Goal: Task Accomplishment & Management: Manage account settings

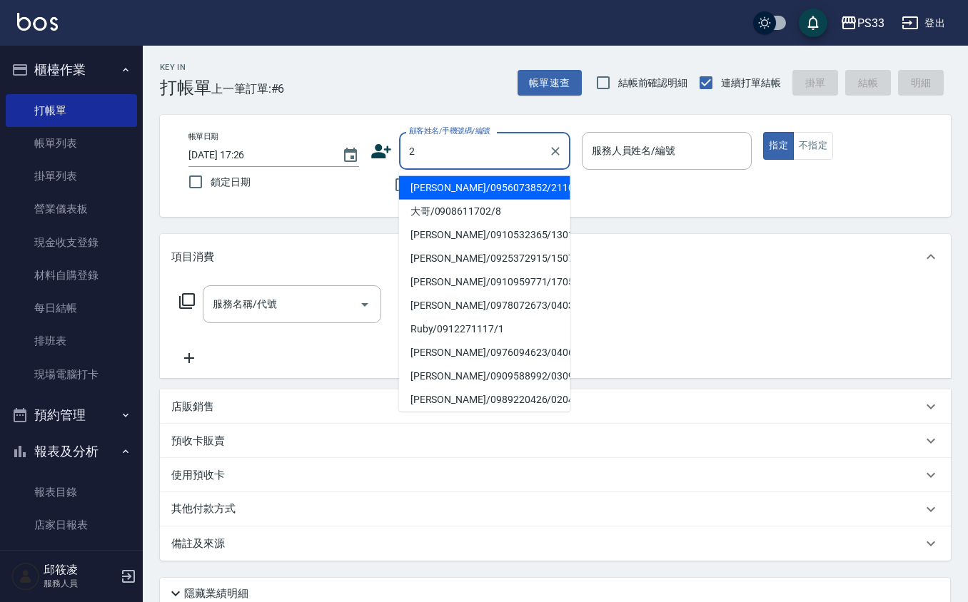
type input "[PERSON_NAME]/0956073852/211008"
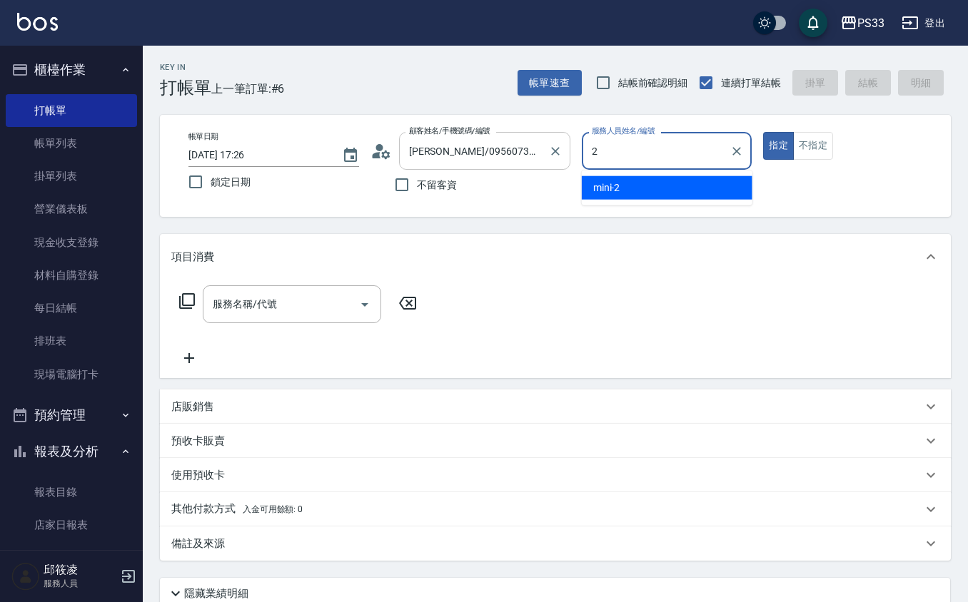
type input "mini-2"
type button "true"
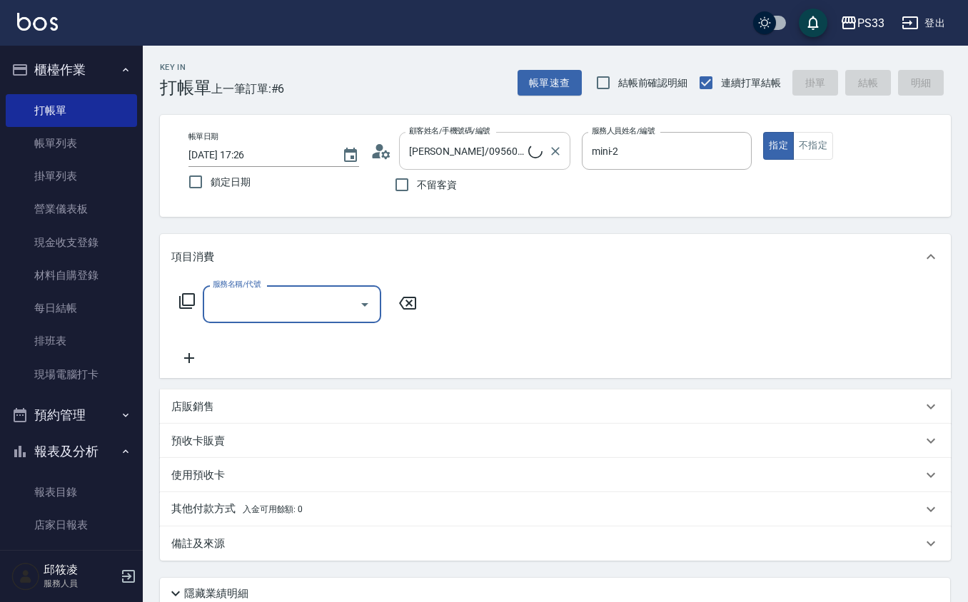
type input "MINI/0938689713/2"
type input "1"
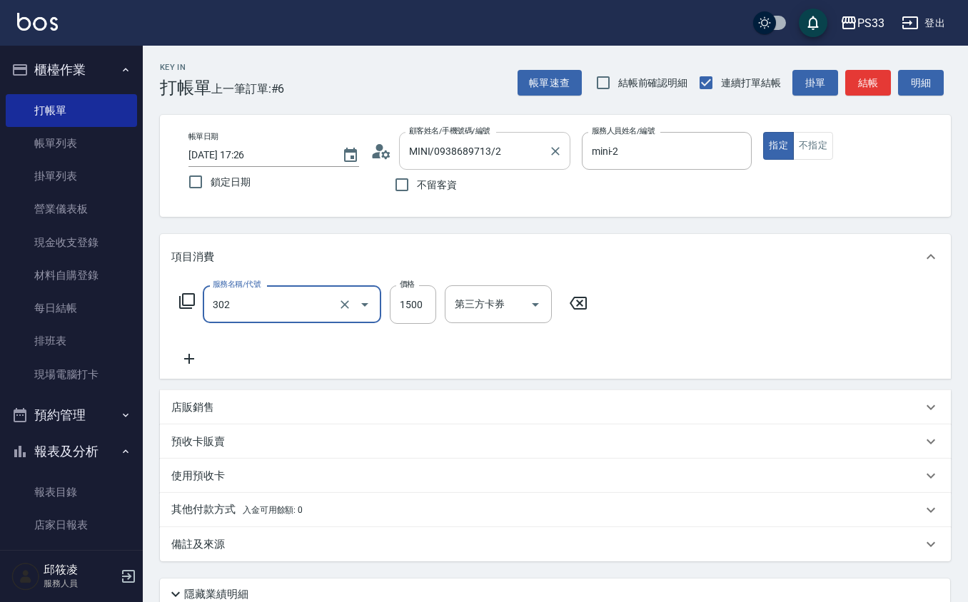
type input "設計燙髮(302)"
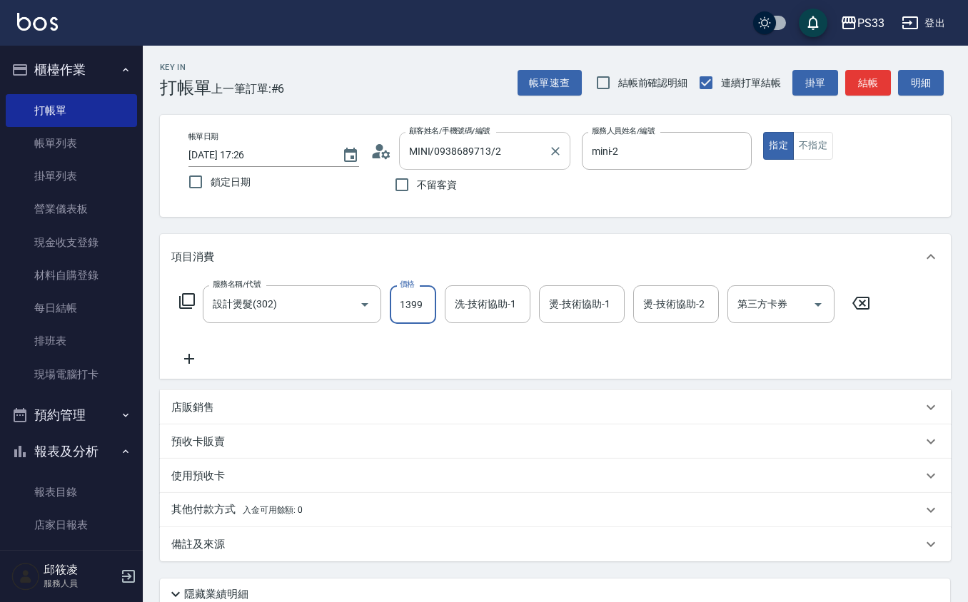
type input "1399"
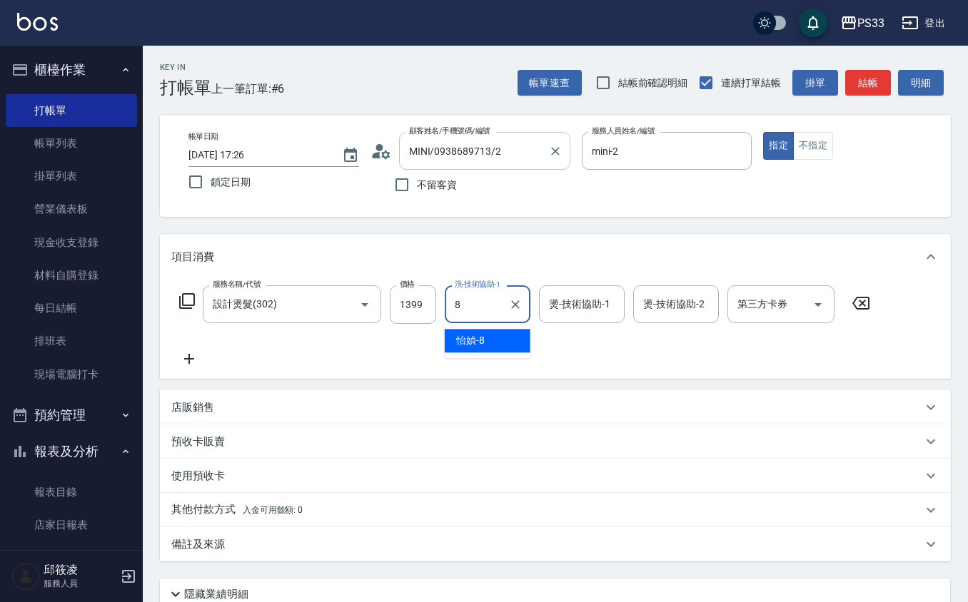
type input "怡媜-8"
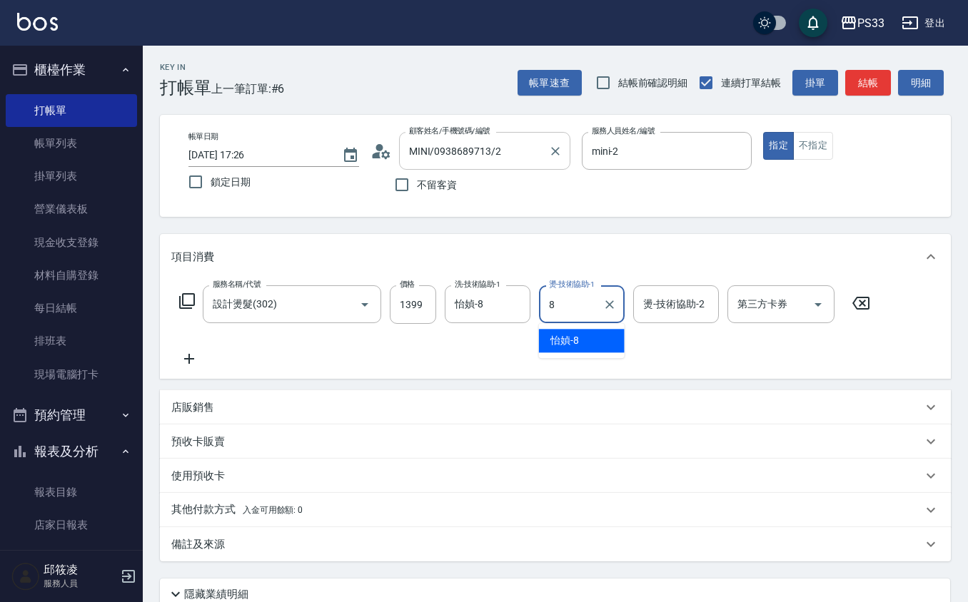
type input "怡媜-8"
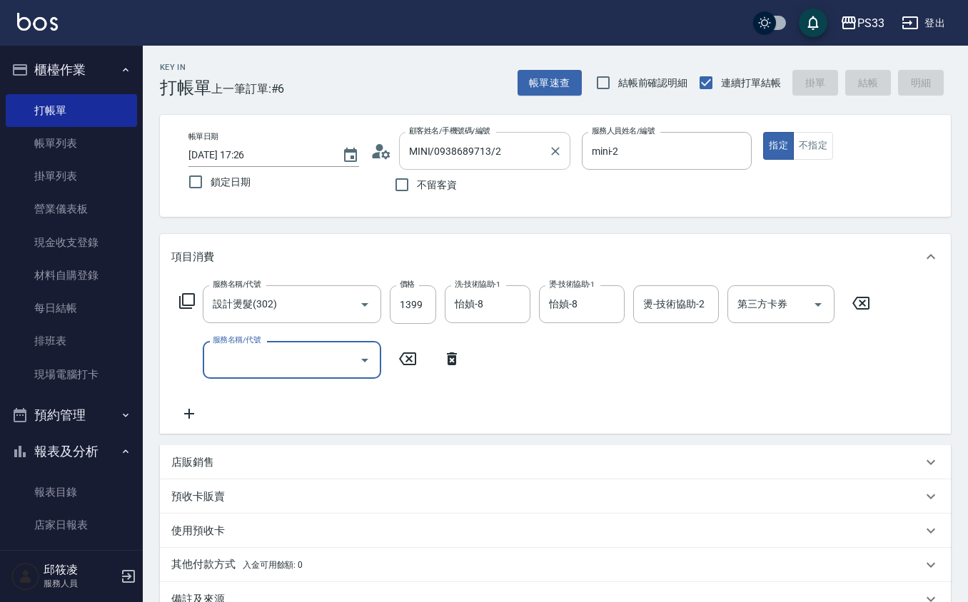
type input "2025/09/09 18:56"
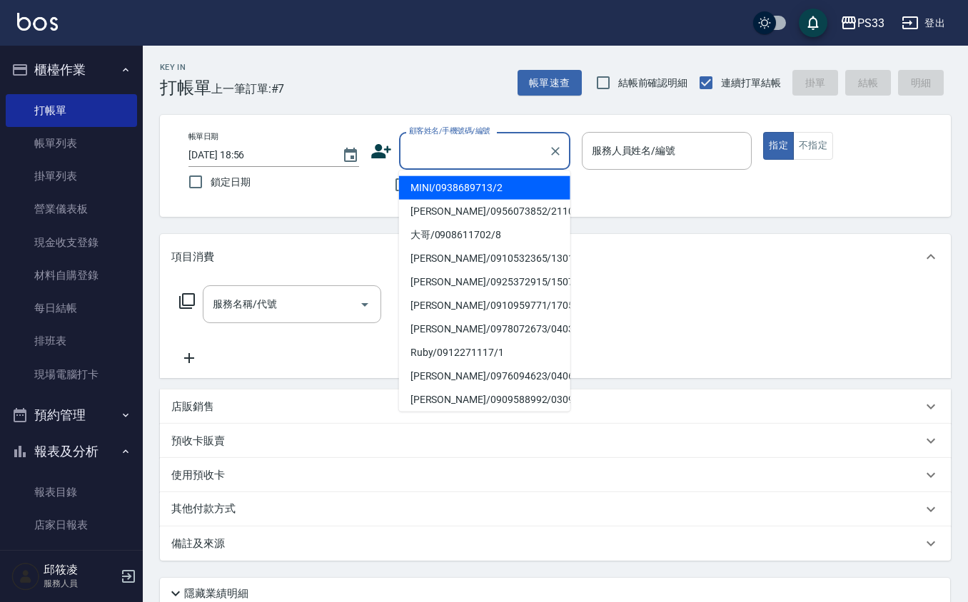
click at [458, 140] on input "顧客姓名/手機號碼/編號" at bounding box center [473, 150] width 137 height 25
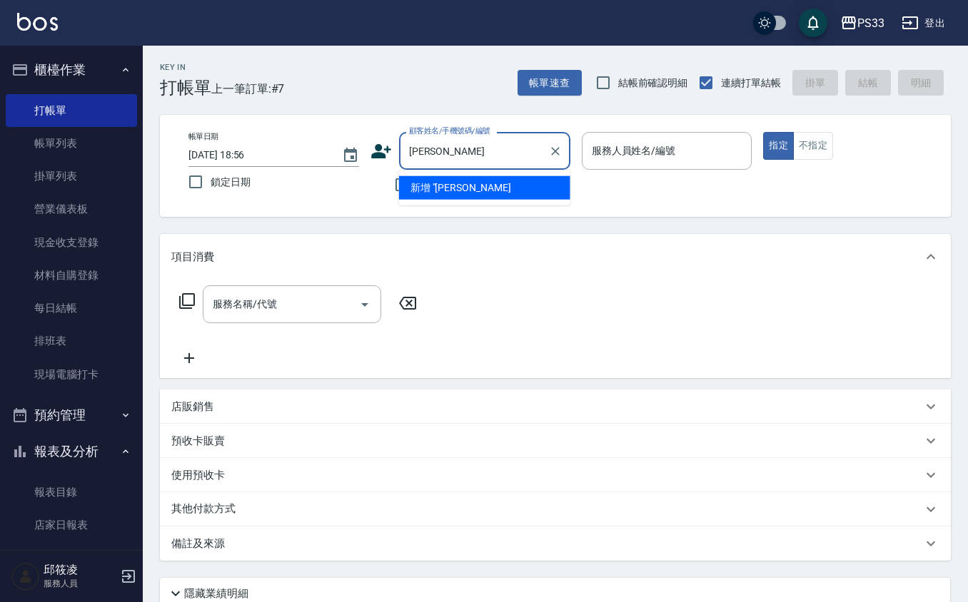
type input "陳曉麗"
click at [555, 150] on icon "Clear" at bounding box center [555, 151] width 9 height 9
type input "莊雅惠/0912805276/050128"
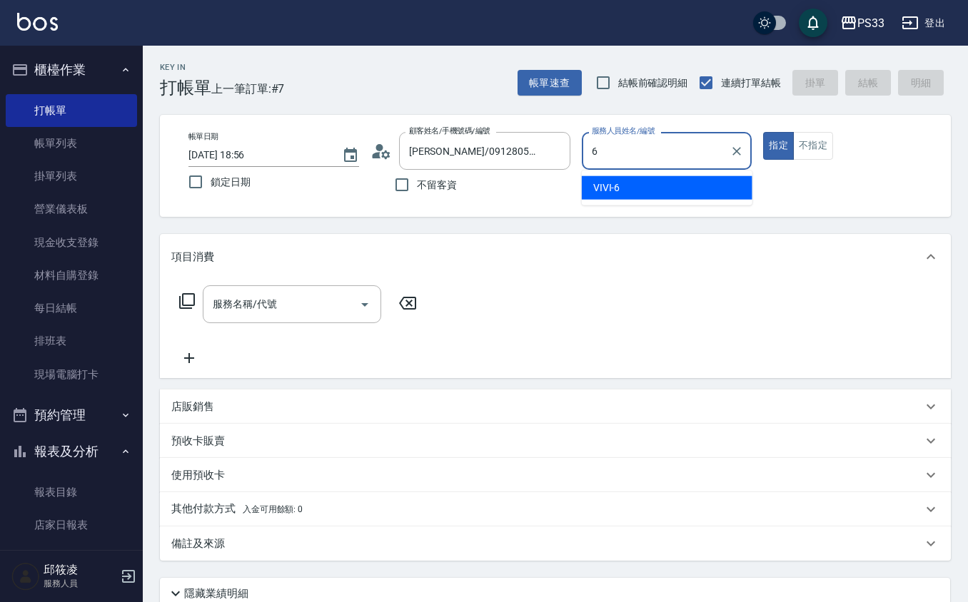
type input "VIVI-6"
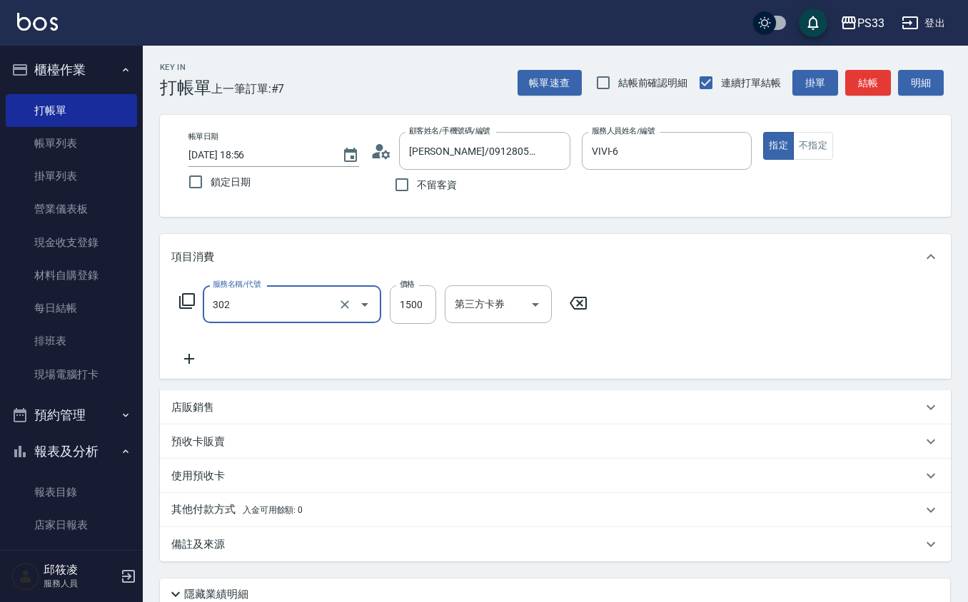
type input "設計燙髮(302)"
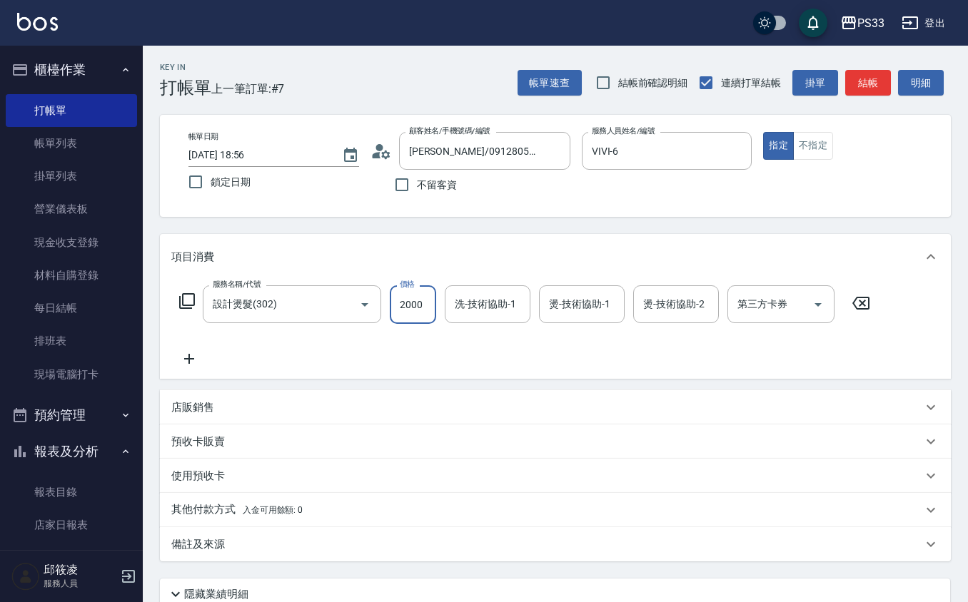
type input "2000"
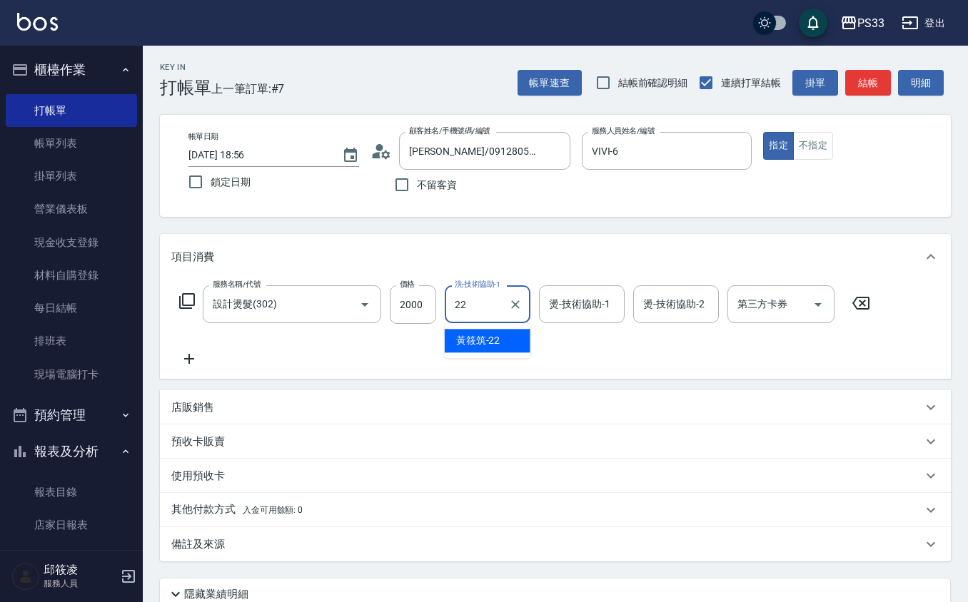
type input "黃筱筑 -22"
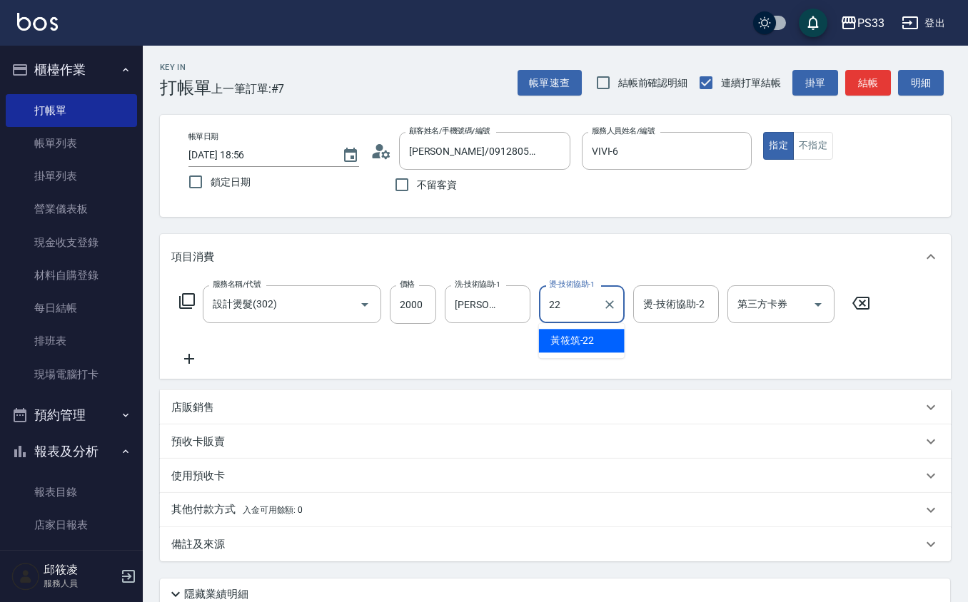
type input "黃筱筑 -22"
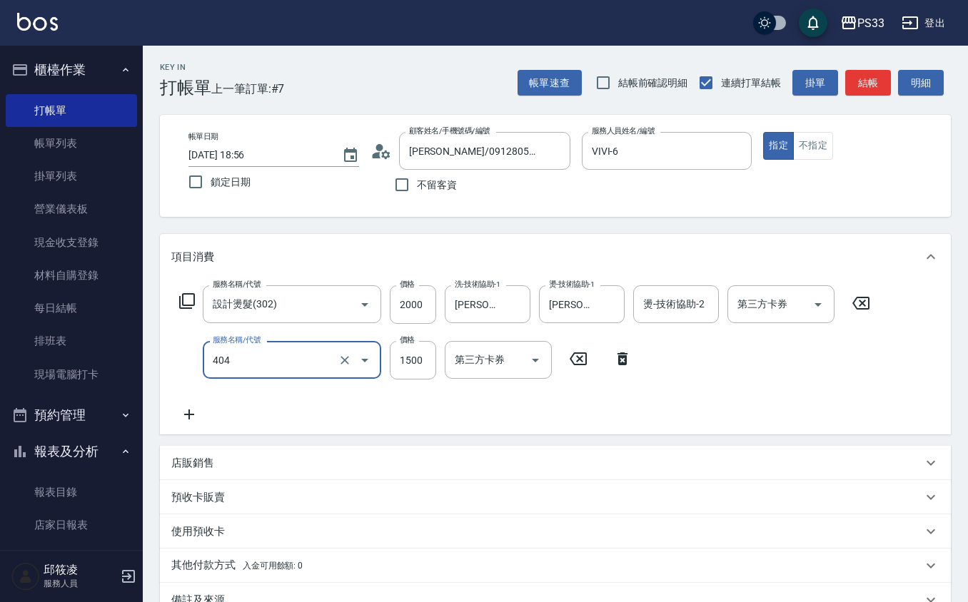
type input "設計染髮(404)"
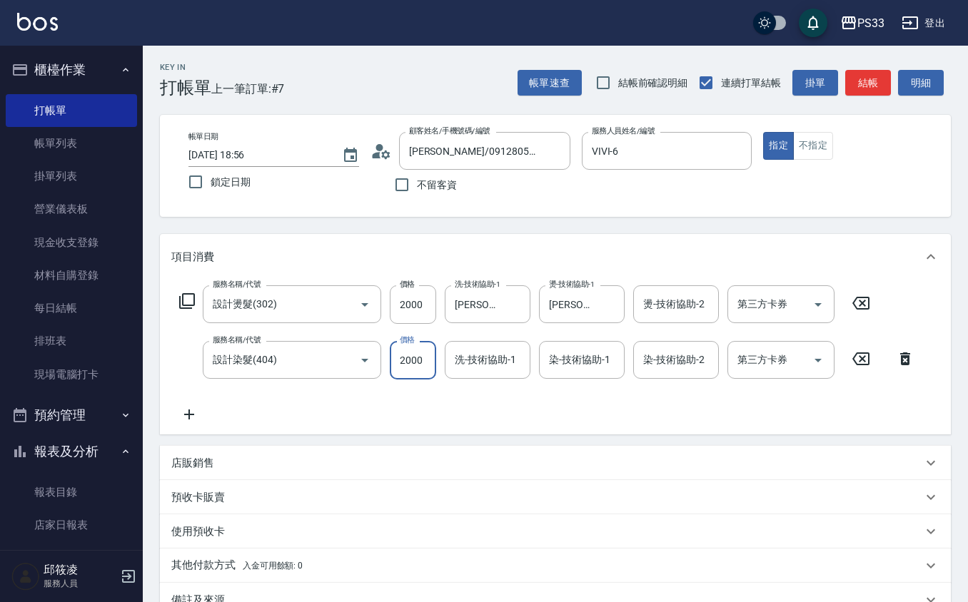
type input "2000"
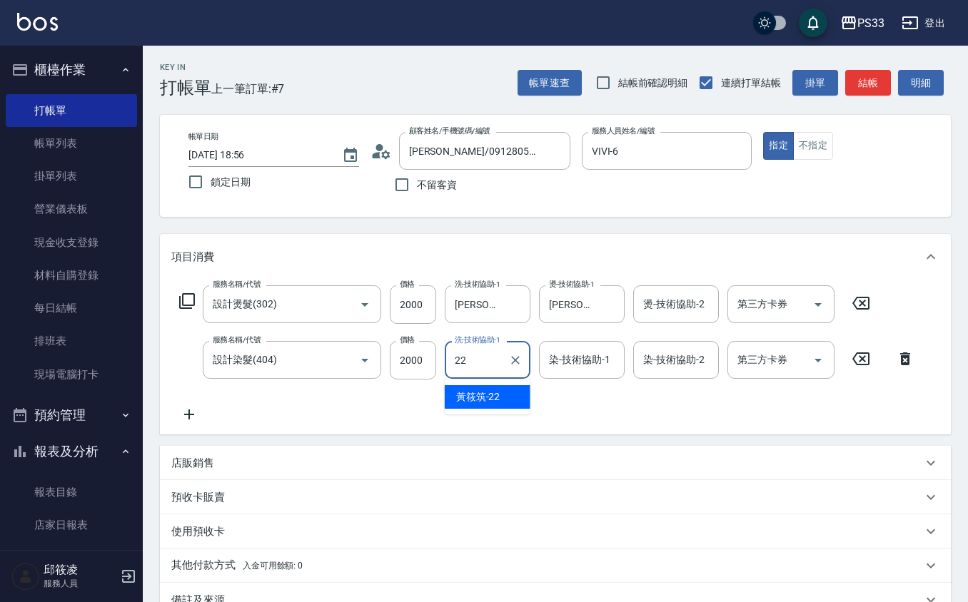
type input "黃筱筑 -22"
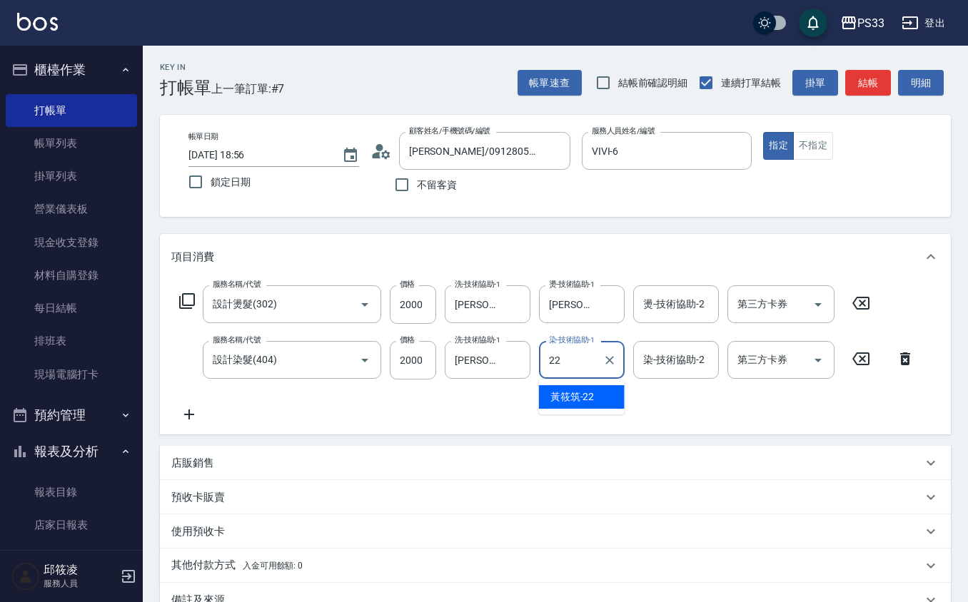
type input "黃筱筑 -22"
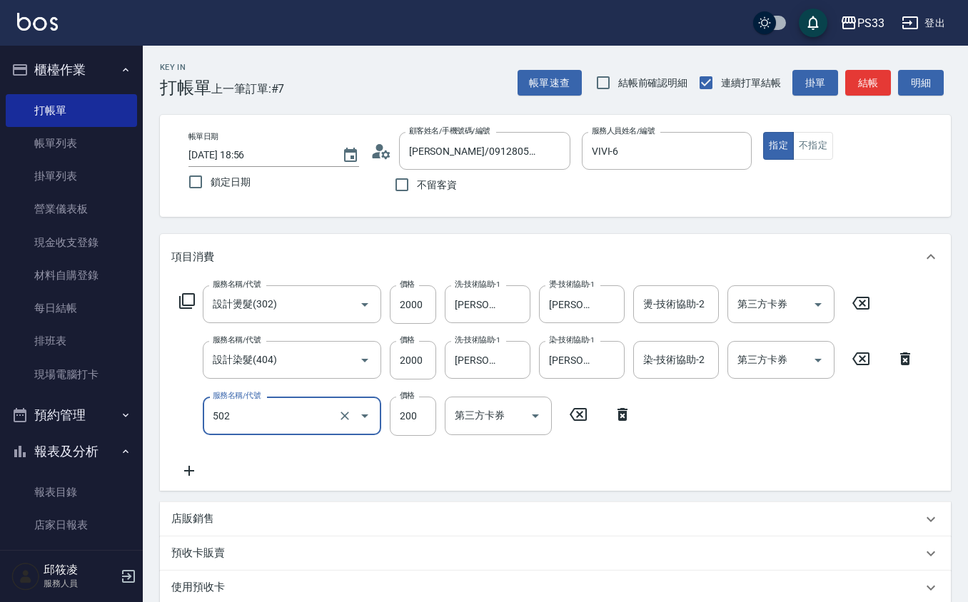
type input "自備護髮(502)"
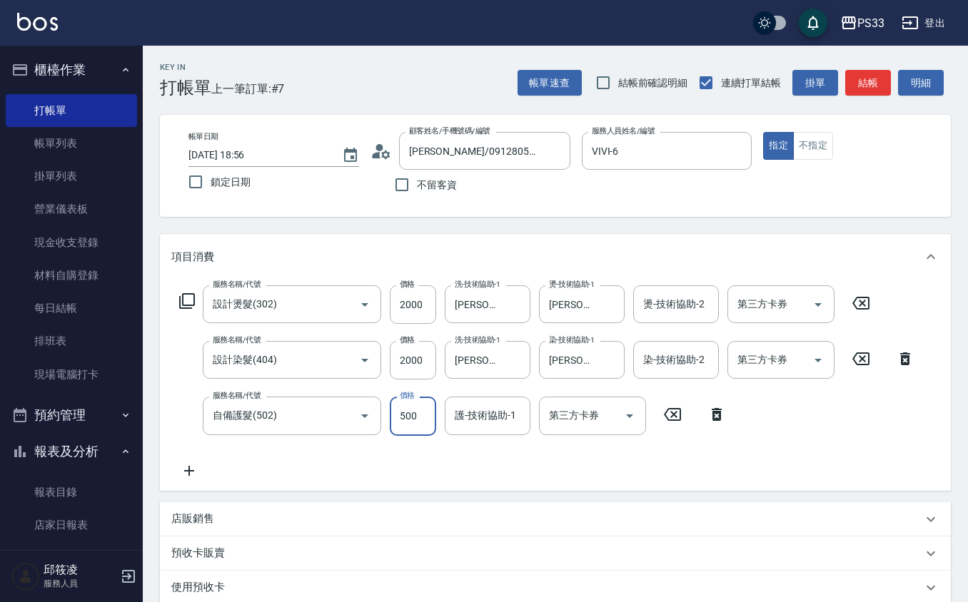
type input "500"
type input "VIVI-6"
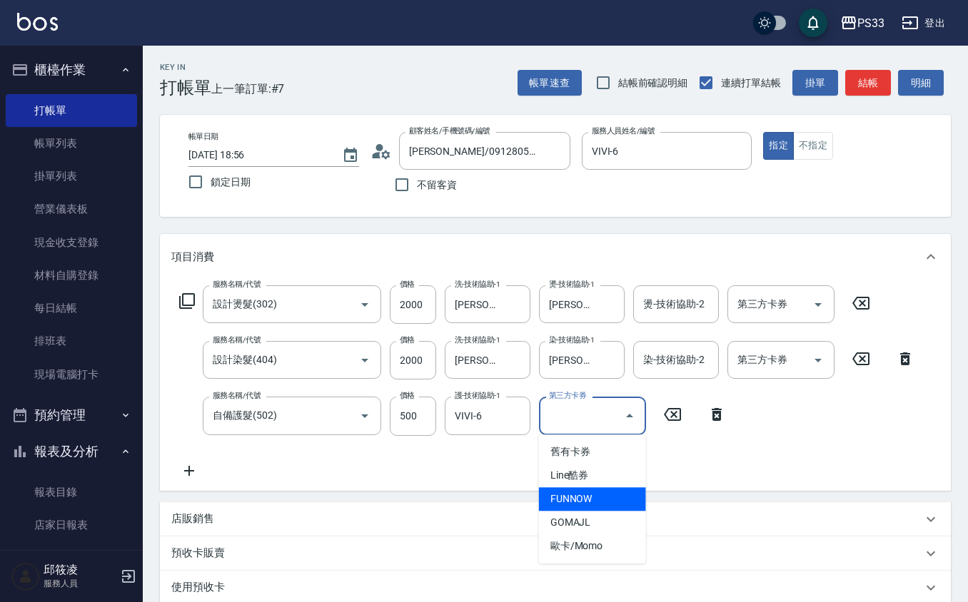
click at [446, 445] on div "服務名稱/代號 設計燙髮(302) 服務名稱/代號 價格 2000 價格 洗-技術協助-1 黃筱筑 -22 洗-技術協助-1 燙-技術協助-1 黃筱筑 -22…" at bounding box center [547, 382] width 752 height 193
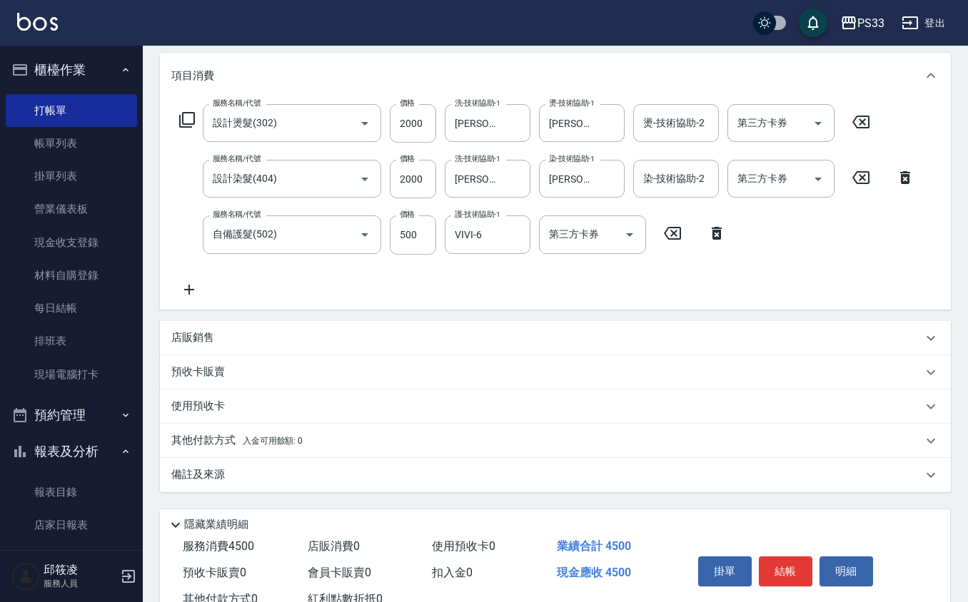
scroll to position [190, 0]
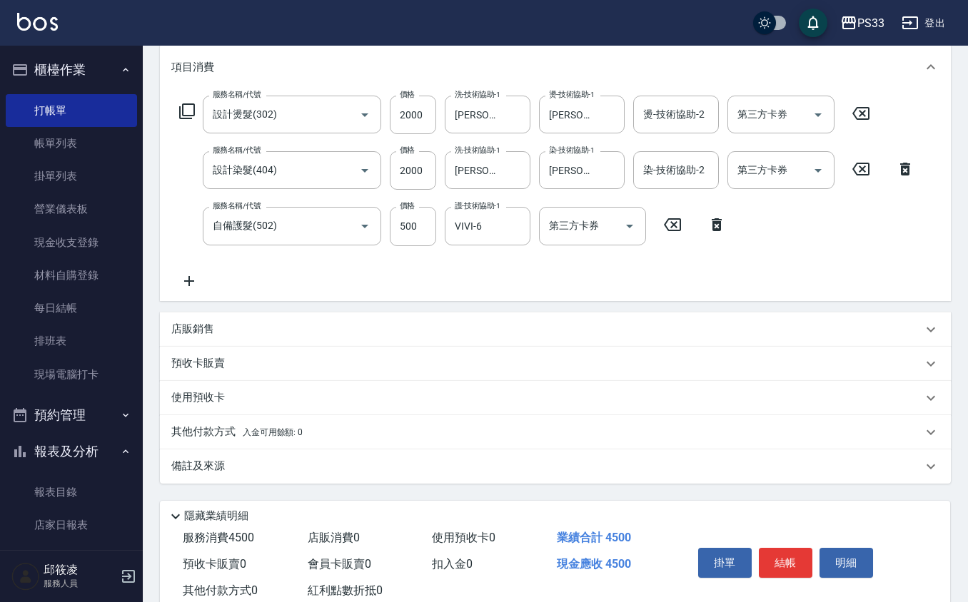
click at [261, 328] on div "店販銷售" at bounding box center [546, 329] width 751 height 15
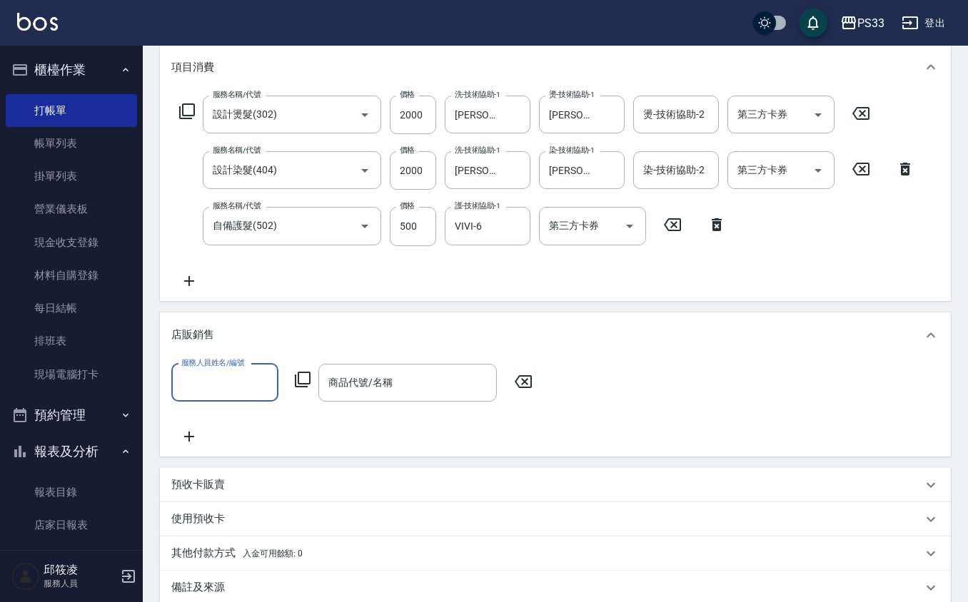
scroll to position [1, 0]
type input "VIVI-6"
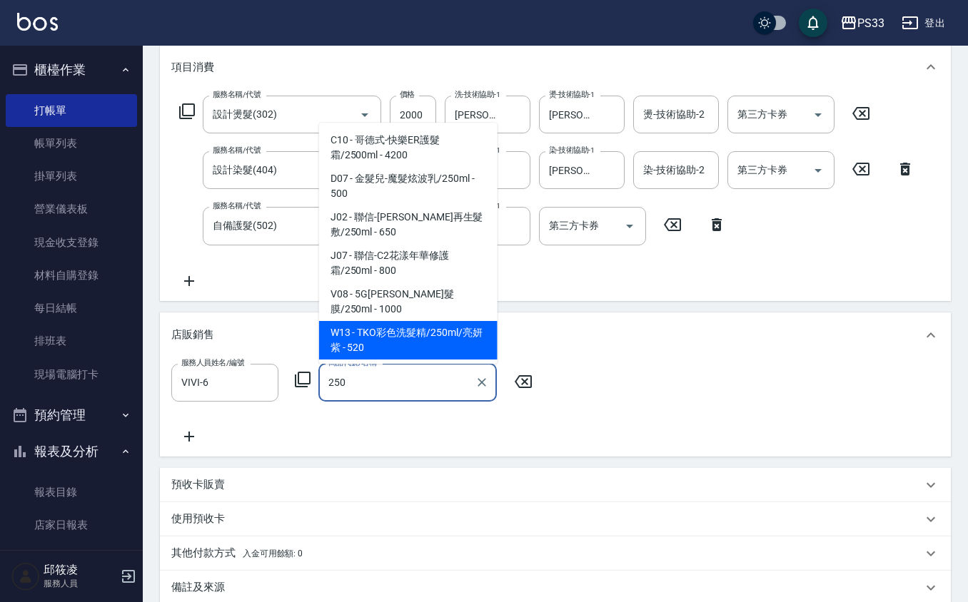
type input "TKO彩色洗髮精/250ml/亮妍紫"
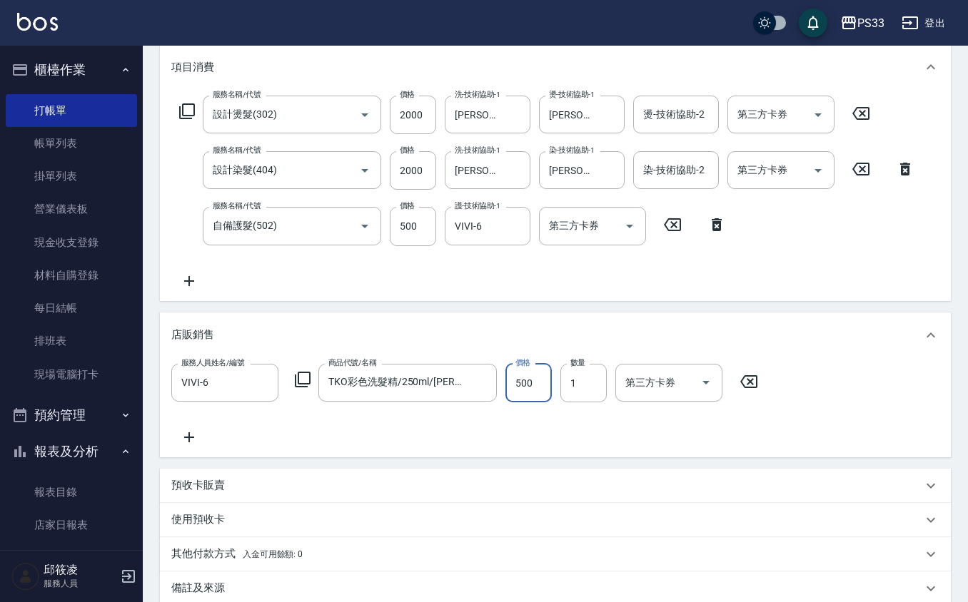
type input "500"
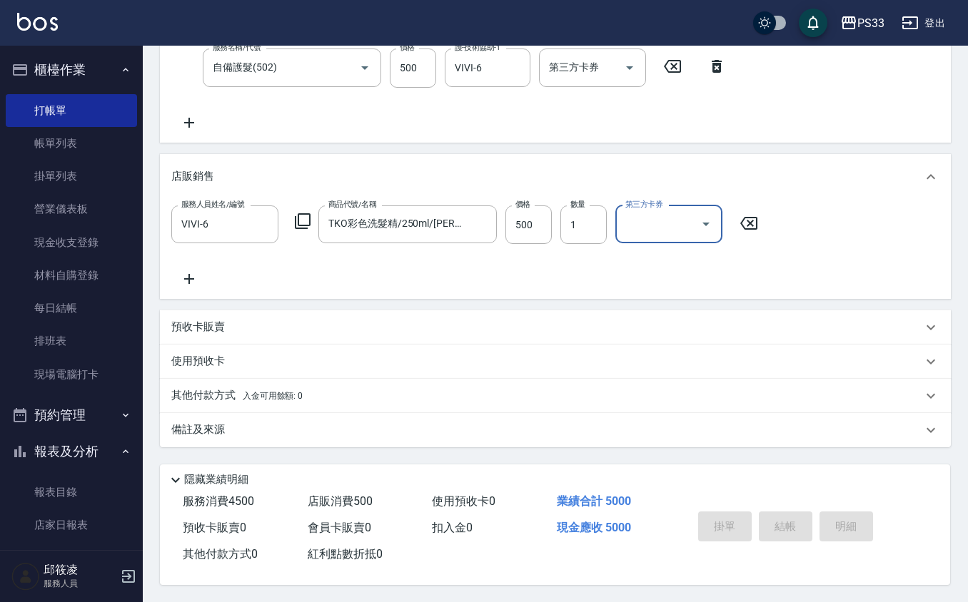
type input "2025/09/09 19:09"
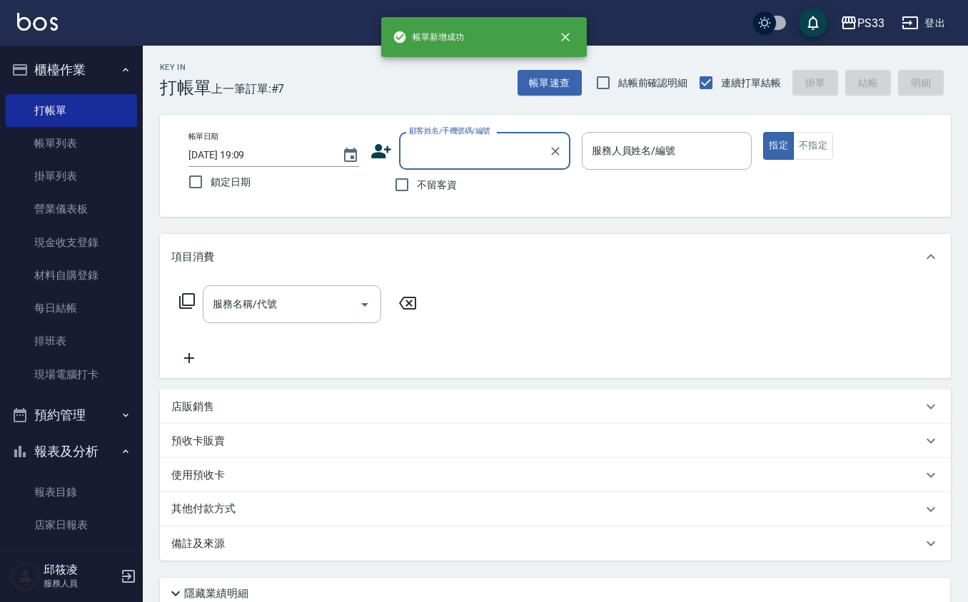
scroll to position [0, 0]
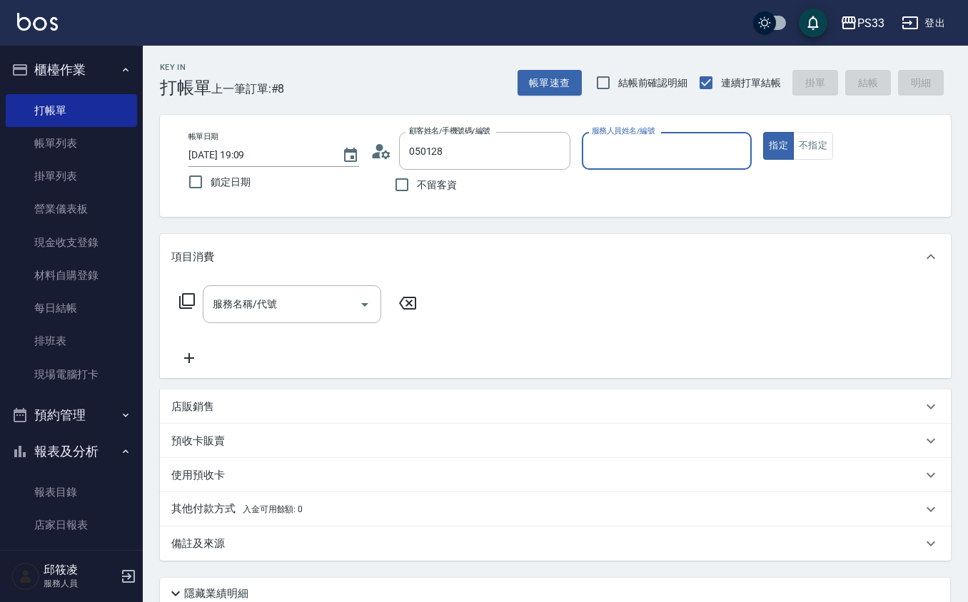
type input "莊雅惠/0912805276/050128"
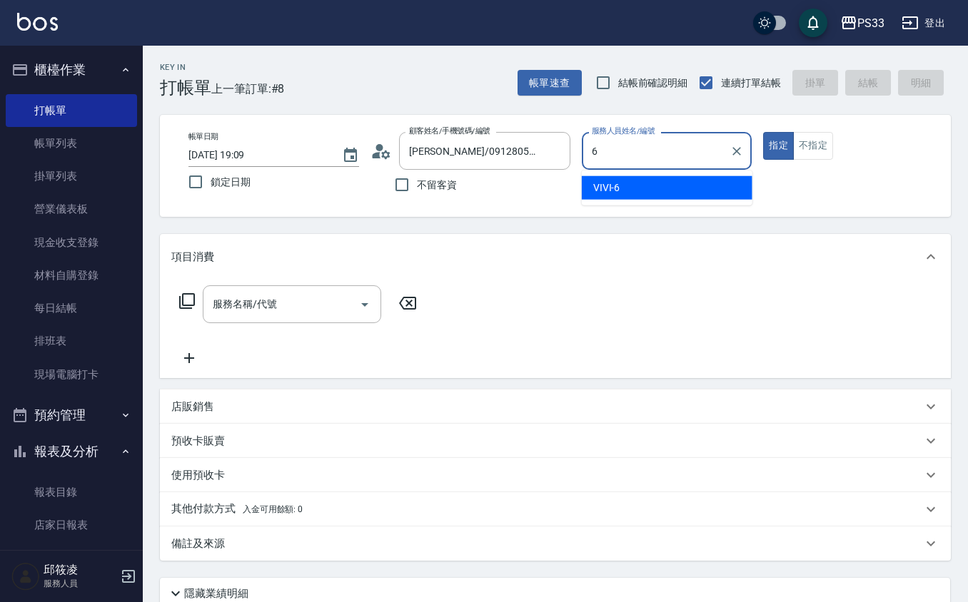
type input "VIVI-6"
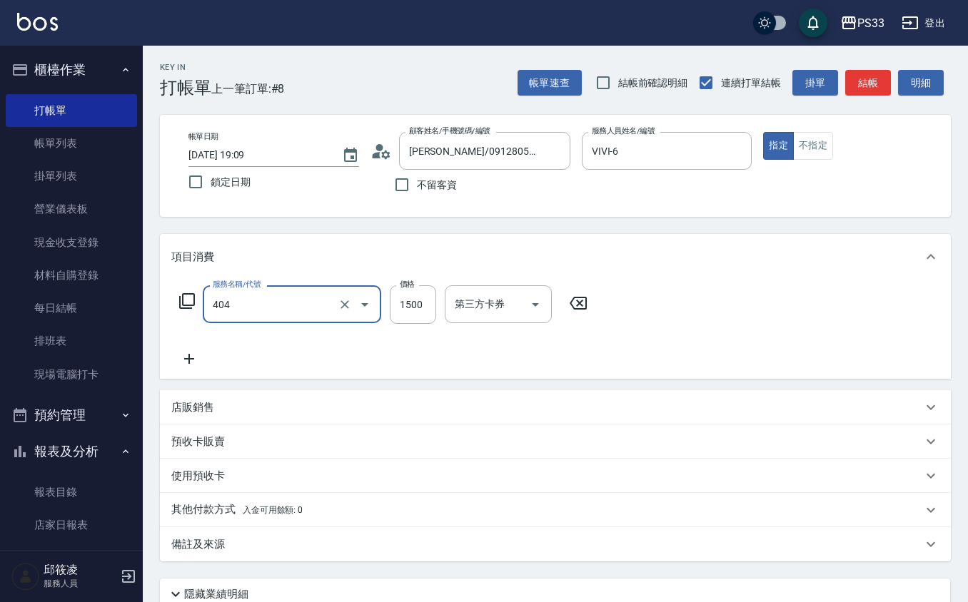
type input "設計染髮(404)"
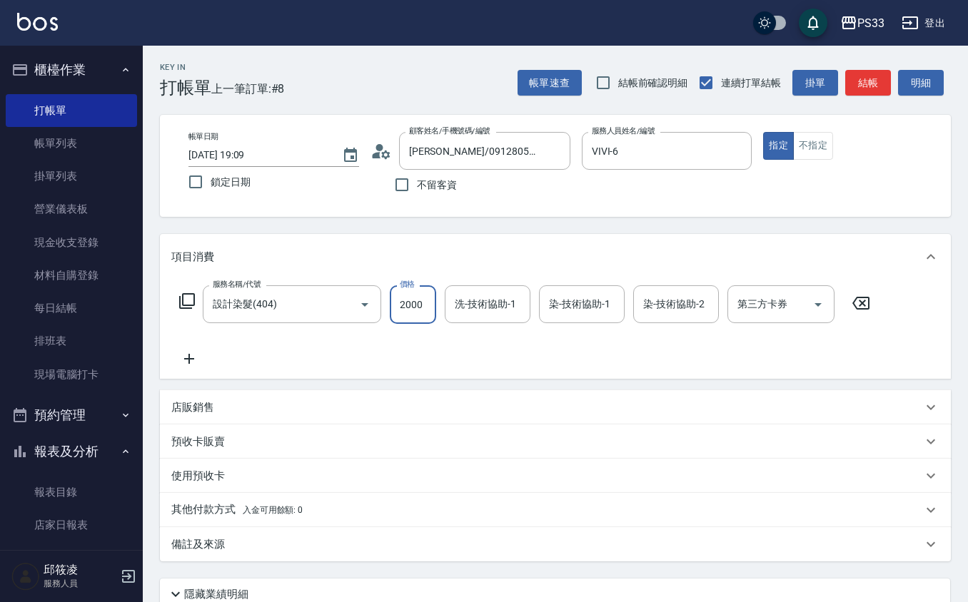
type input "2000"
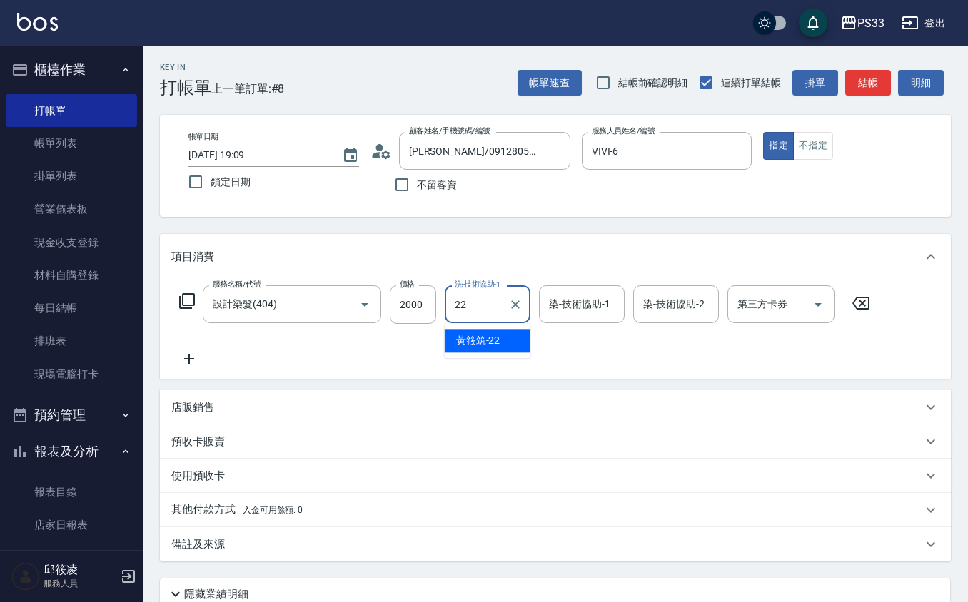
type input "黃筱筑 -22"
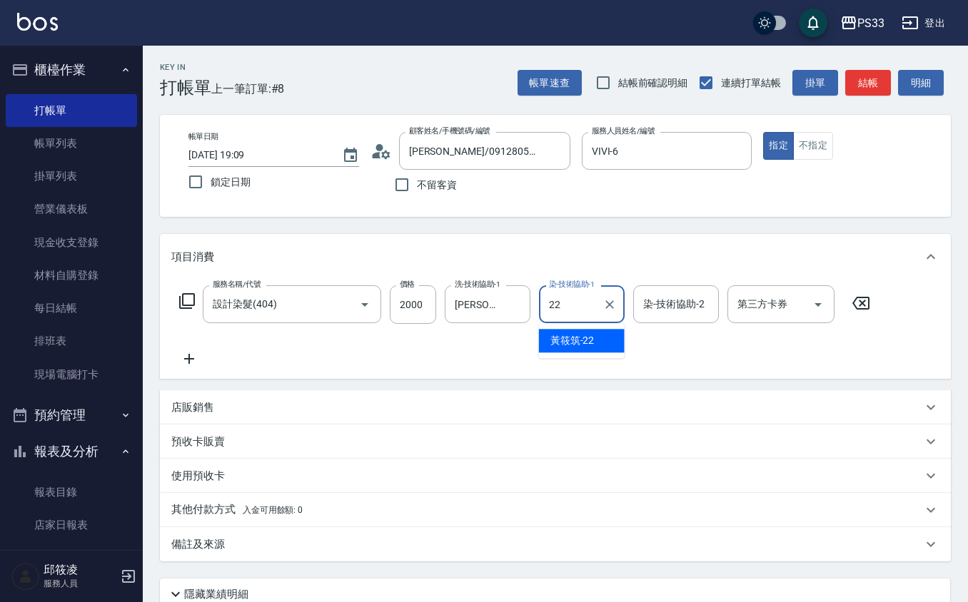
type input "黃筱筑 -22"
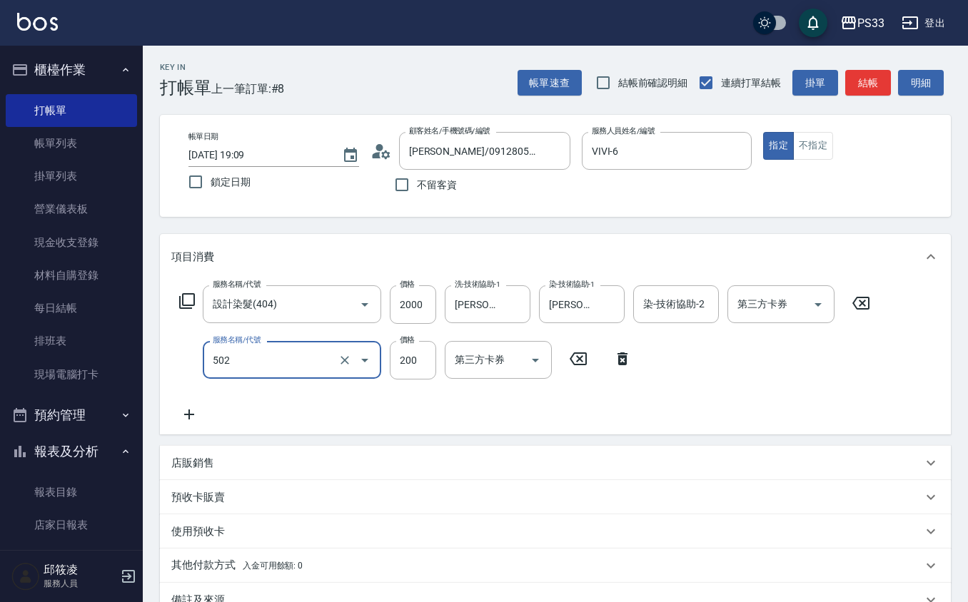
type input "自備護髮(502)"
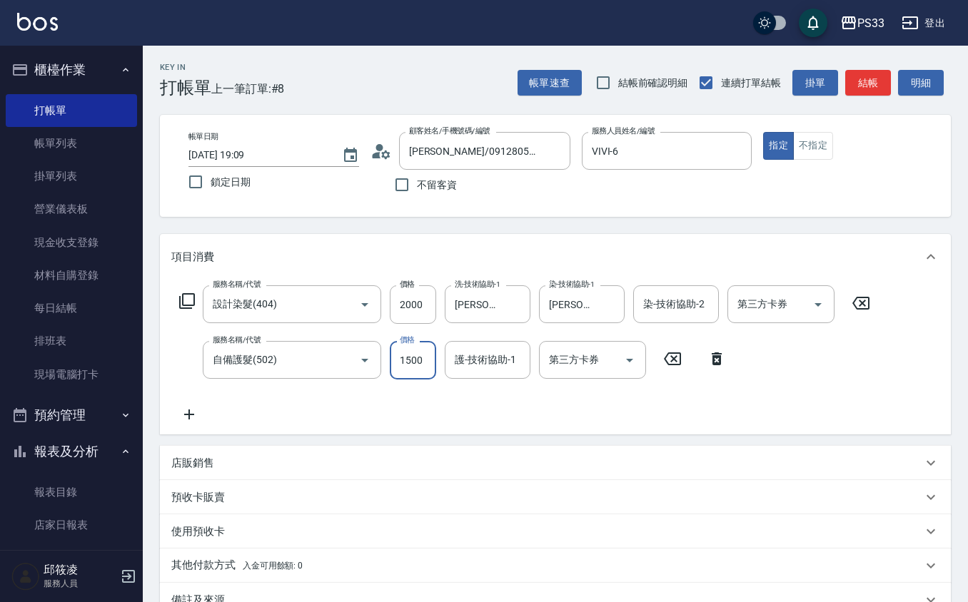
type input "1500"
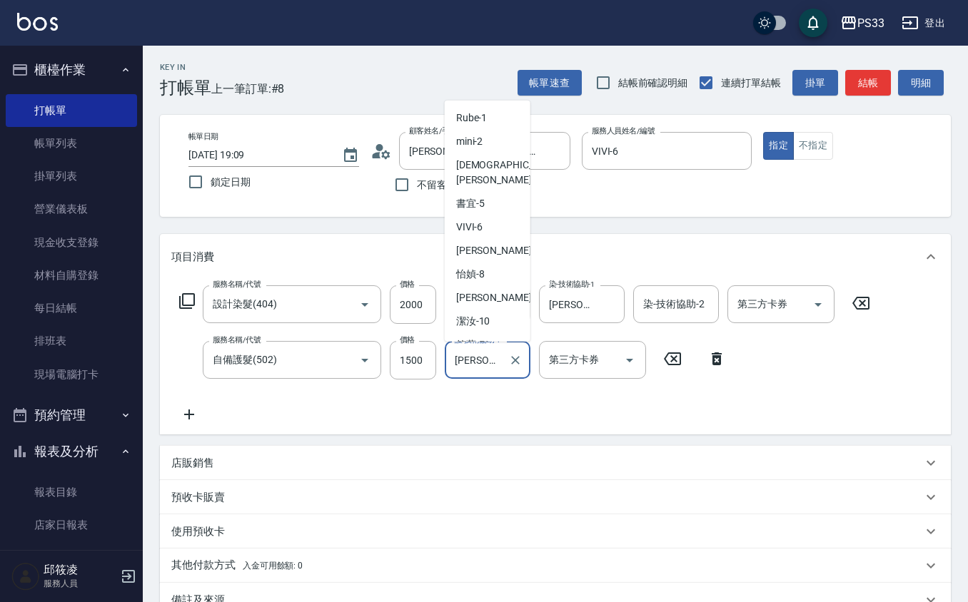
click at [467, 372] on input "黃筱筑 -22" at bounding box center [476, 360] width 51 height 25
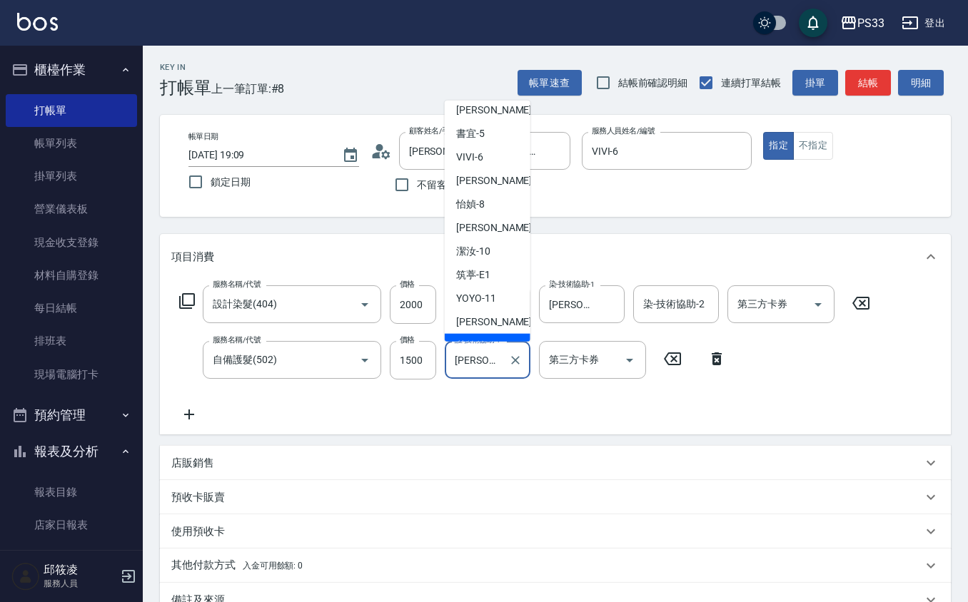
click at [467, 372] on input "黃筱筑 -22" at bounding box center [476, 360] width 51 height 25
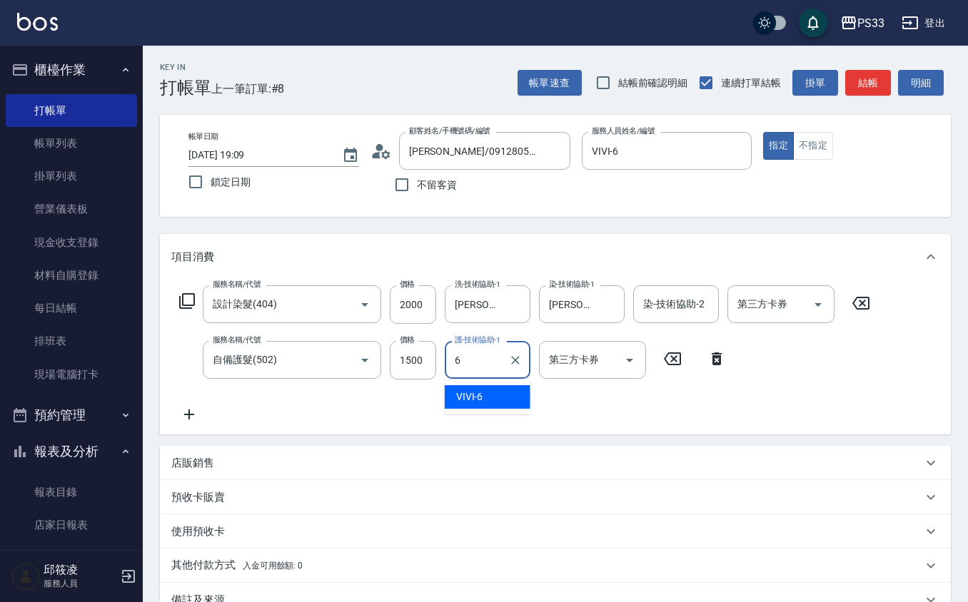
type input "VIVI-6"
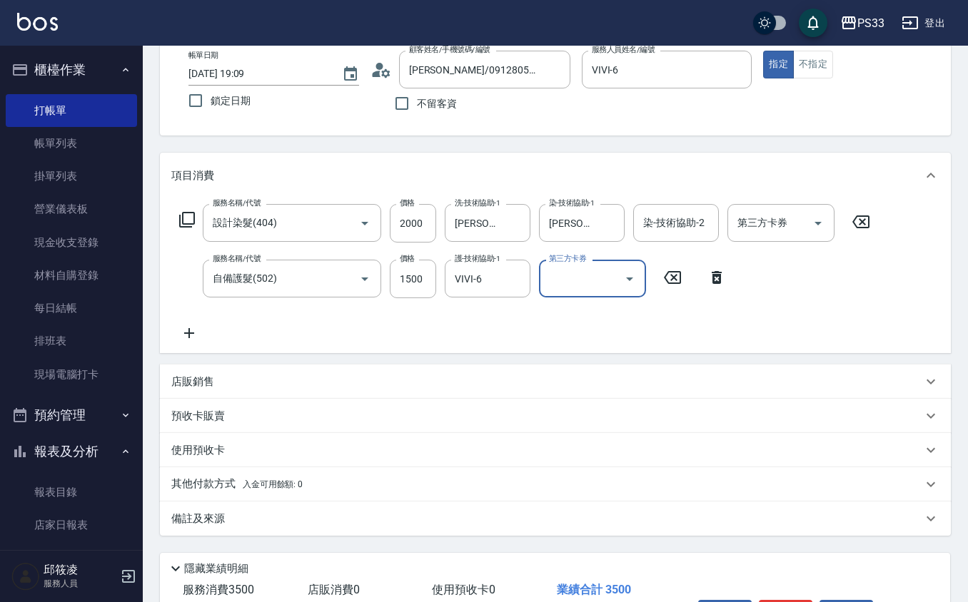
scroll to position [174, 0]
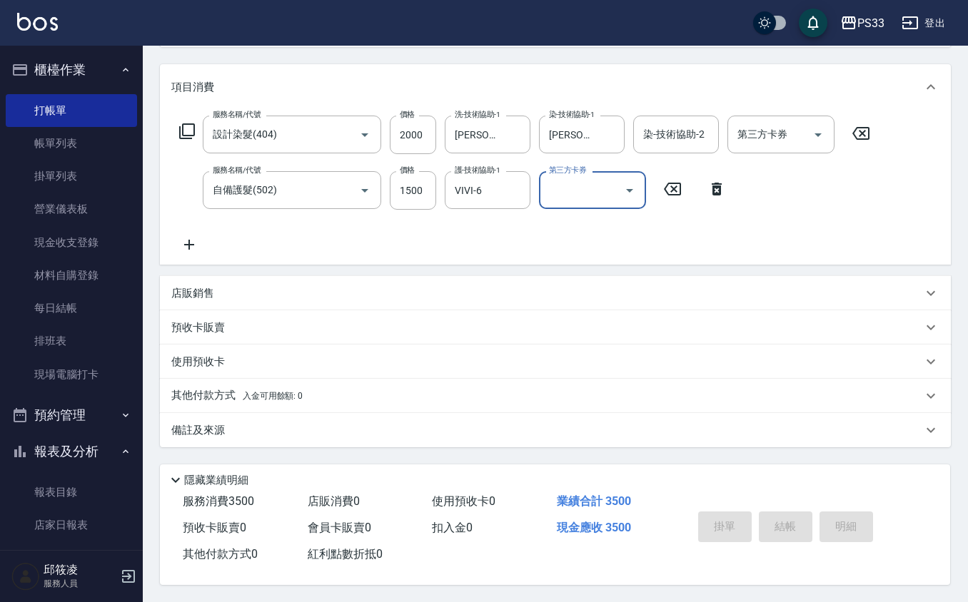
type input "2025/09/09 19:11"
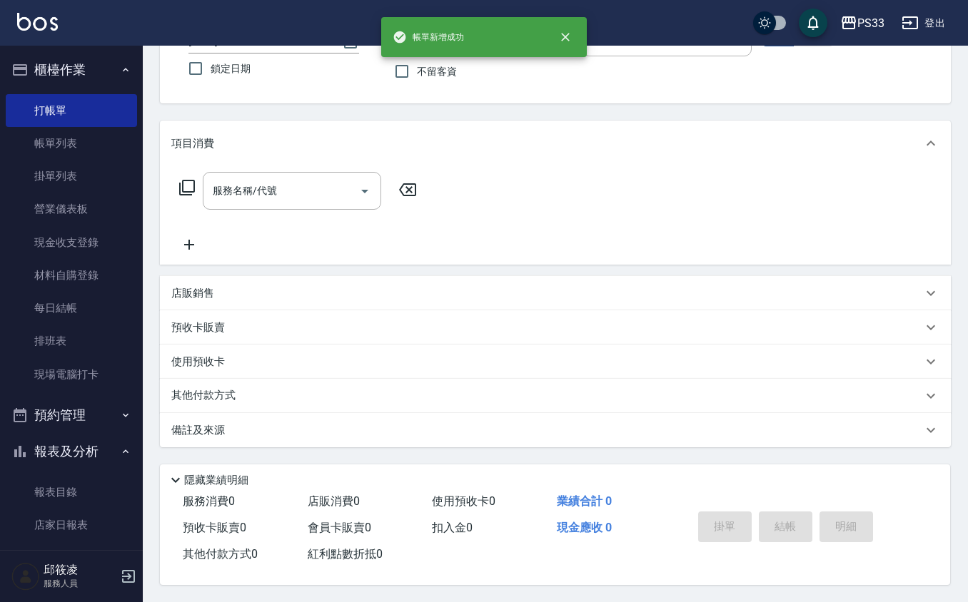
scroll to position [0, 0]
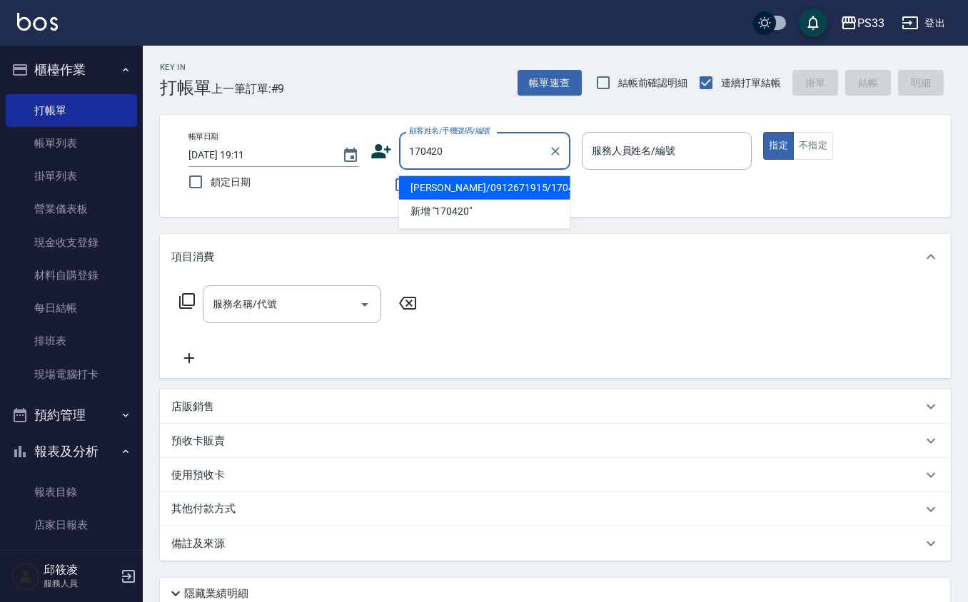
type input "黃淑敏/0912671915/170420"
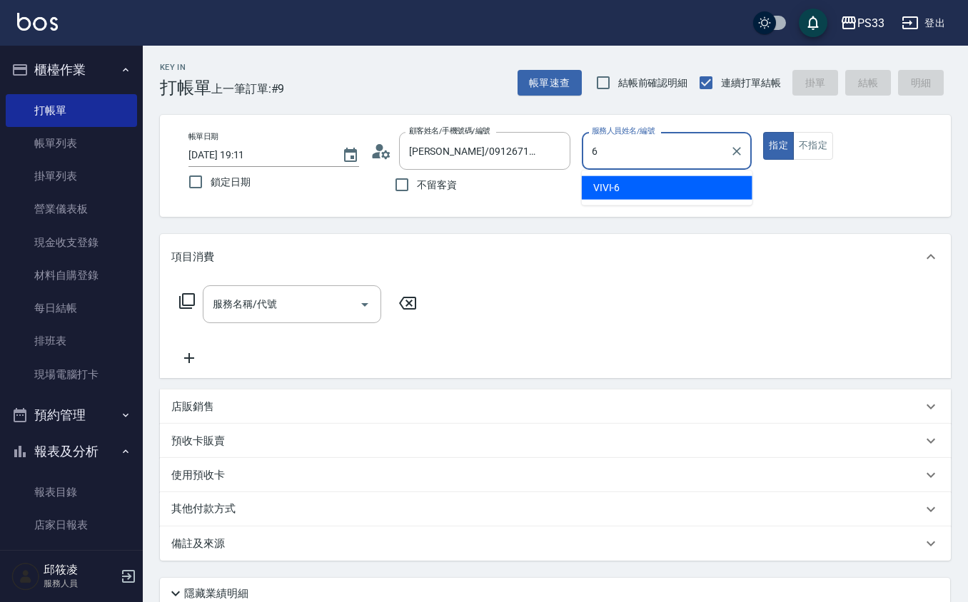
type input "VIVI-6"
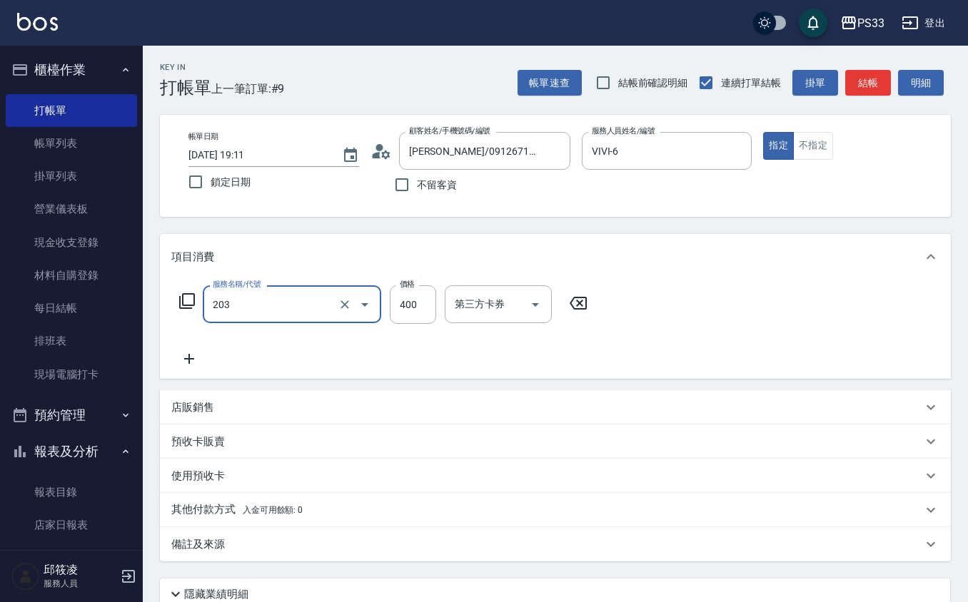
type input "指定單剪(203)"
type input "300"
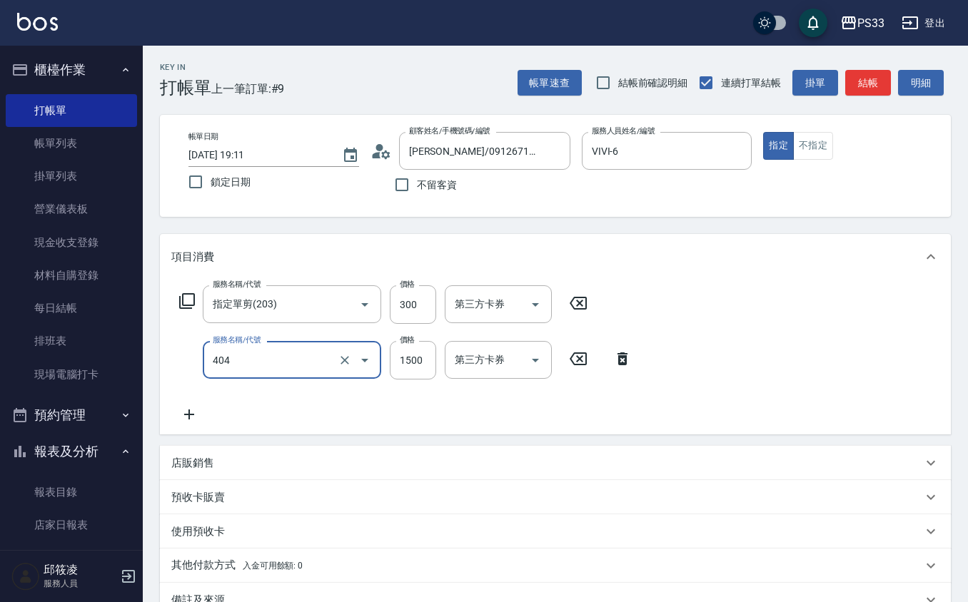
type input "設計染髮(404)"
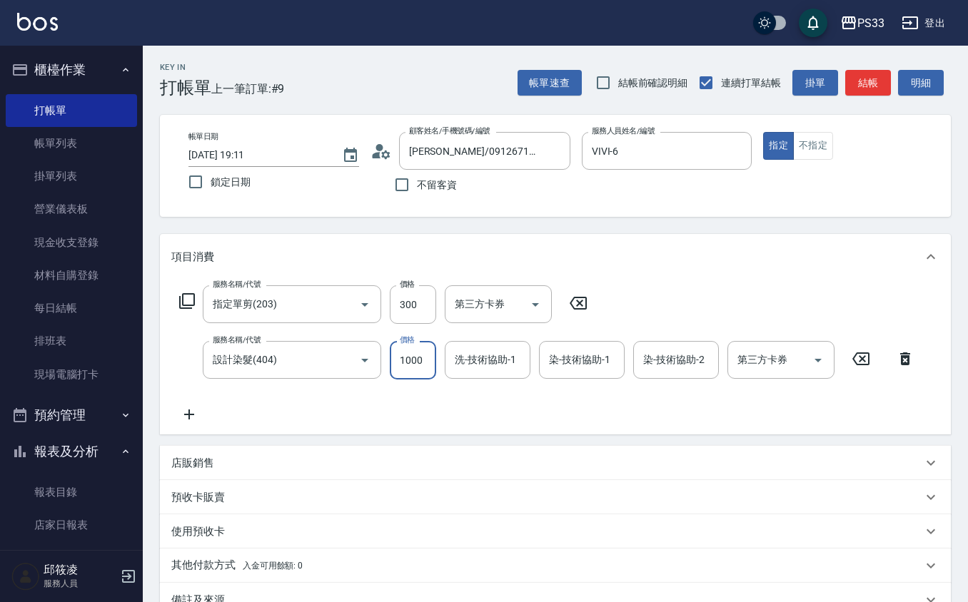
type input "1000"
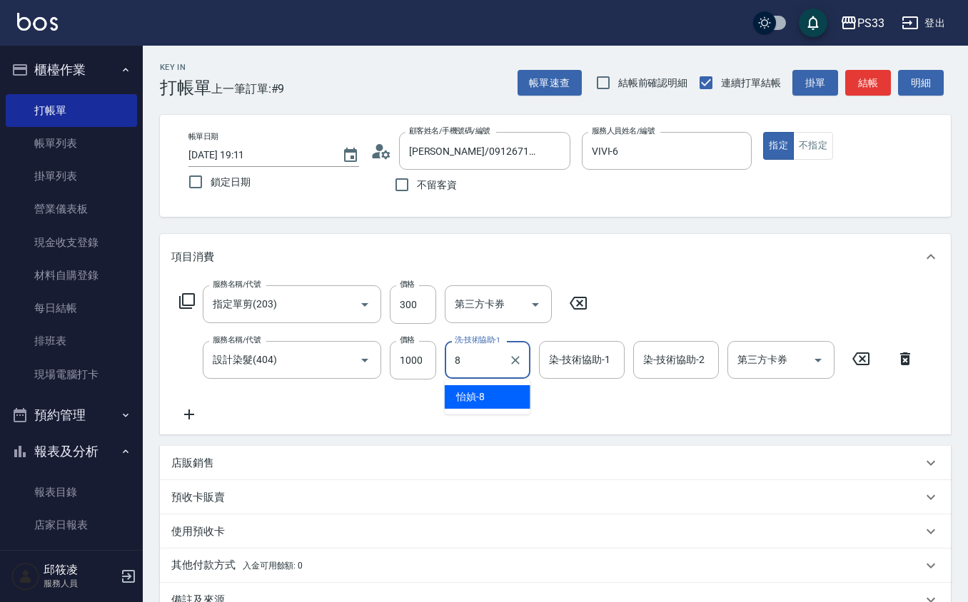
type input "怡媜-8"
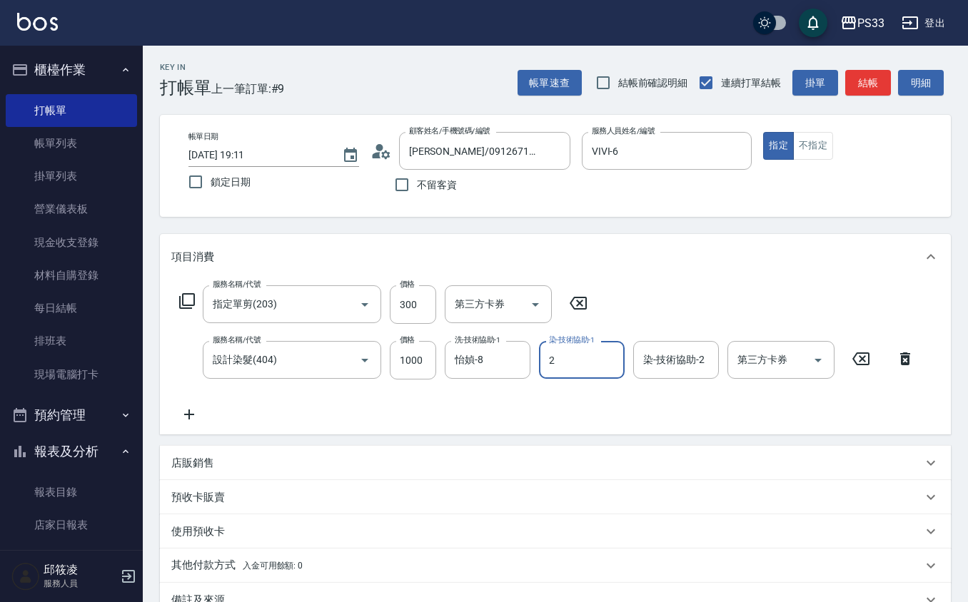
type input "mini-2"
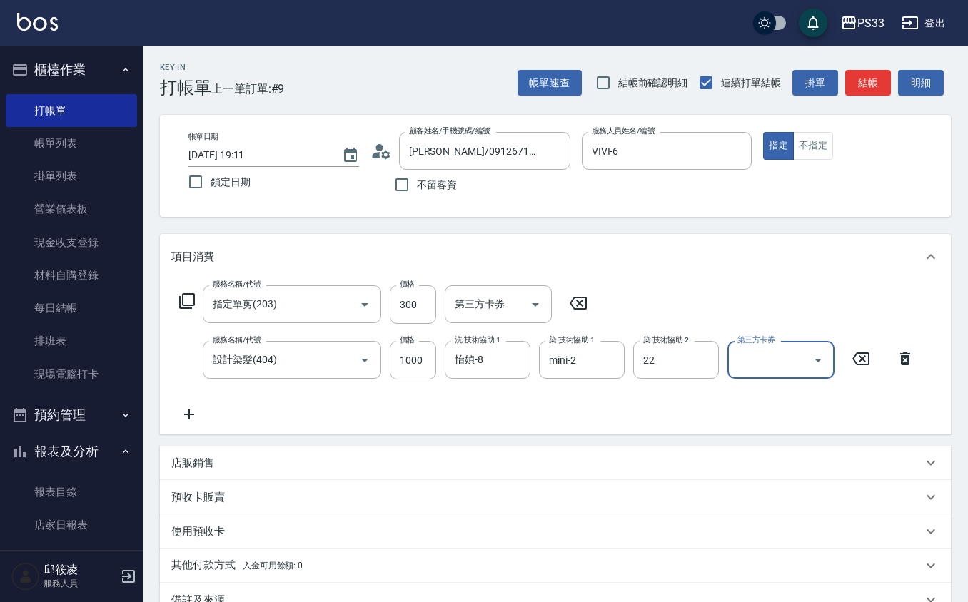
type input "黃筱筑 -22"
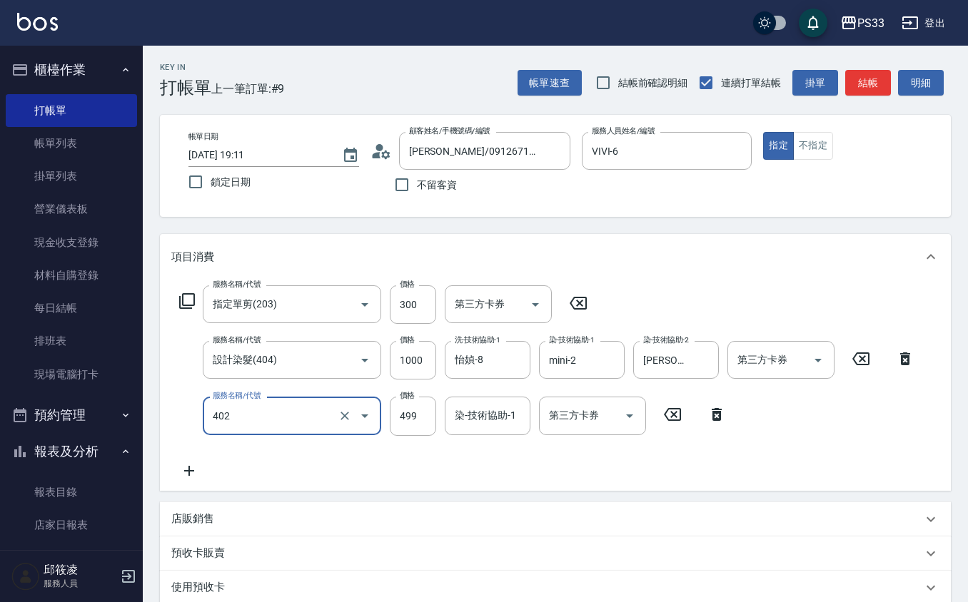
type input "10束挑染(402)"
type input "1299"
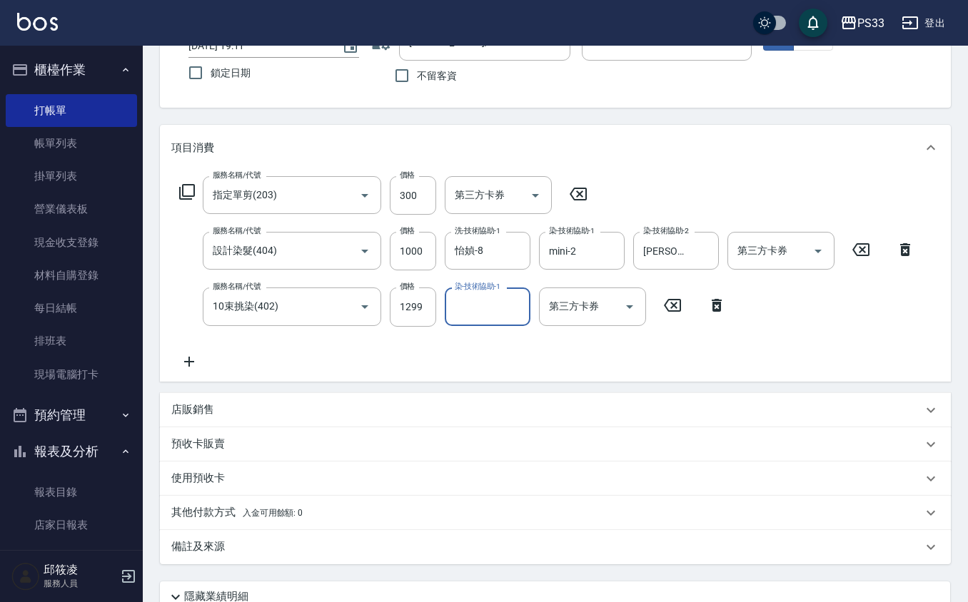
scroll to position [190, 0]
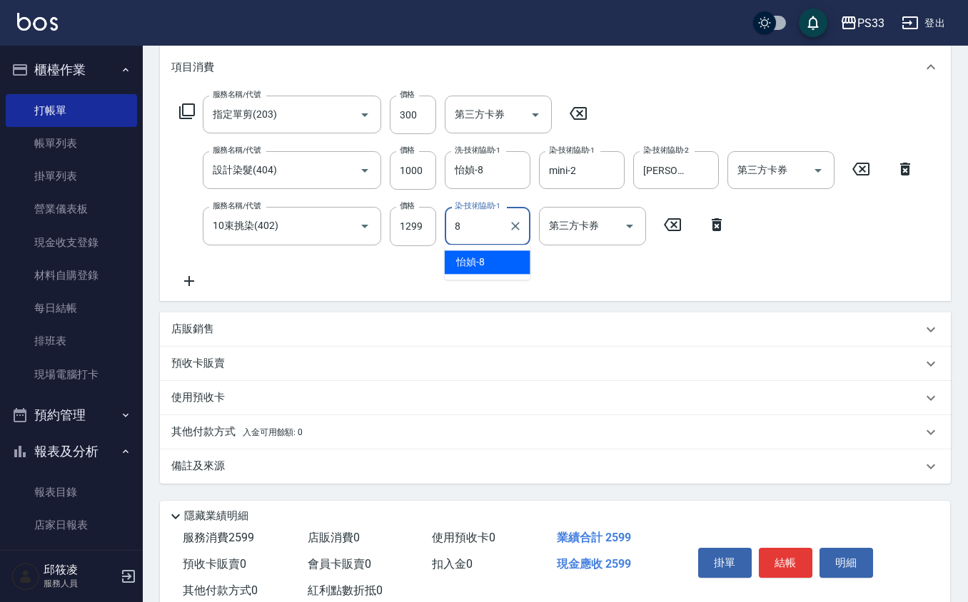
type input "怡媜-8"
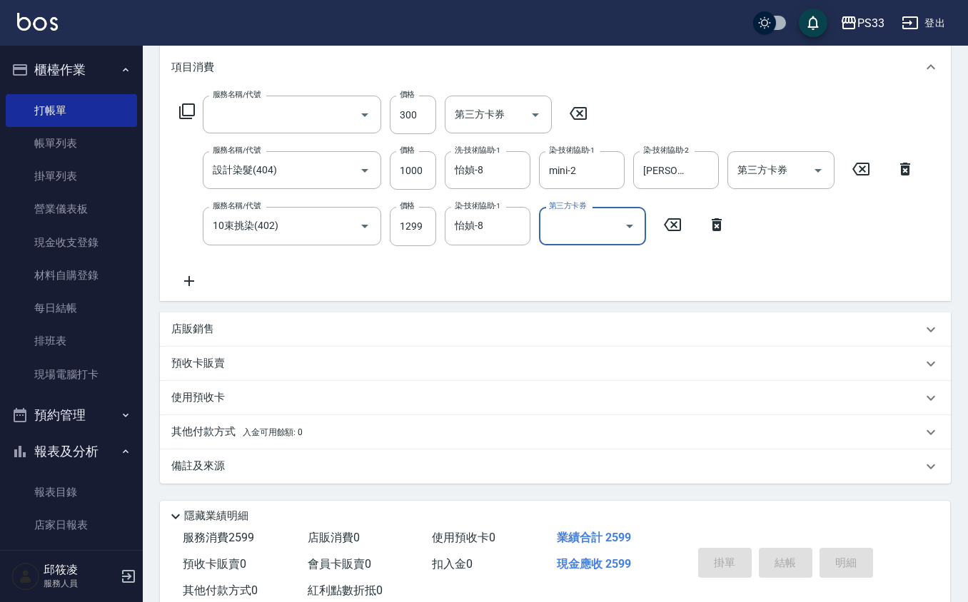
scroll to position [0, 0]
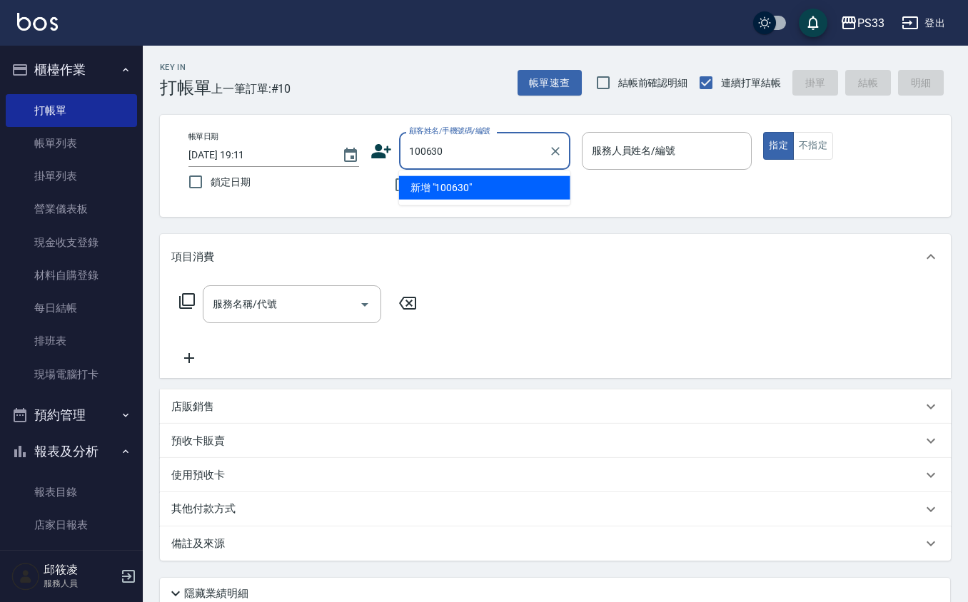
type input "100630"
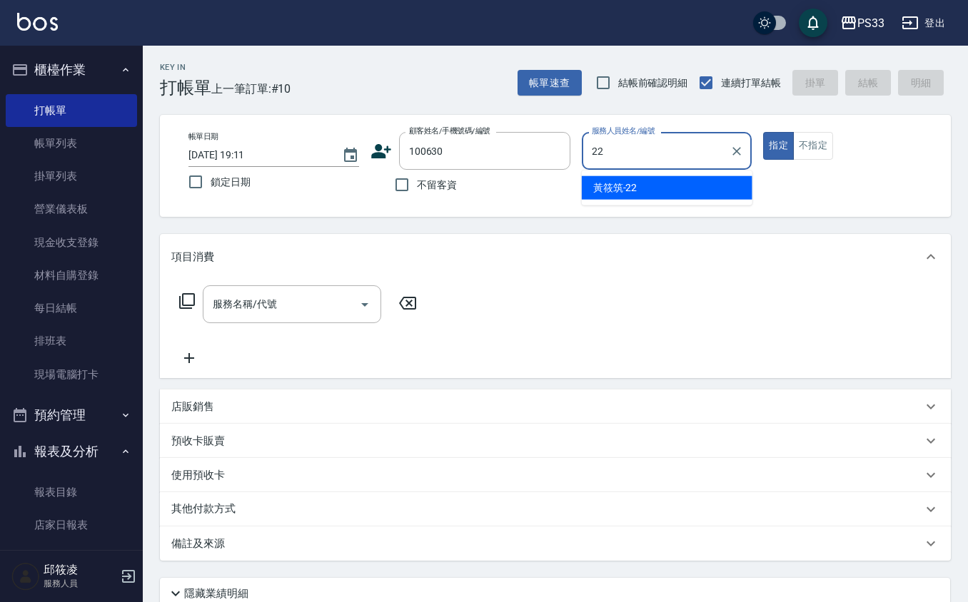
type input "黃筱筑 -22"
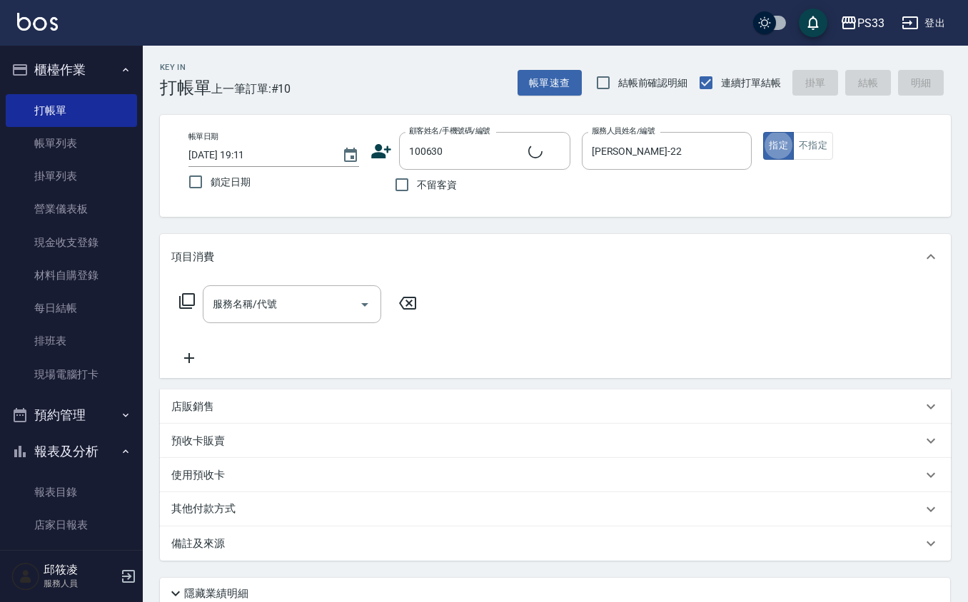
type input "陳憶麗/0955077889/100630"
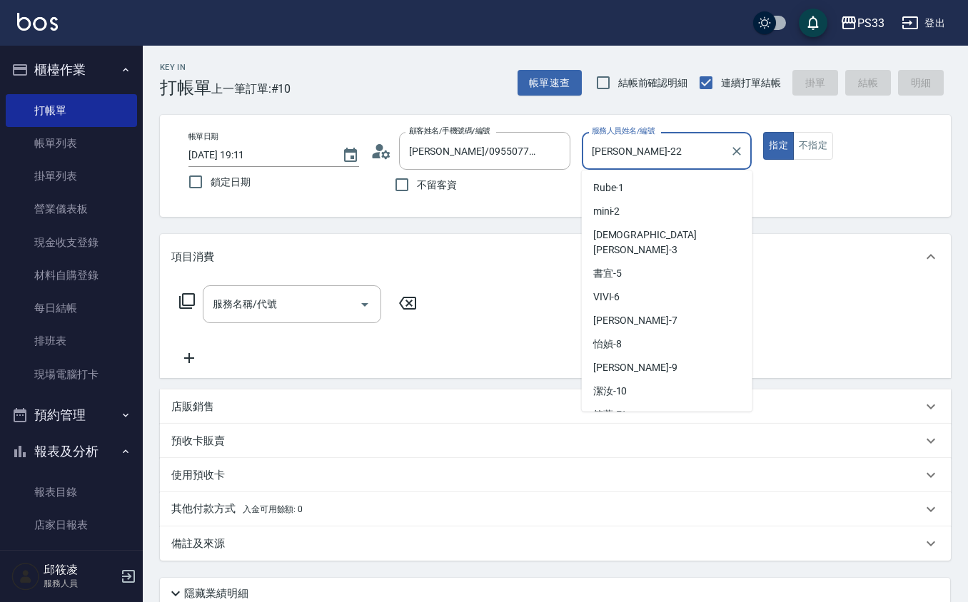
click at [651, 138] on input "黃筱筑 -22" at bounding box center [656, 150] width 136 height 25
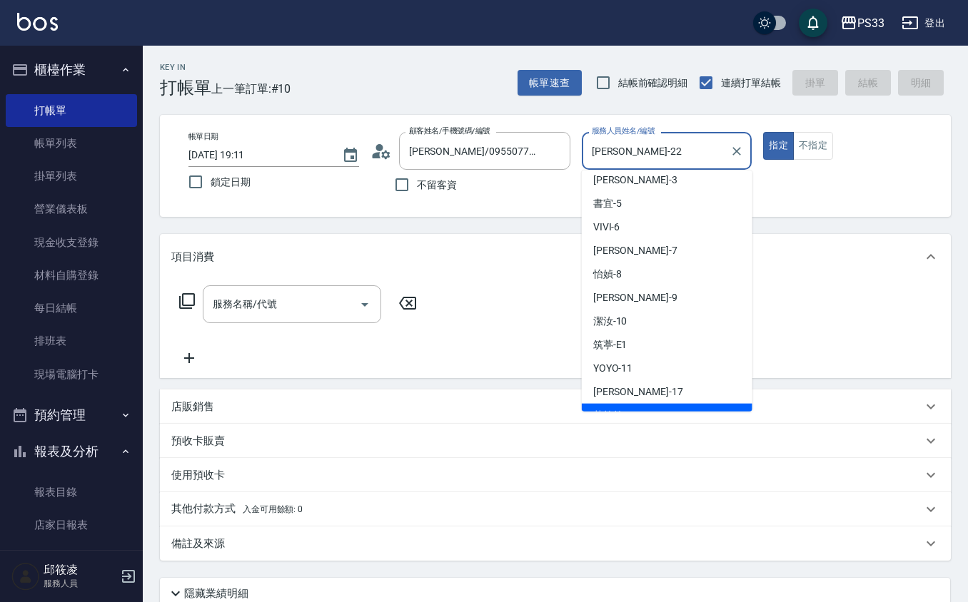
click at [651, 138] on input "黃筱筑 -22" at bounding box center [656, 150] width 136 height 25
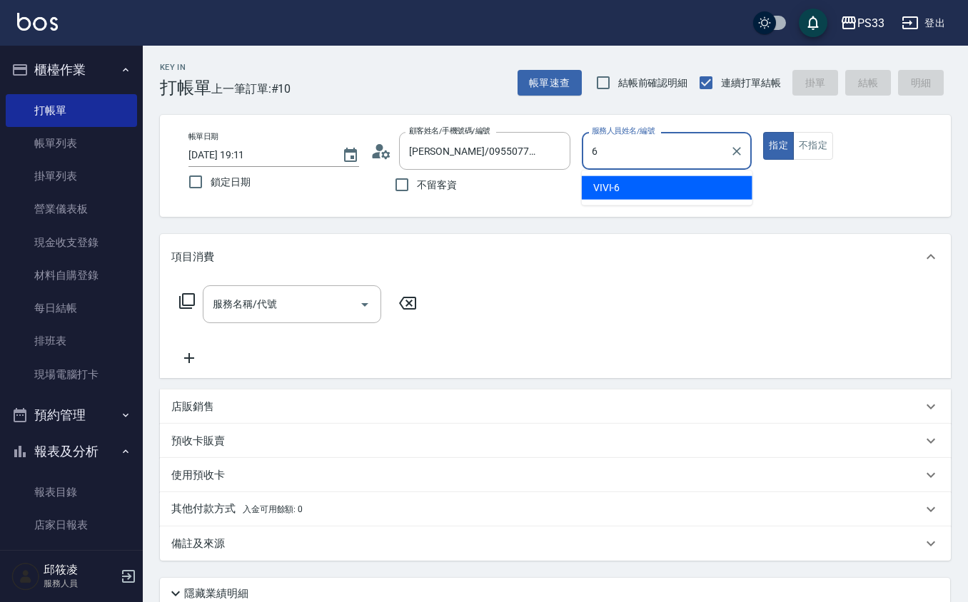
type input "VIVI-6"
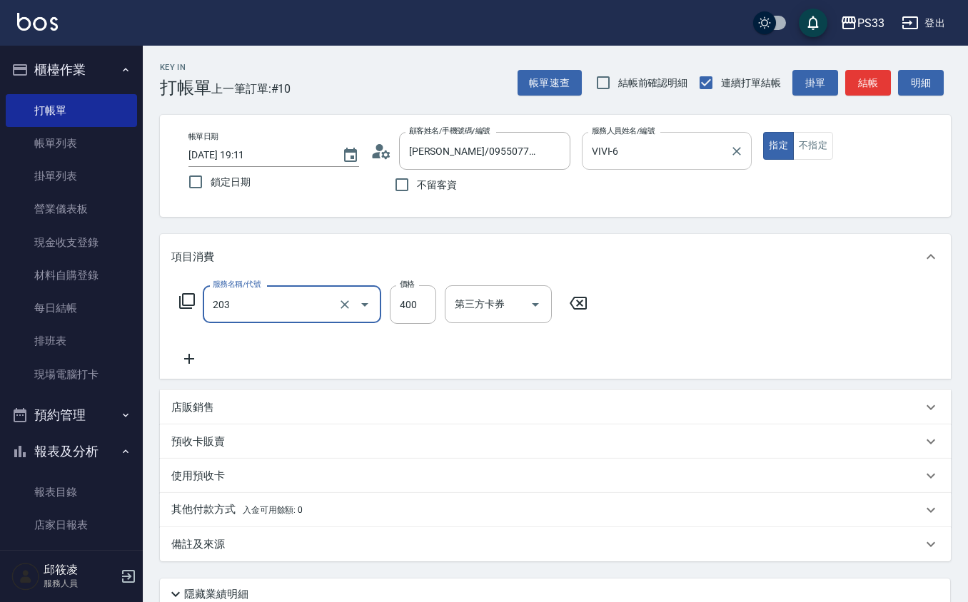
type input "指定單剪(203)"
type input "300"
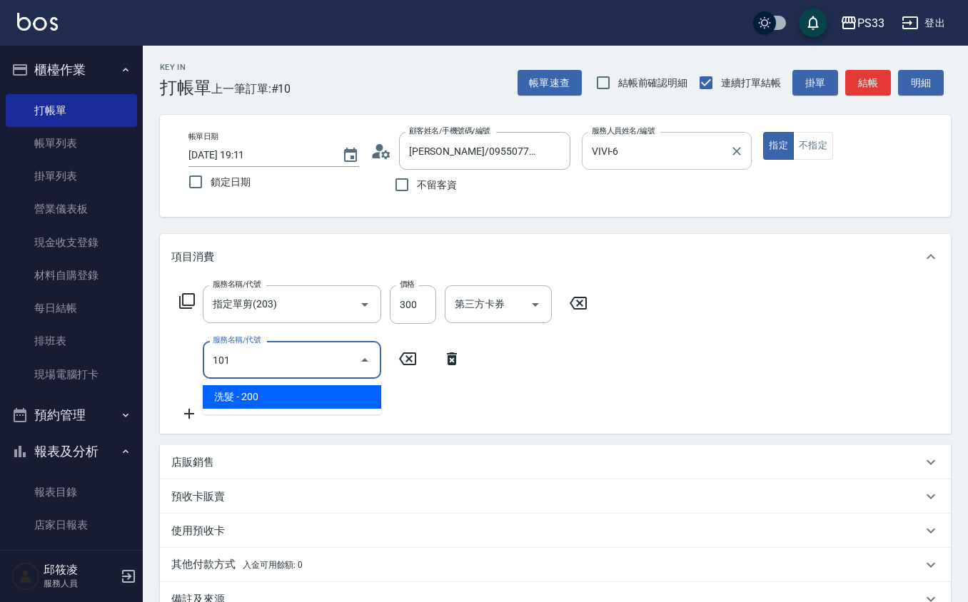
type input "洗髮(101)"
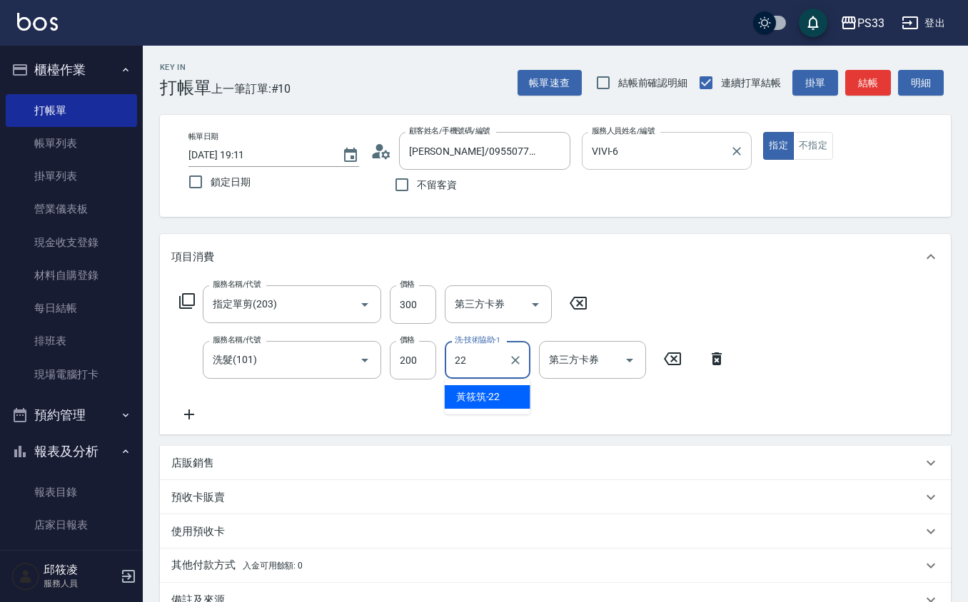
type input "黃筱筑 -22"
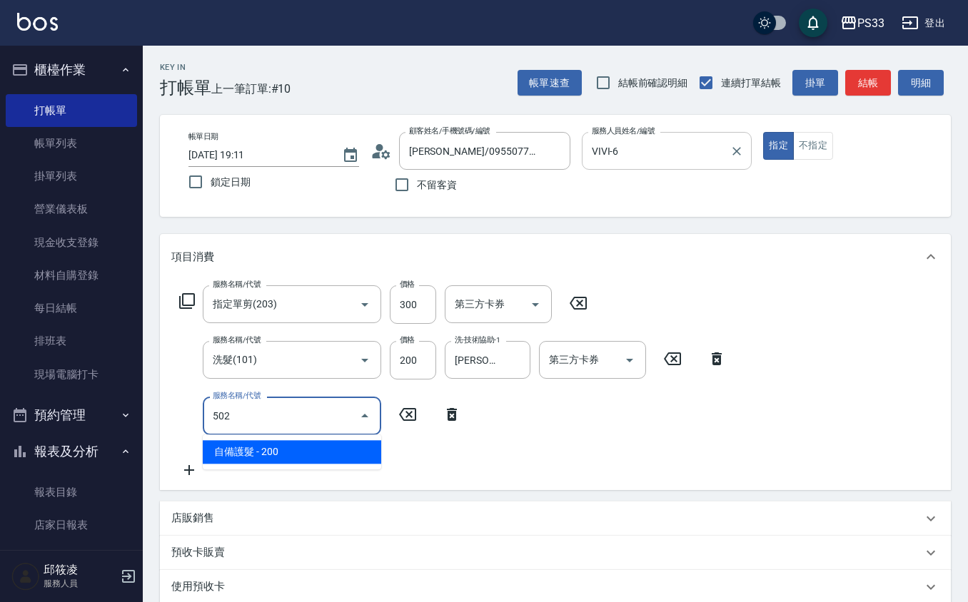
type input "自備護髮(502)"
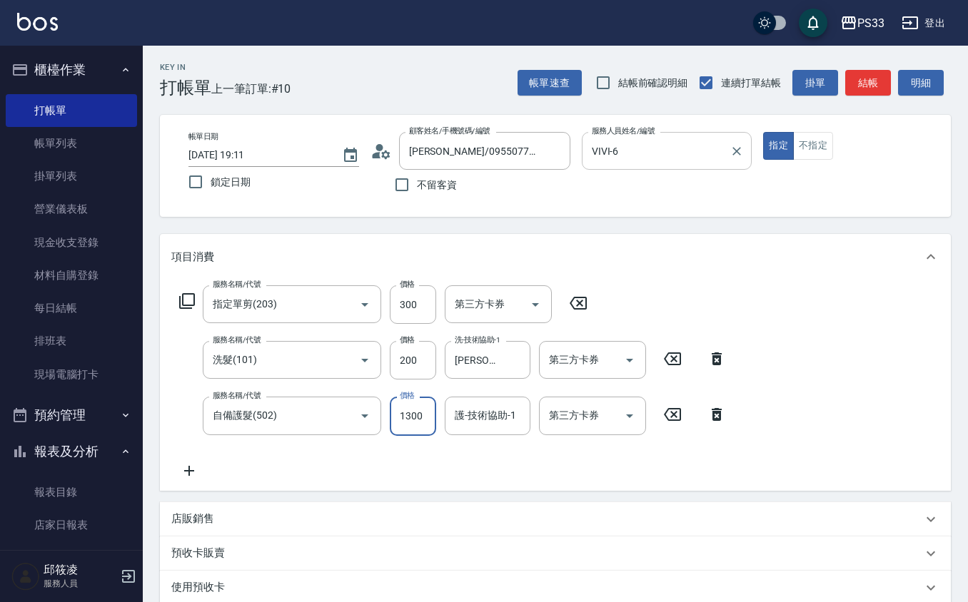
type input "1300"
type input "黃筱筑 -22"
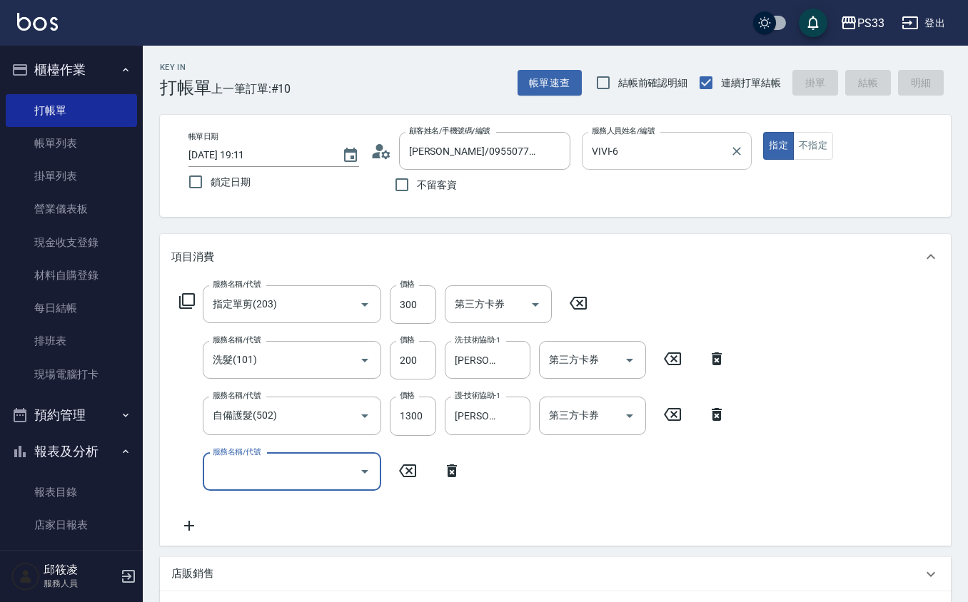
type input "2025/09/09 19:27"
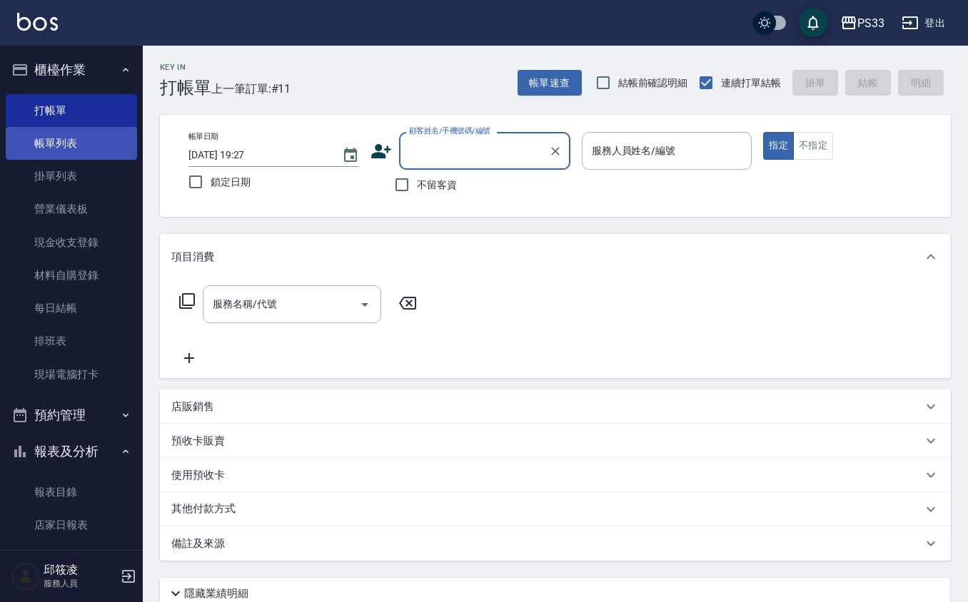
click at [86, 141] on link "帳單列表" at bounding box center [71, 143] width 131 height 33
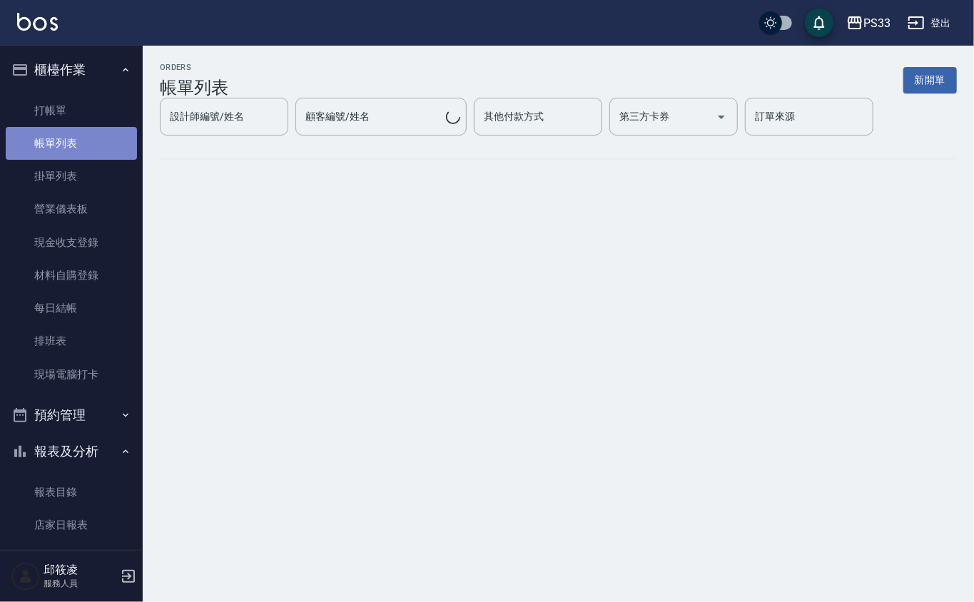
click at [89, 140] on link "帳單列表" at bounding box center [71, 143] width 131 height 33
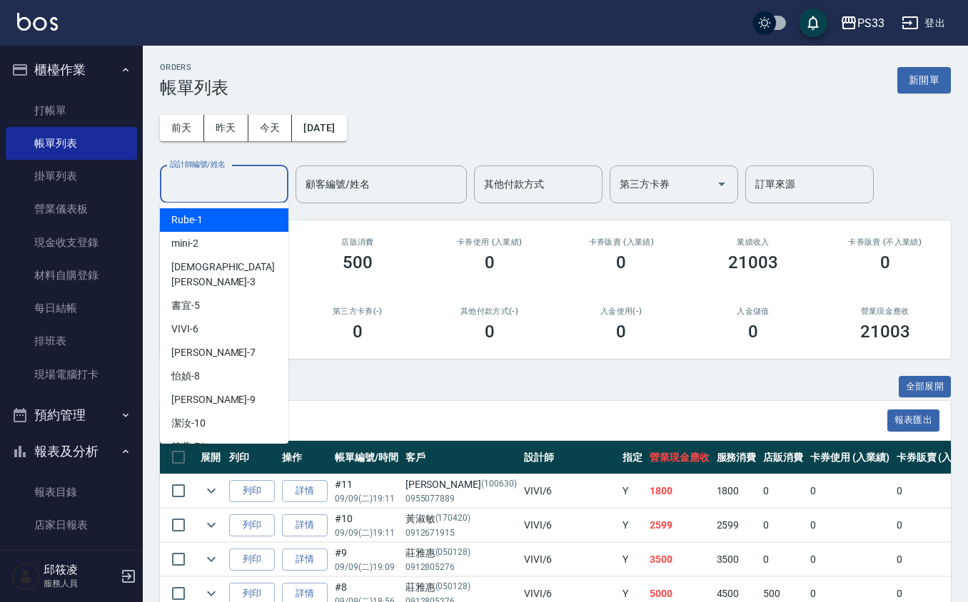
click at [256, 189] on input "設計師編號/姓名" at bounding box center [224, 184] width 116 height 25
click at [217, 238] on div "mini -2" at bounding box center [224, 244] width 128 height 24
type input "mini-2"
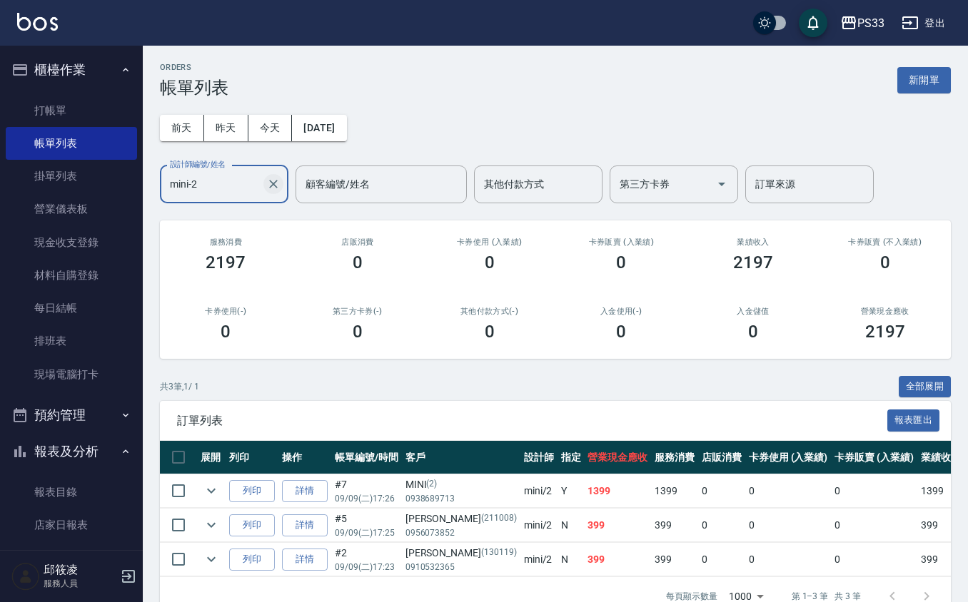
click at [281, 183] on button "Clear" at bounding box center [273, 184] width 20 height 20
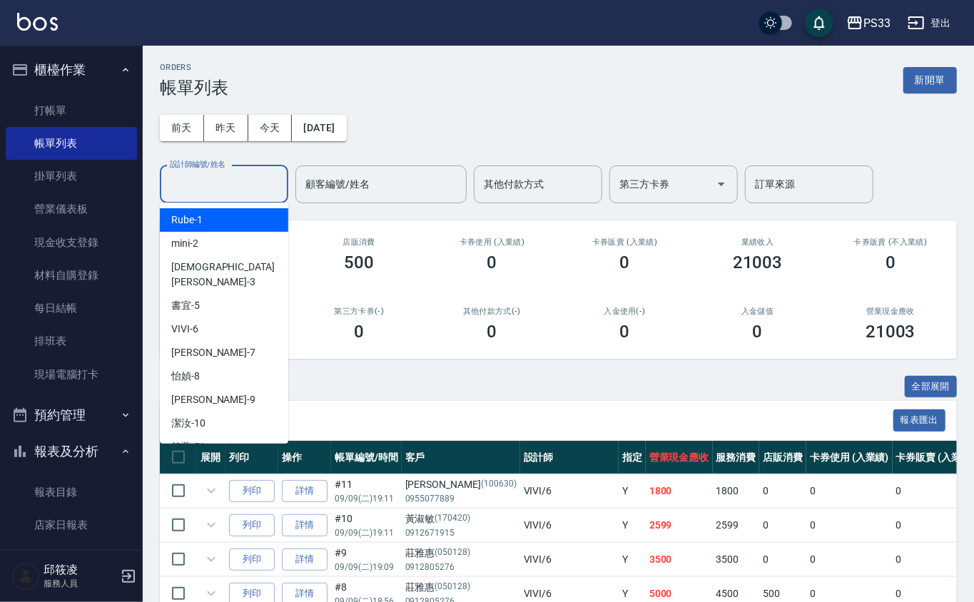
click at [243, 178] on input "設計師編號/姓名" at bounding box center [224, 184] width 116 height 25
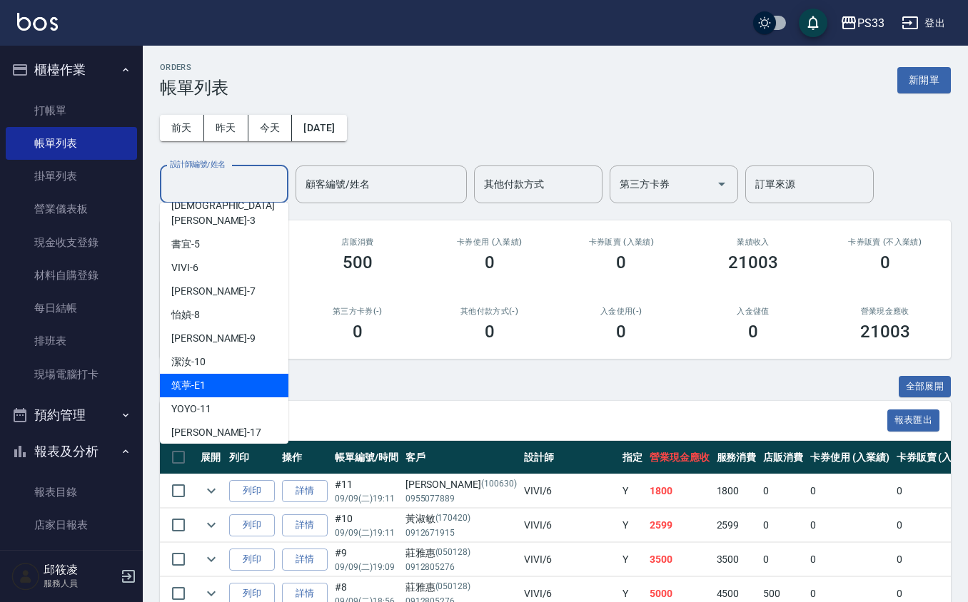
scroll to position [95, 0]
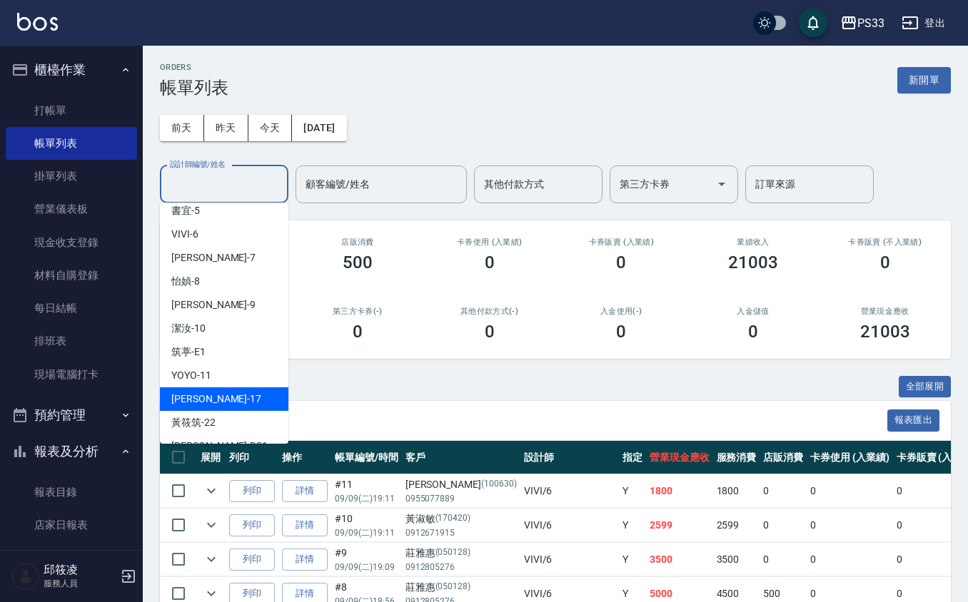
click at [230, 388] on div "[PERSON_NAME] -17" at bounding box center [224, 400] width 128 height 24
type input "[PERSON_NAME]-17"
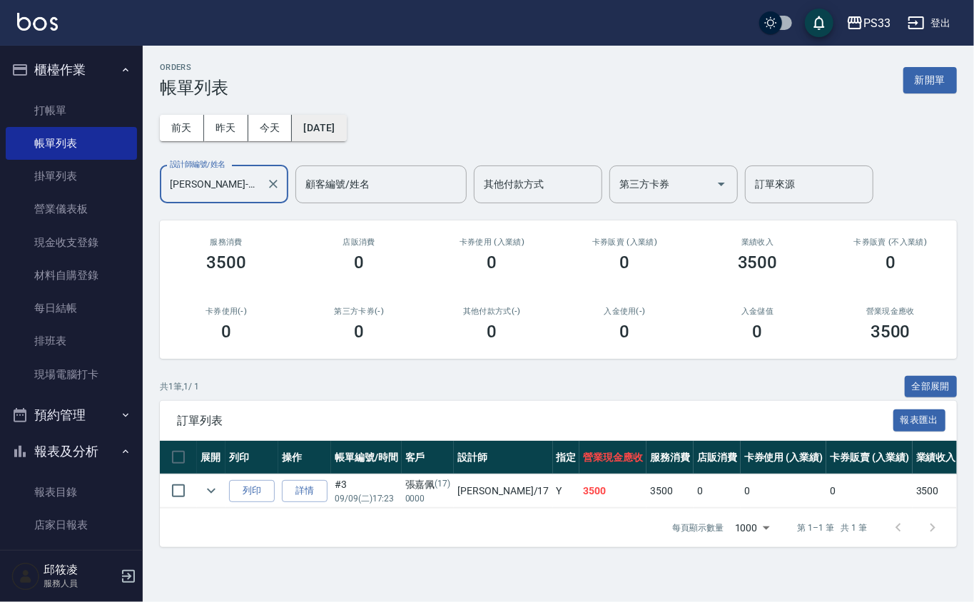
click at [344, 118] on button "[DATE]" at bounding box center [319, 128] width 54 height 26
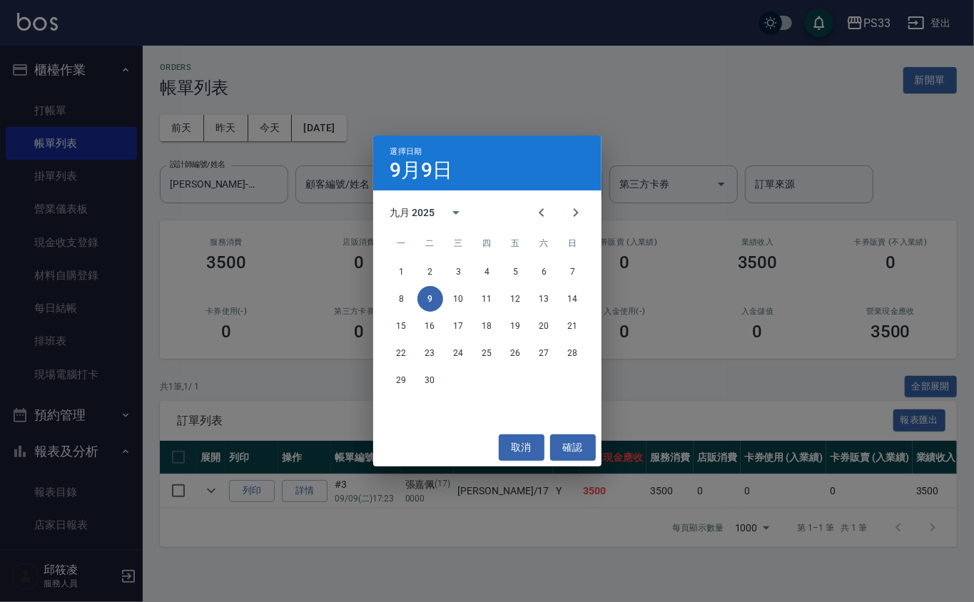
click at [415, 270] on div "1 2 3 4 5 6 7" at bounding box center [487, 272] width 228 height 26
click at [431, 267] on button "2" at bounding box center [431, 272] width 26 height 26
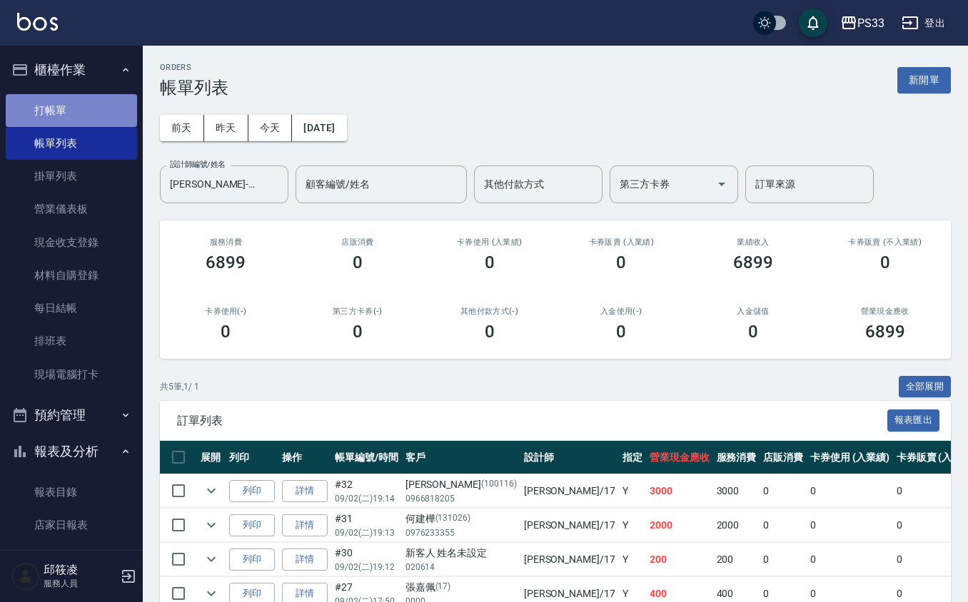
click at [84, 111] on link "打帳單" at bounding box center [71, 110] width 131 height 33
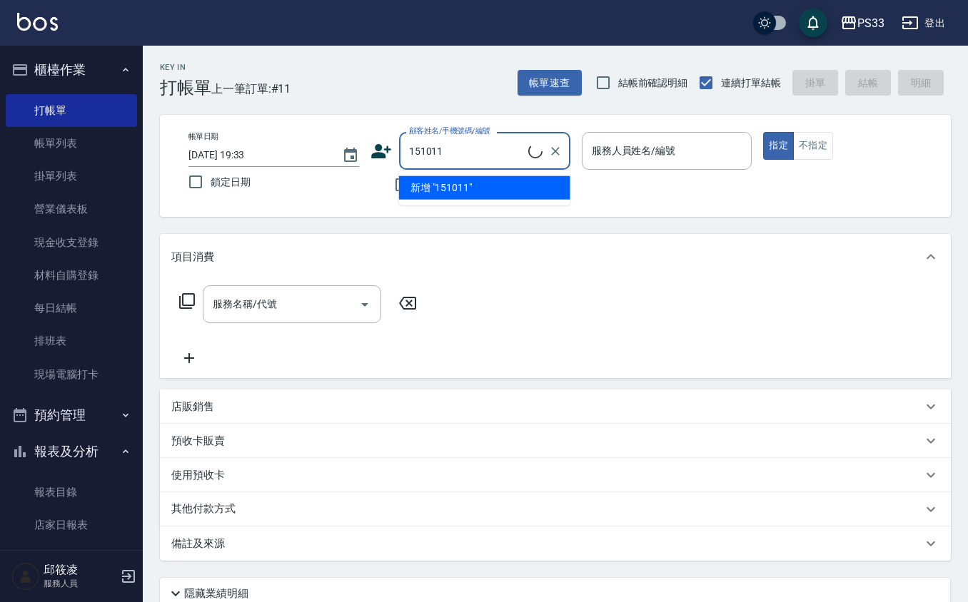
type input "黃兆楷/0906840671/151011"
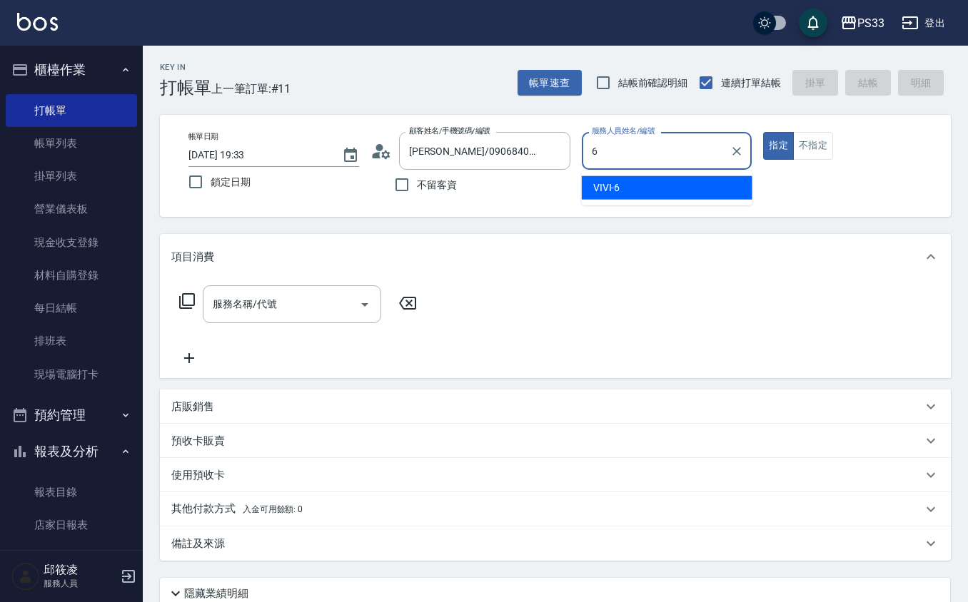
type input "VIVI-6"
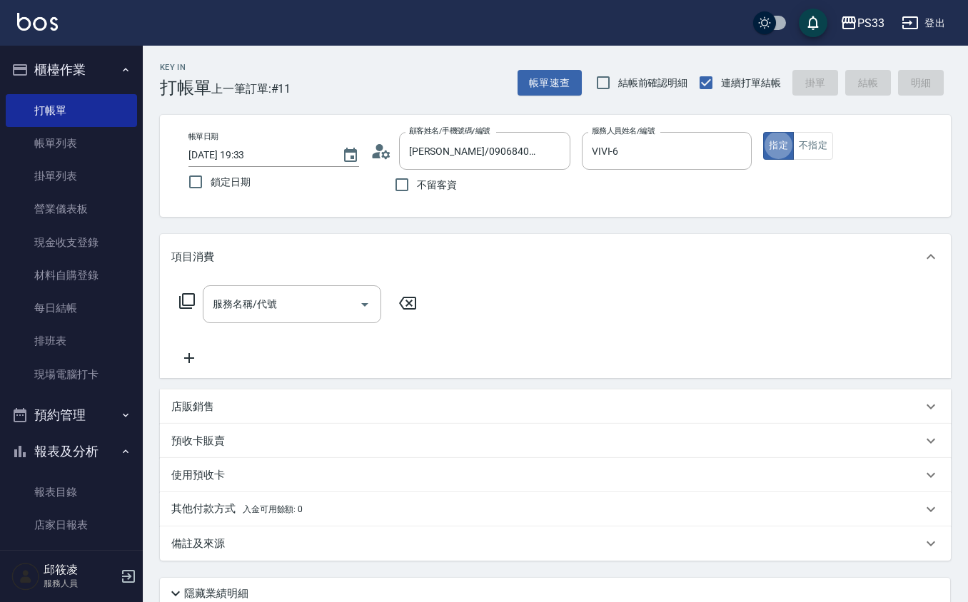
type button "true"
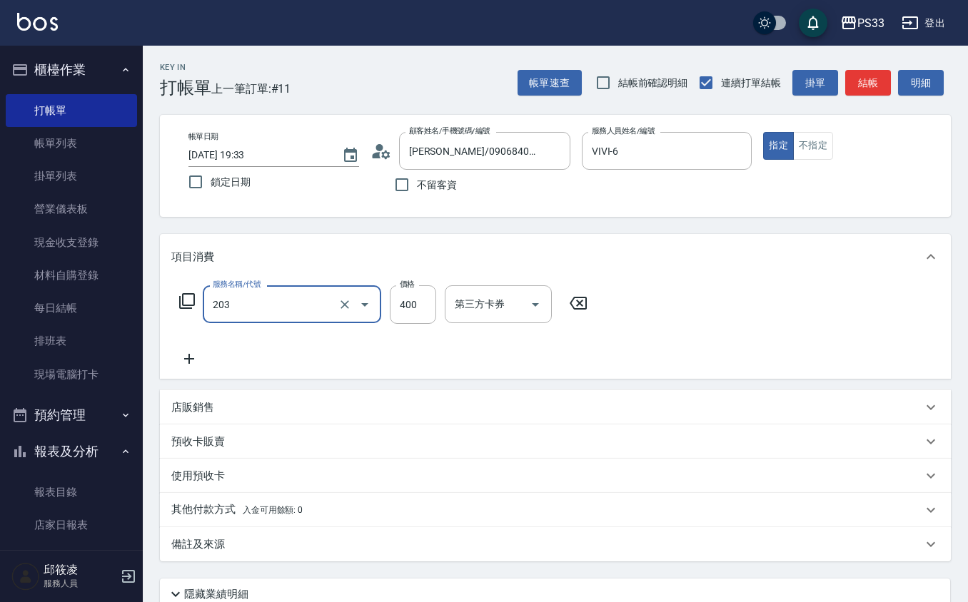
type input "指定單剪(203)"
type input "200"
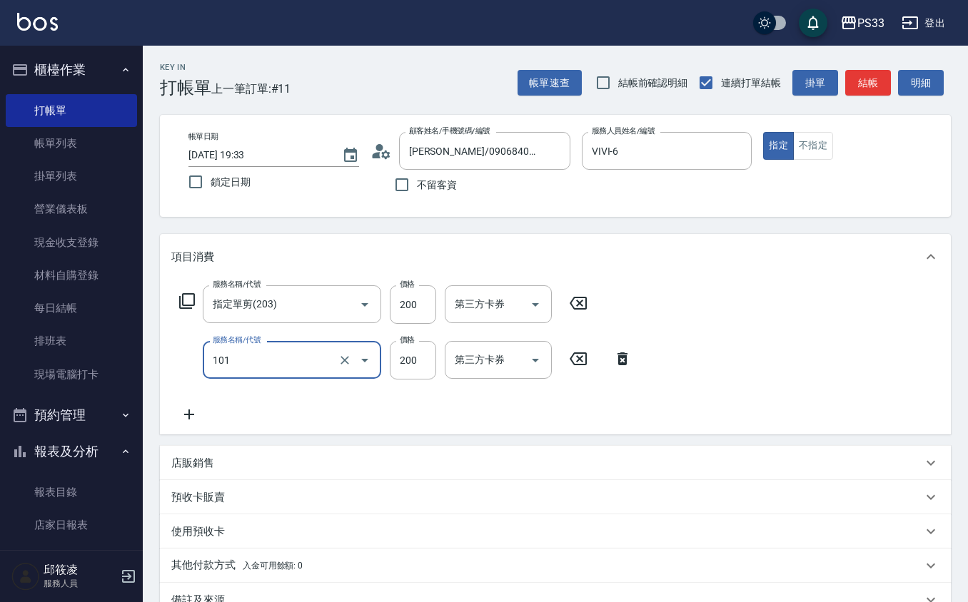
type input "洗髮(101)"
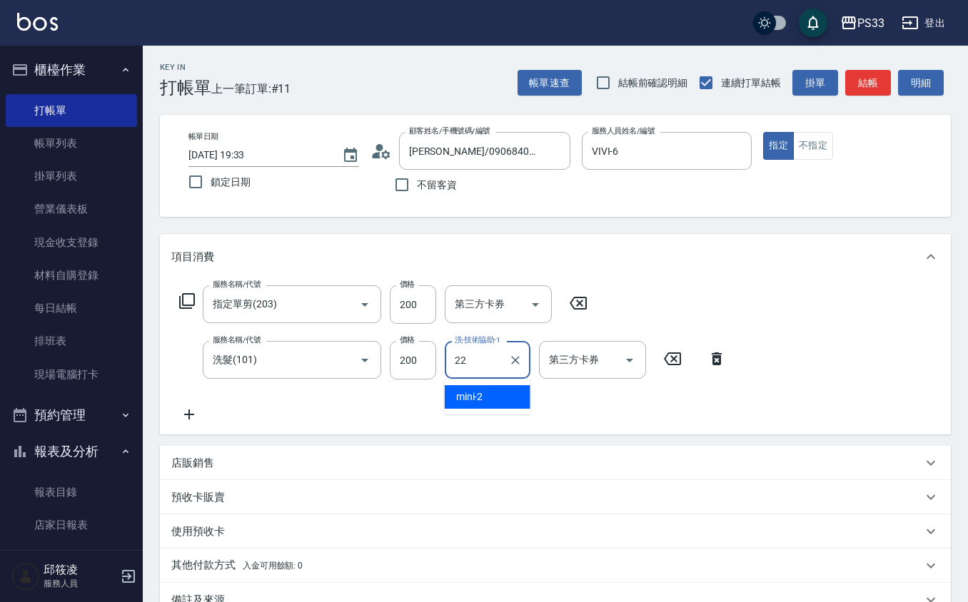
type input "黃筱筑 -22"
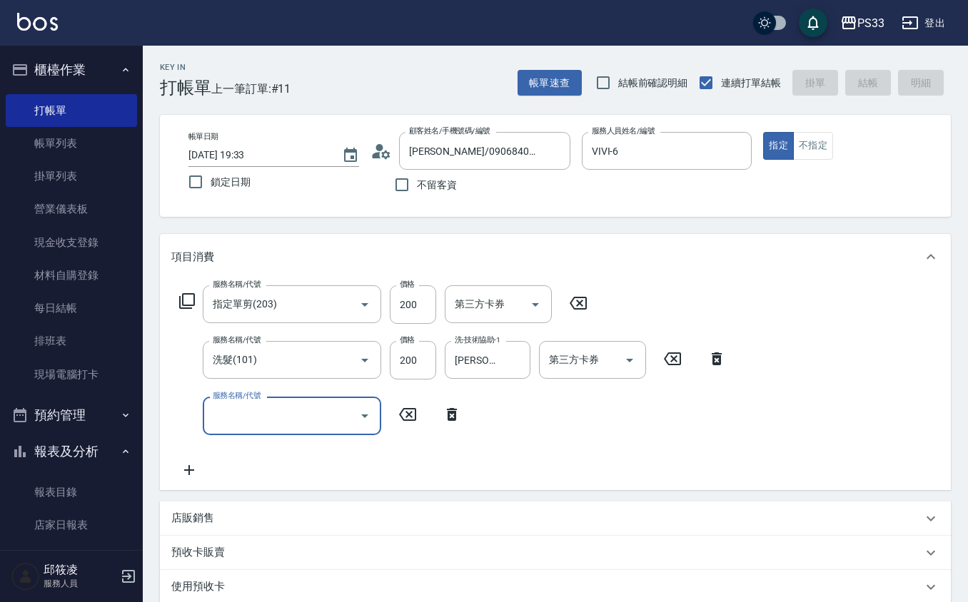
type input "2025/09/09 19:34"
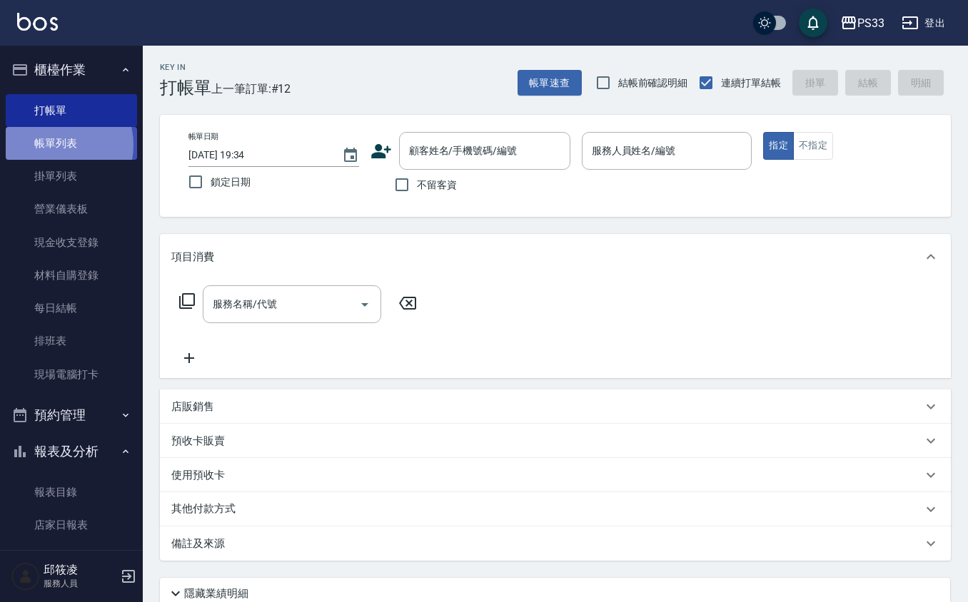
click at [58, 146] on link "帳單列表" at bounding box center [71, 143] width 131 height 33
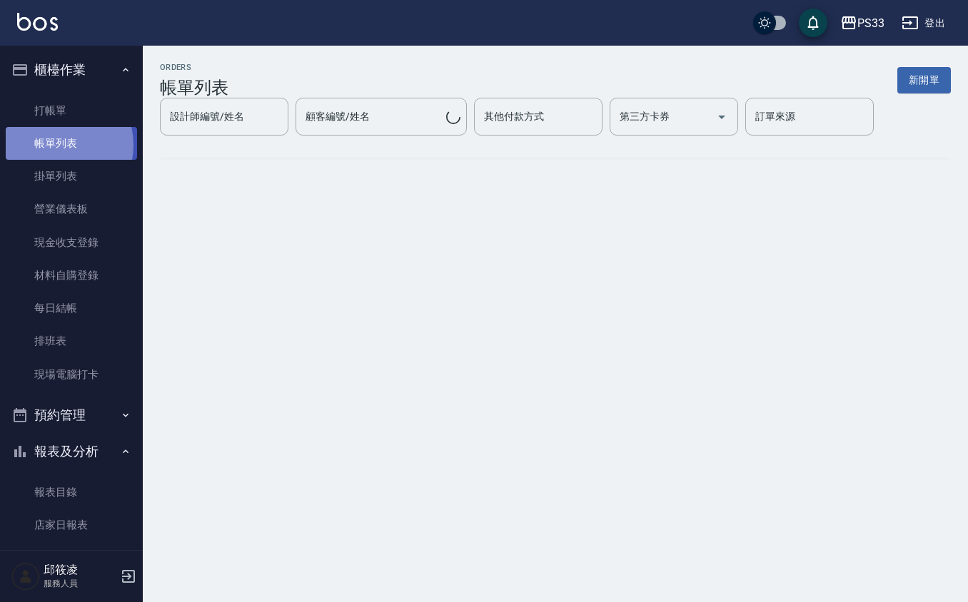
click at [58, 146] on link "帳單列表" at bounding box center [71, 143] width 131 height 33
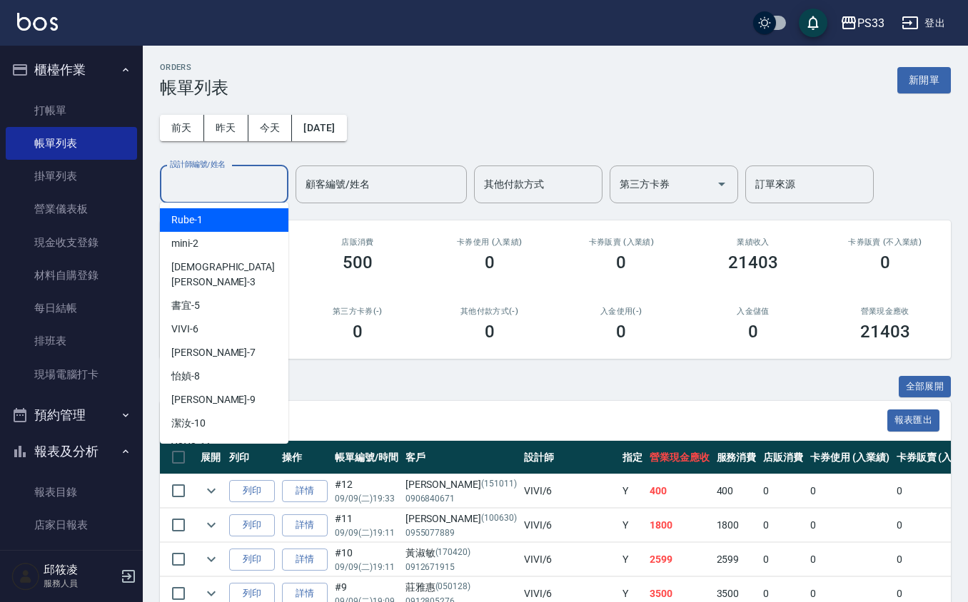
click at [229, 186] on input "設計師編號/姓名" at bounding box center [224, 184] width 116 height 25
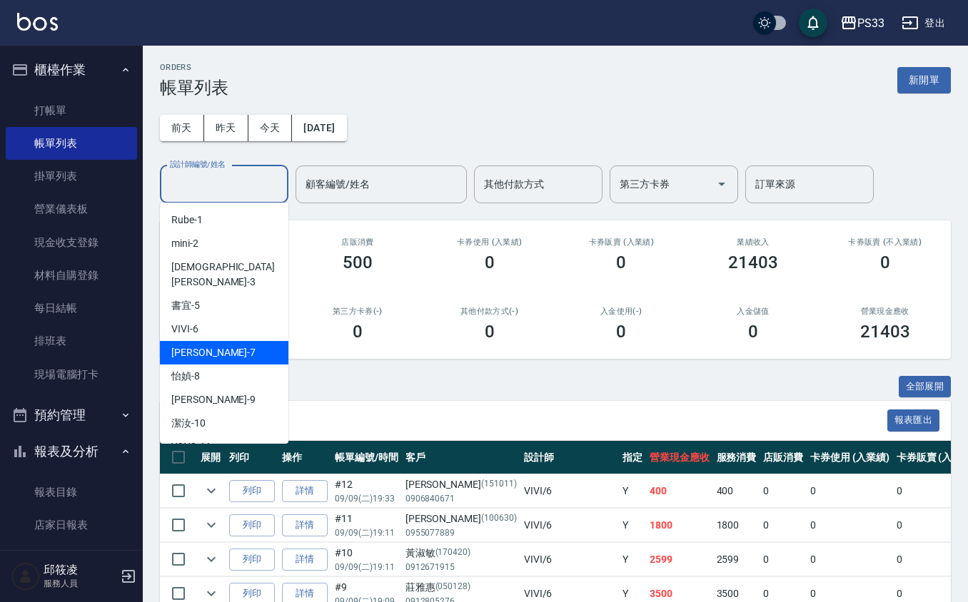
scroll to position [95, 0]
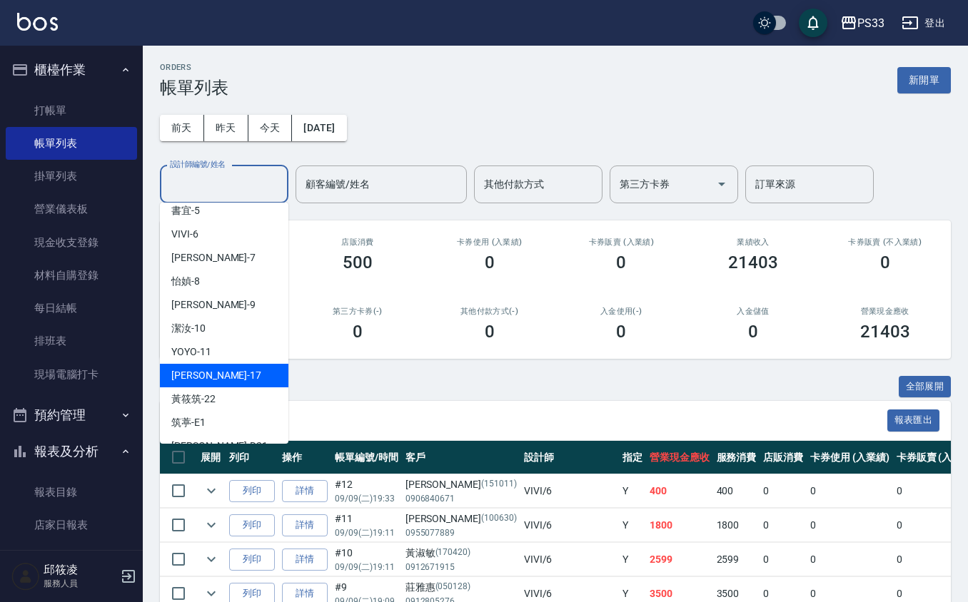
click at [244, 364] on div "[PERSON_NAME] -17" at bounding box center [224, 376] width 128 height 24
type input "[PERSON_NAME]-17"
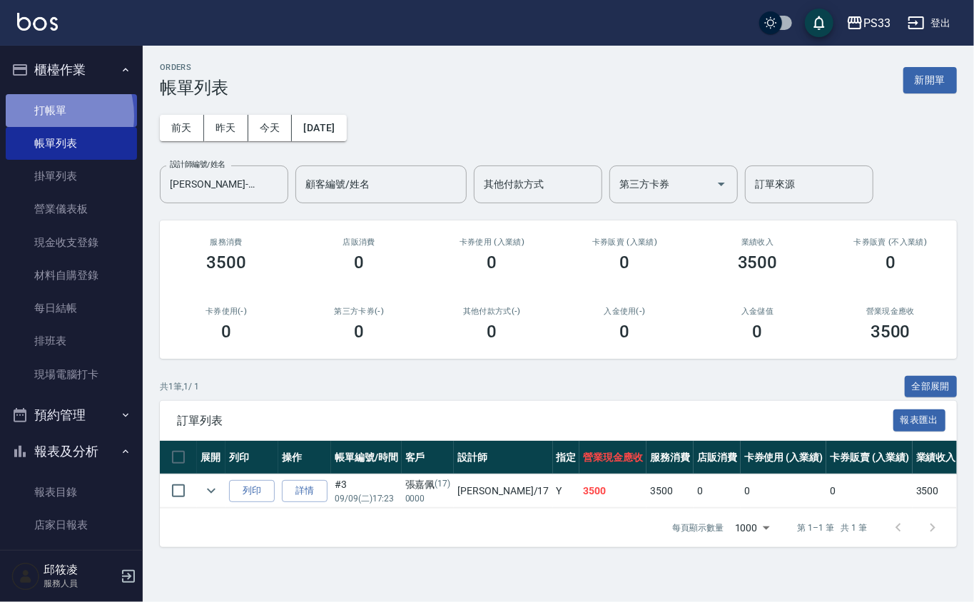
click at [44, 116] on link "打帳單" at bounding box center [71, 110] width 131 height 33
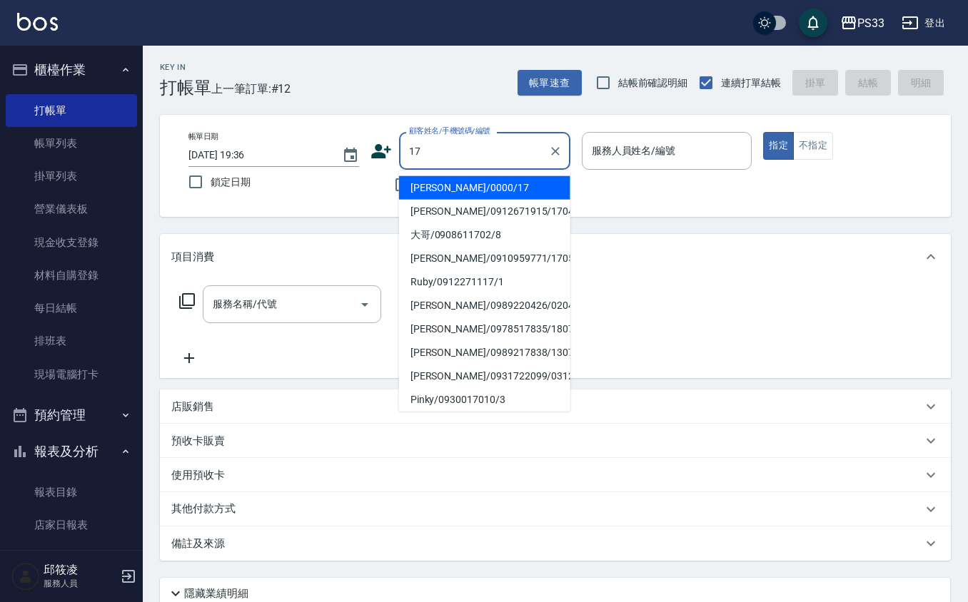
type input "[PERSON_NAME]/0000/17"
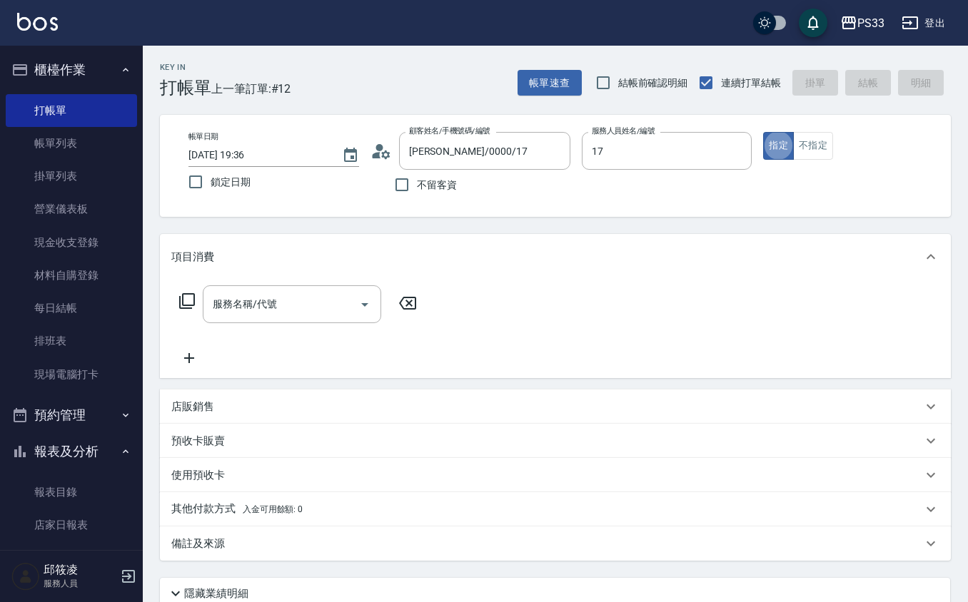
type input "[PERSON_NAME]-17"
type button "true"
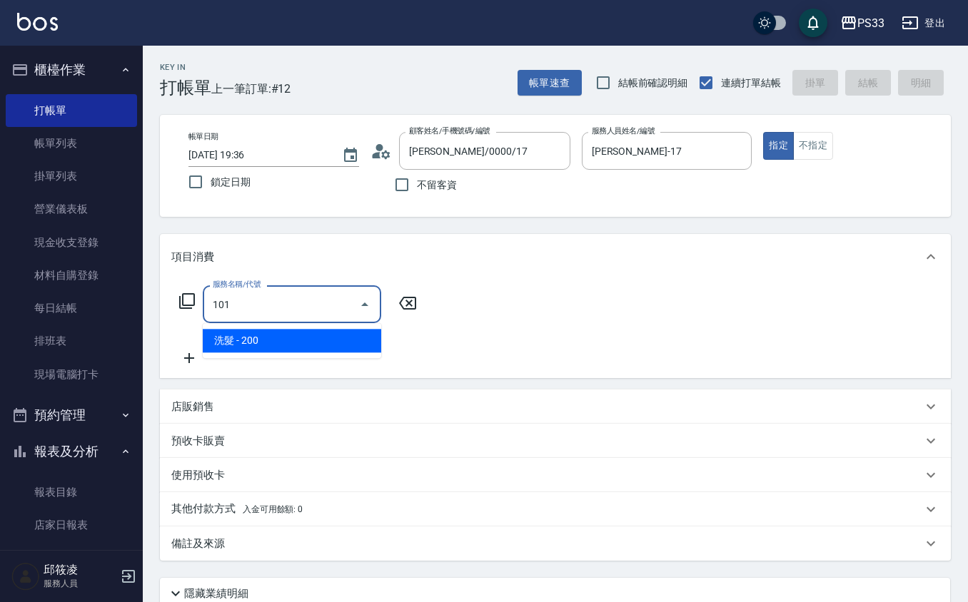
type input "洗髮(101)"
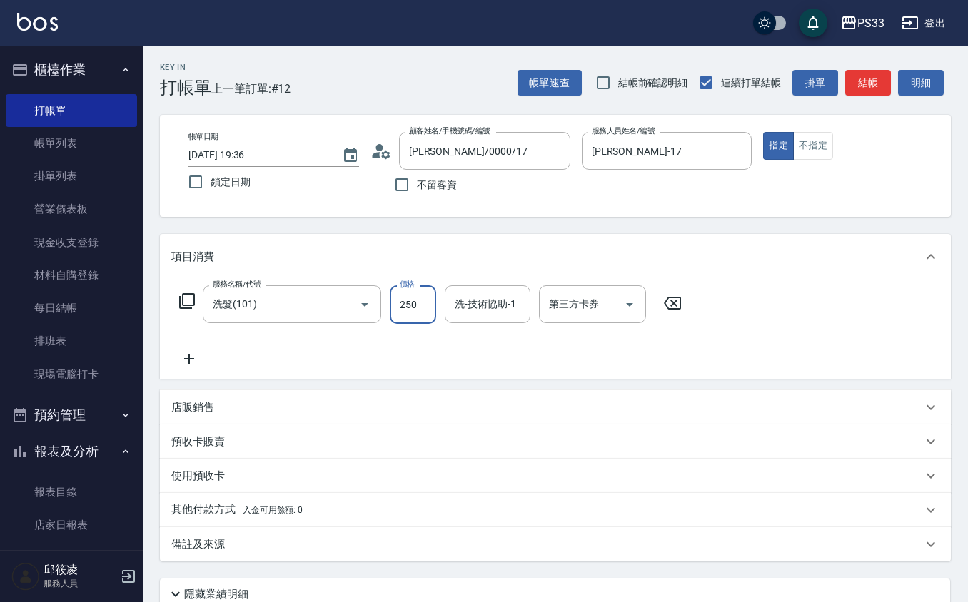
type input "250"
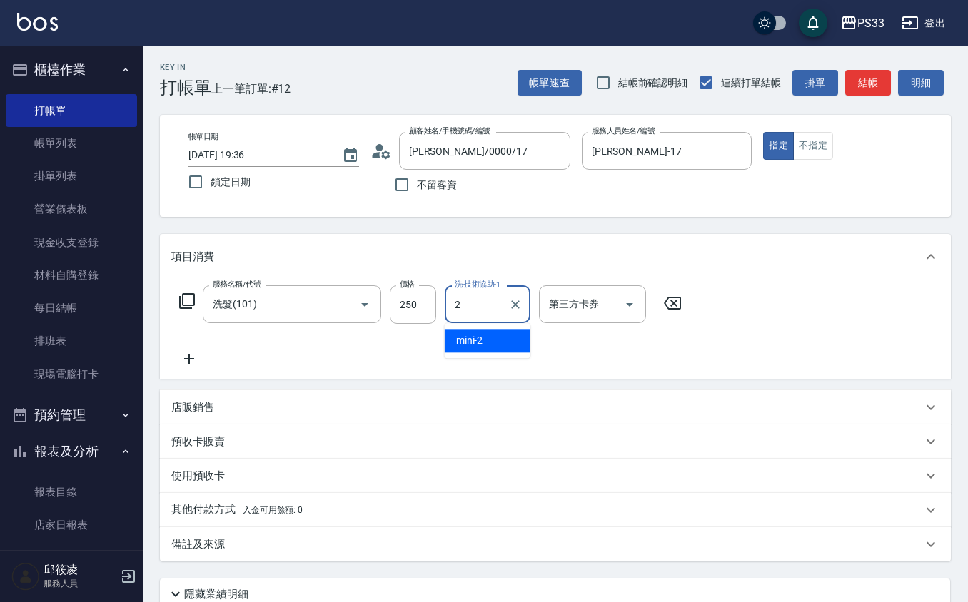
type input "mini-2"
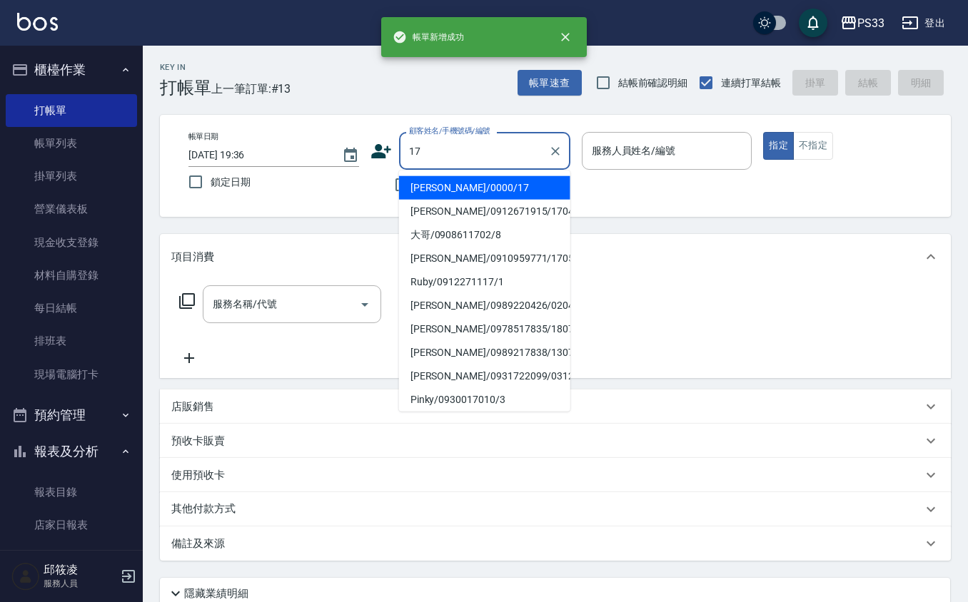
type input "[PERSON_NAME]/0000/17"
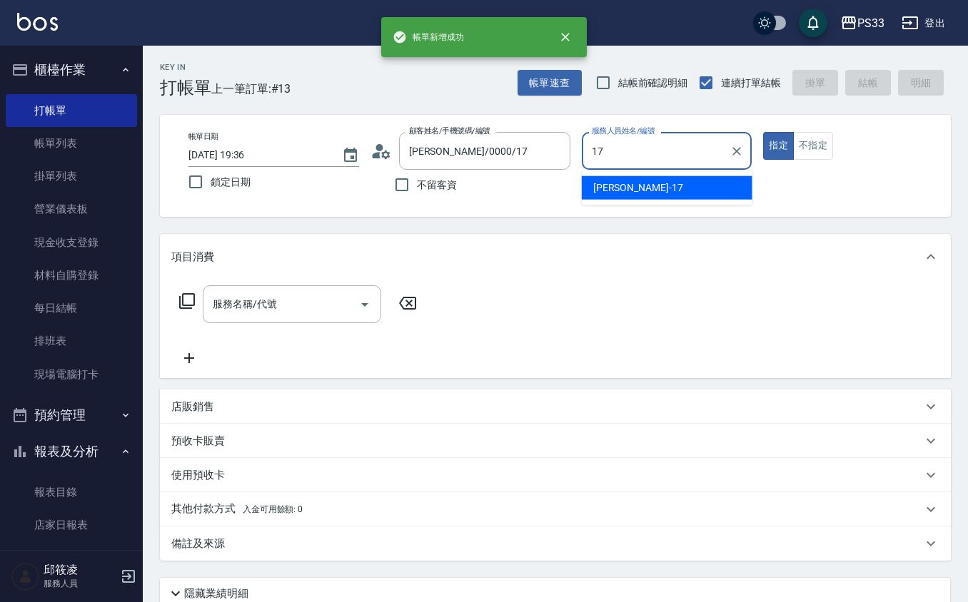
type input "[PERSON_NAME]-17"
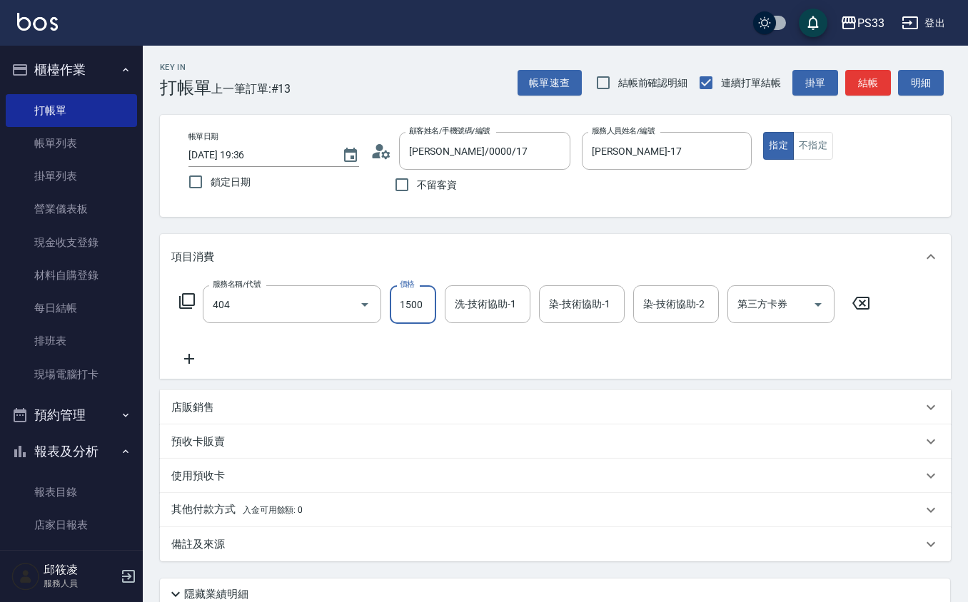
type input "設計染髮(404)"
type input "1000"
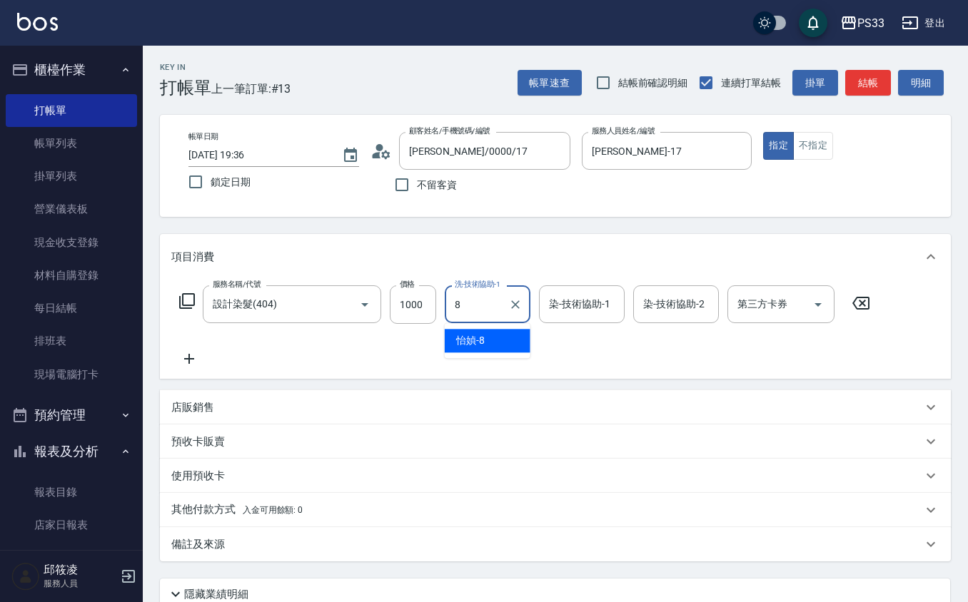
type input "怡媜-8"
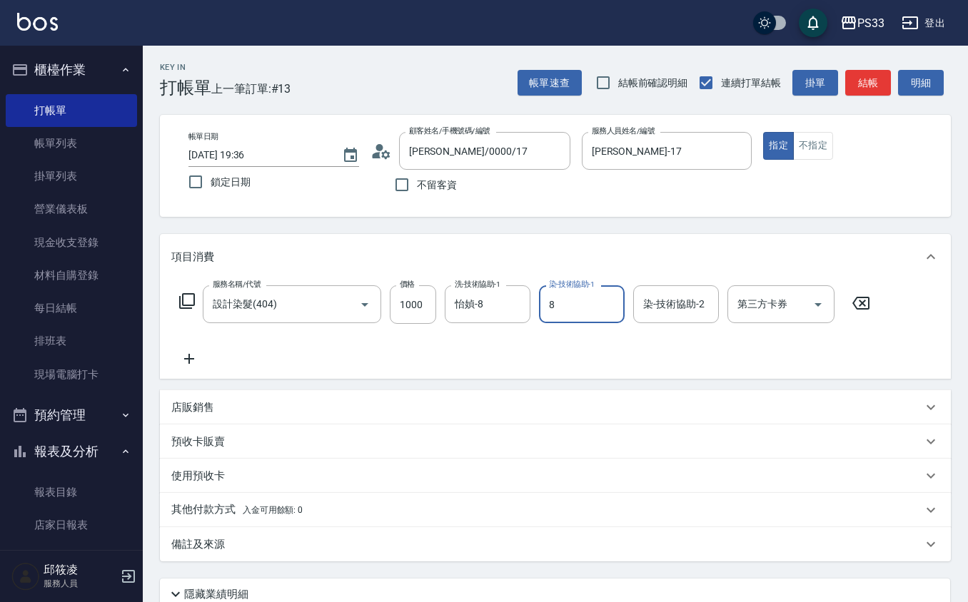
type input "怡媜-8"
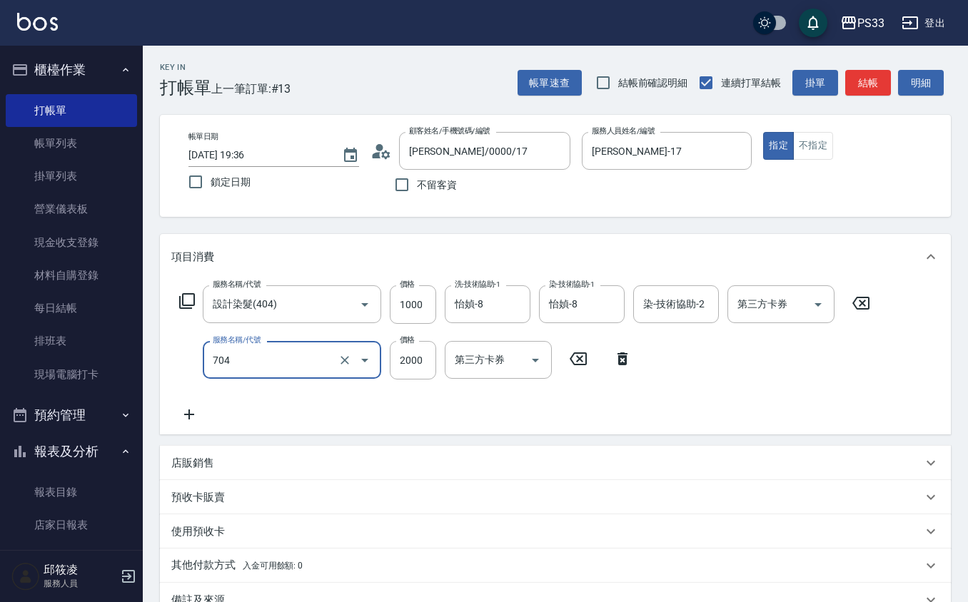
type input "髮片重整(704)"
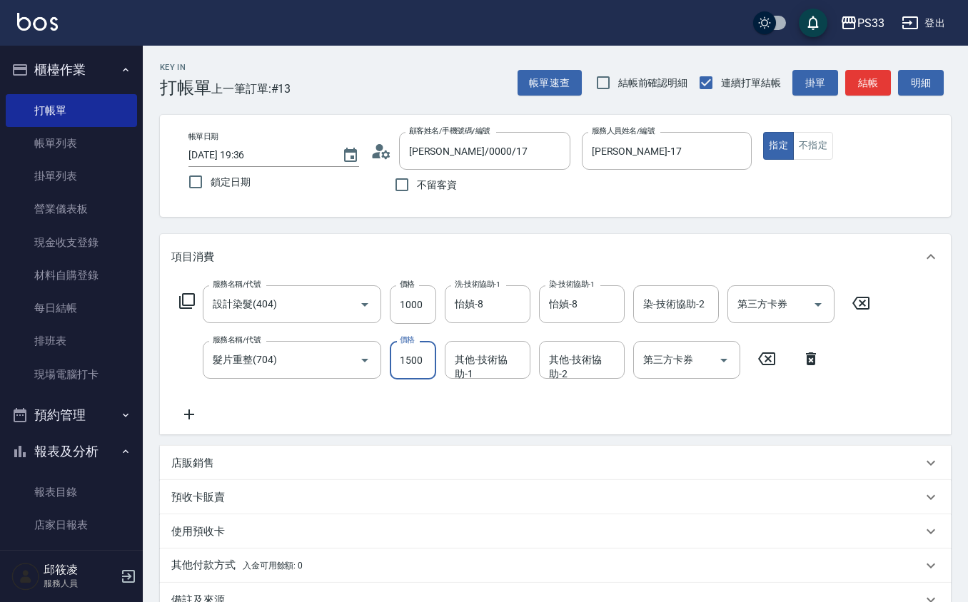
type input "1500"
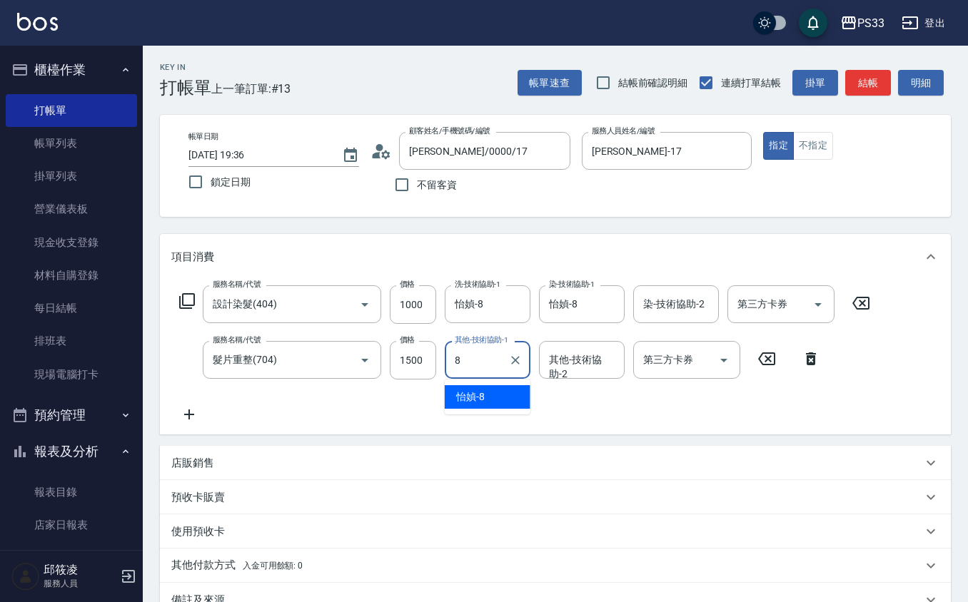
type input "怡媜-8"
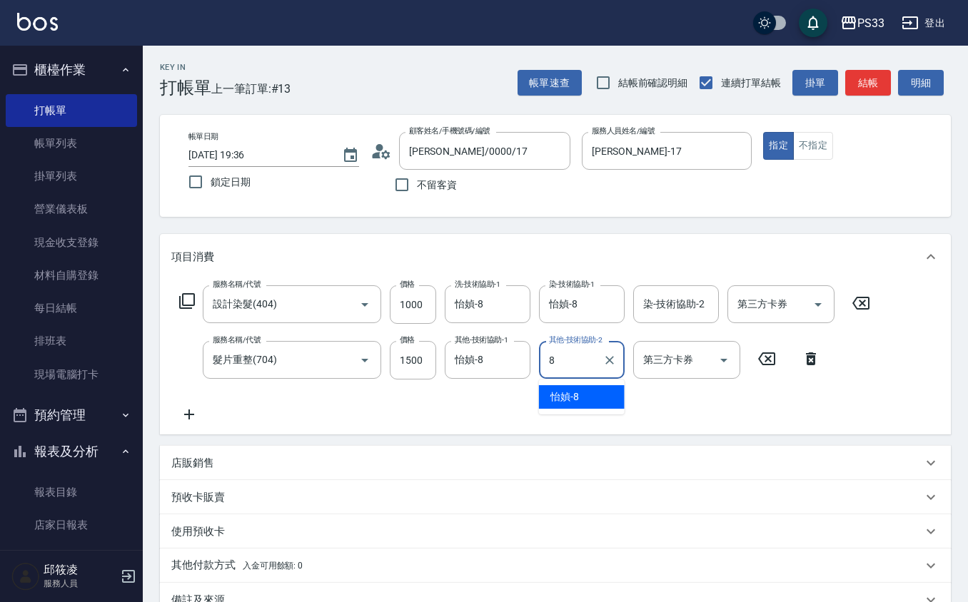
type input "怡媜-8"
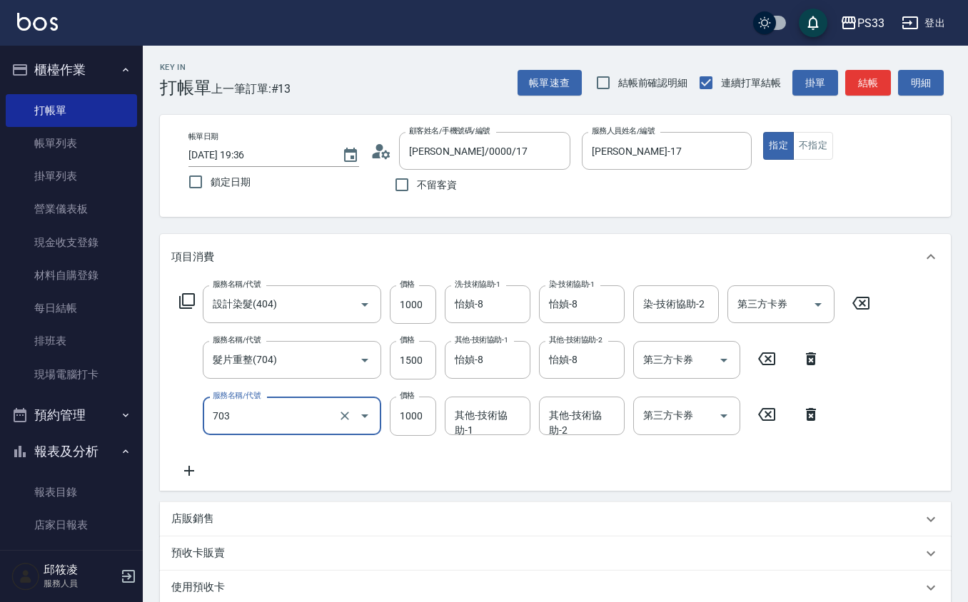
type input "接髮協助(703)"
type input "1500"
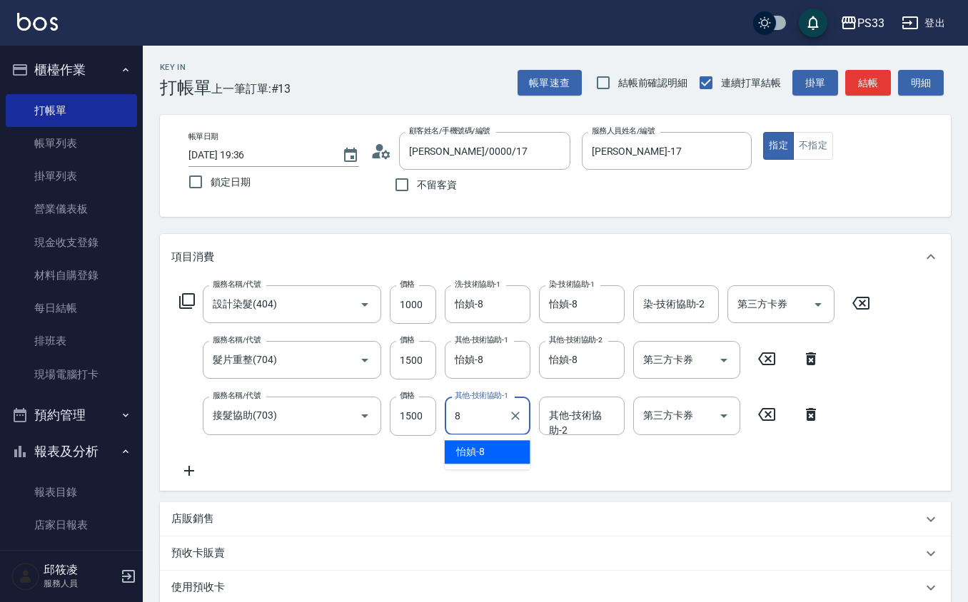
type input "怡媜-8"
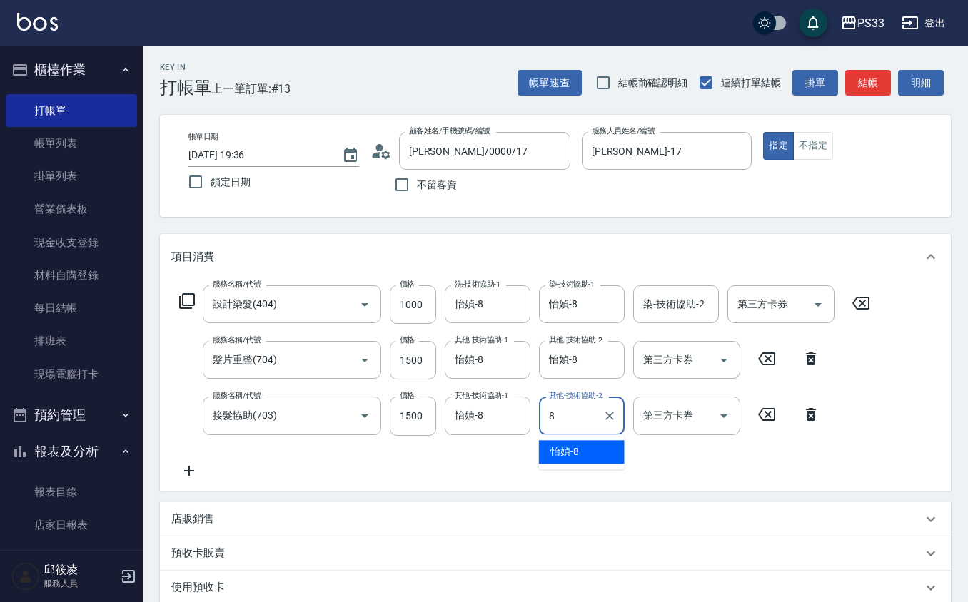
type input "怡媜-8"
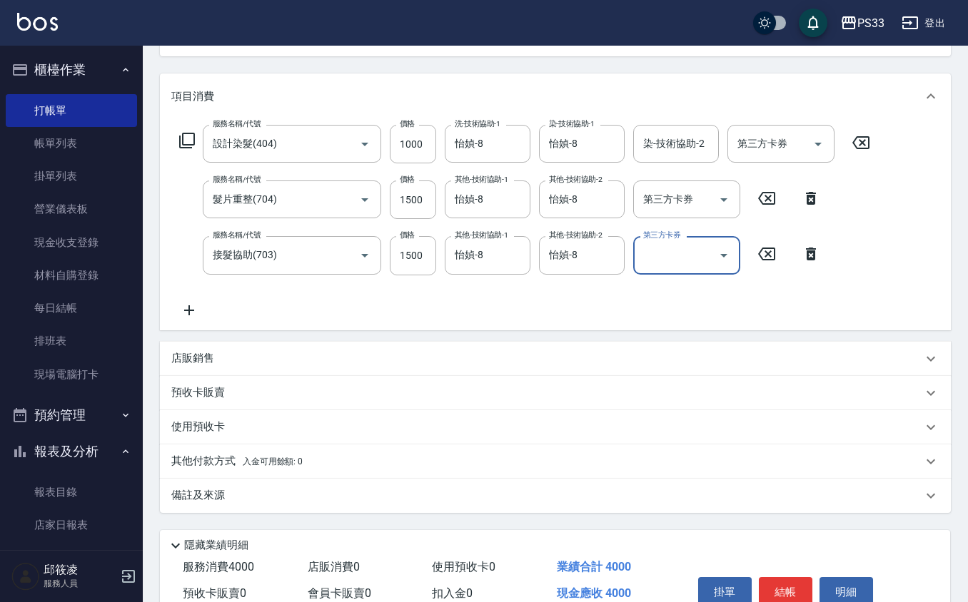
scroll to position [229, 0]
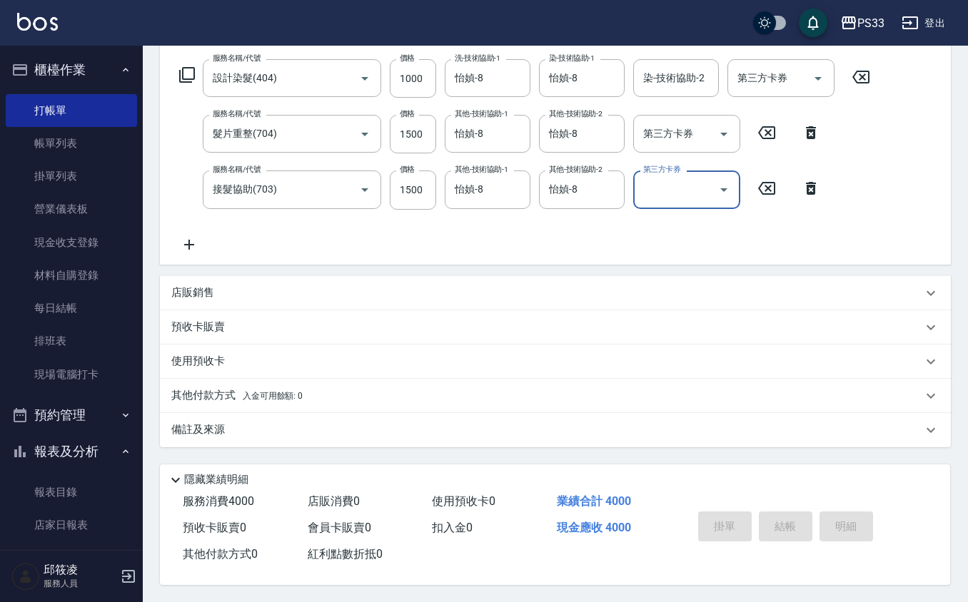
type input "2025/09/09 19:37"
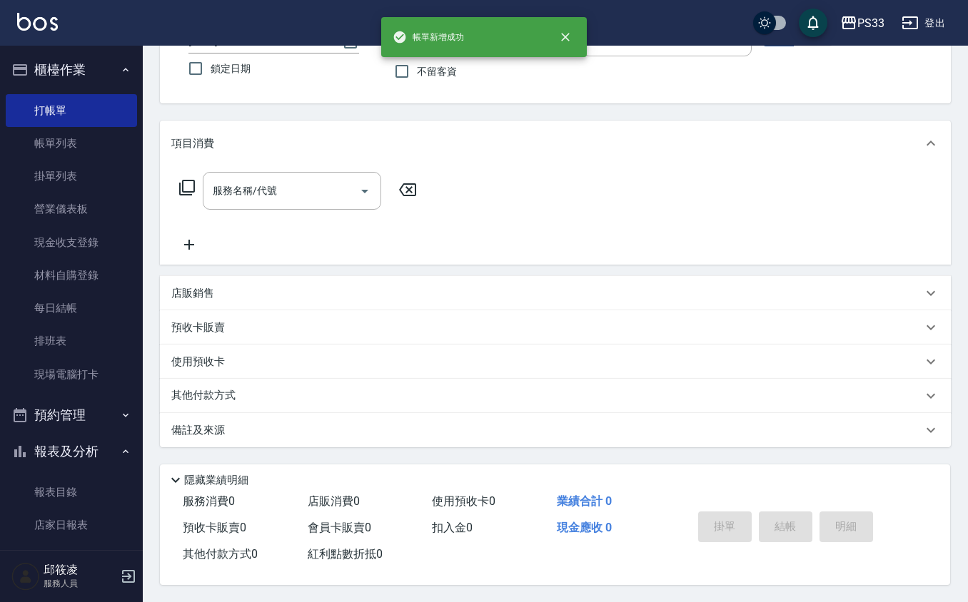
scroll to position [0, 0]
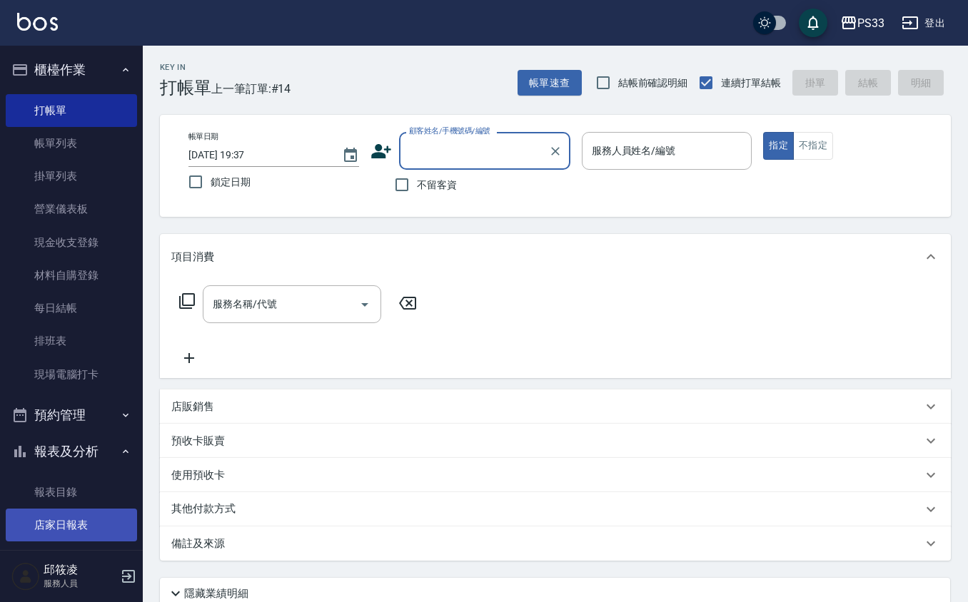
click at [79, 521] on link "店家日報表" at bounding box center [71, 525] width 131 height 33
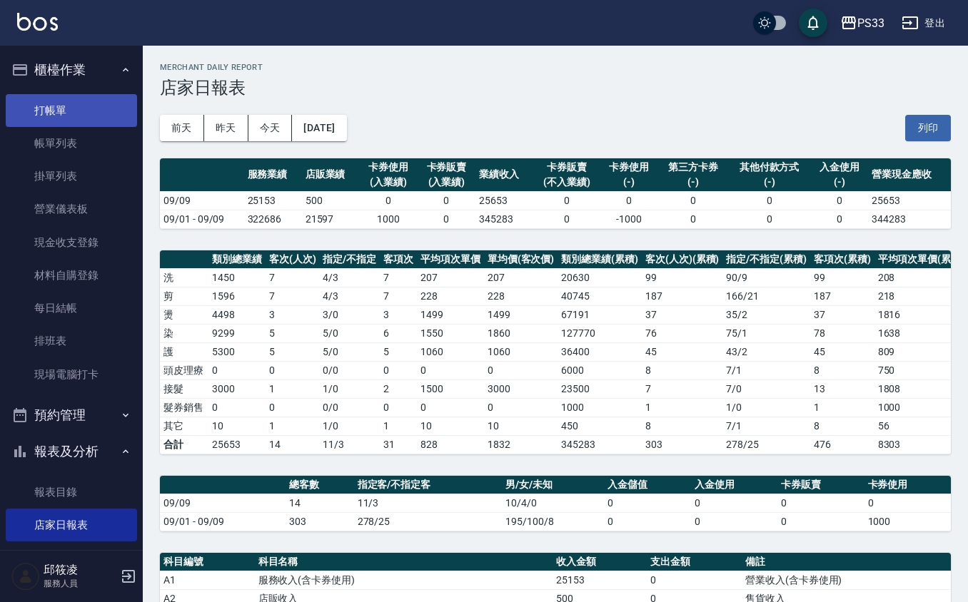
drag, startPoint x: 59, startPoint y: 111, endPoint x: 78, endPoint y: 118, distance: 20.6
click at [60, 111] on link "打帳單" at bounding box center [71, 110] width 131 height 33
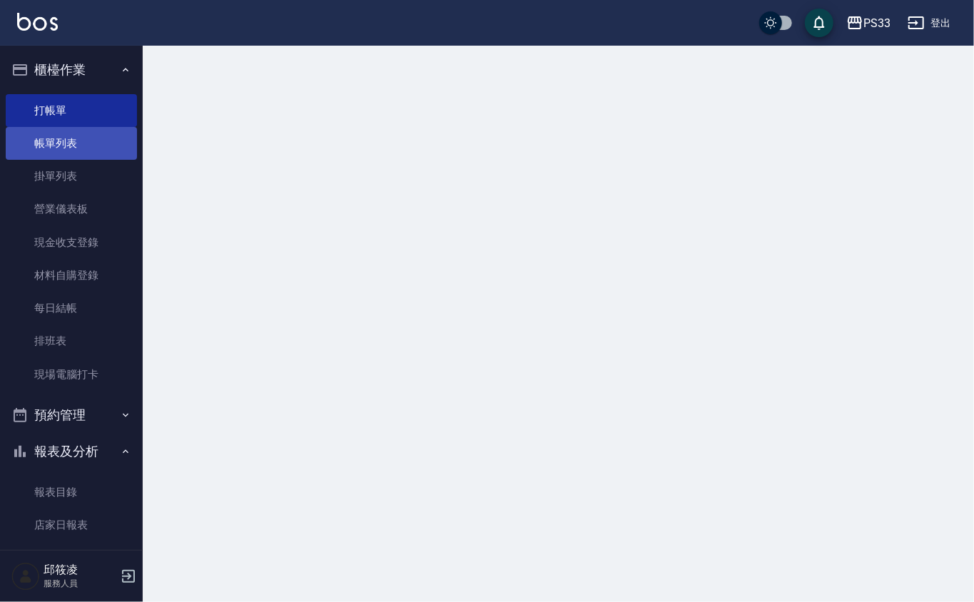
click at [90, 129] on link "帳單列表" at bounding box center [71, 143] width 131 height 33
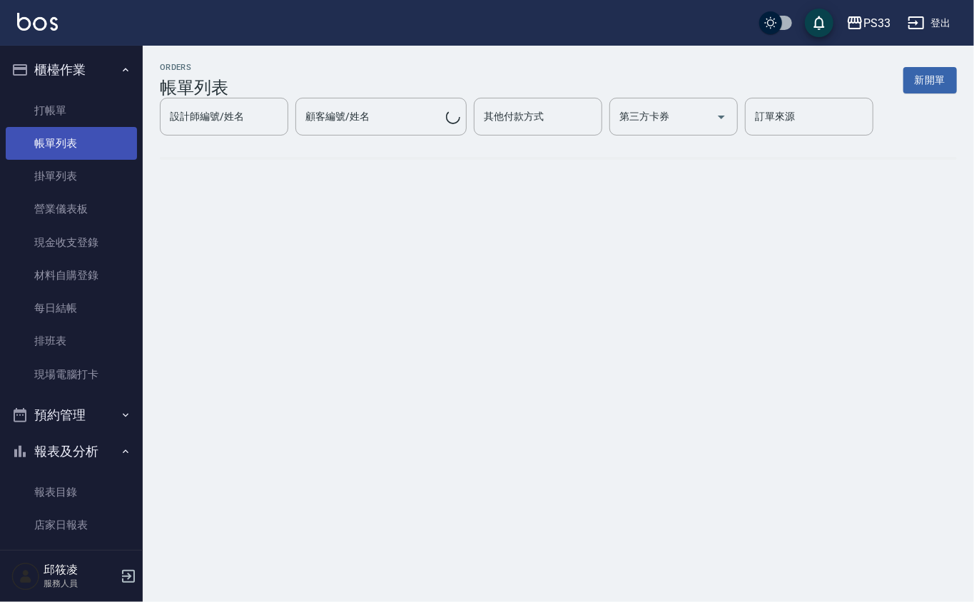
click at [86, 143] on link "帳單列表" at bounding box center [71, 143] width 131 height 33
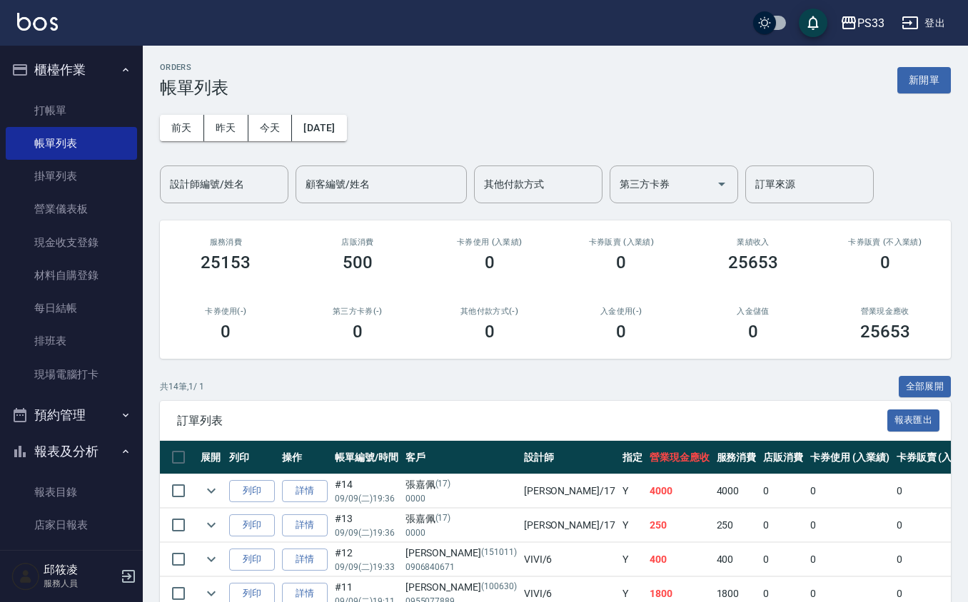
click at [235, 207] on div "ORDERS 帳單列表 新開單 前天 昨天 今天 2025/09/09 設計師編號/姓名 設計師編號/姓名 顧客編號/姓名 顧客編號/姓名 其他付款方式 其他…" at bounding box center [555, 528] width 825 height 964
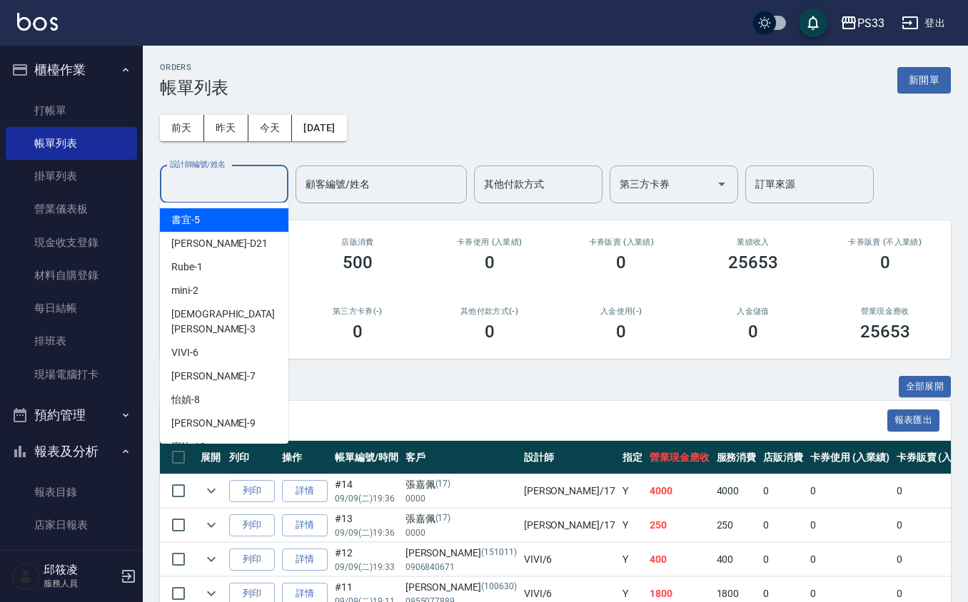
click at [243, 172] on input "設計師編號/姓名" at bounding box center [224, 184] width 116 height 25
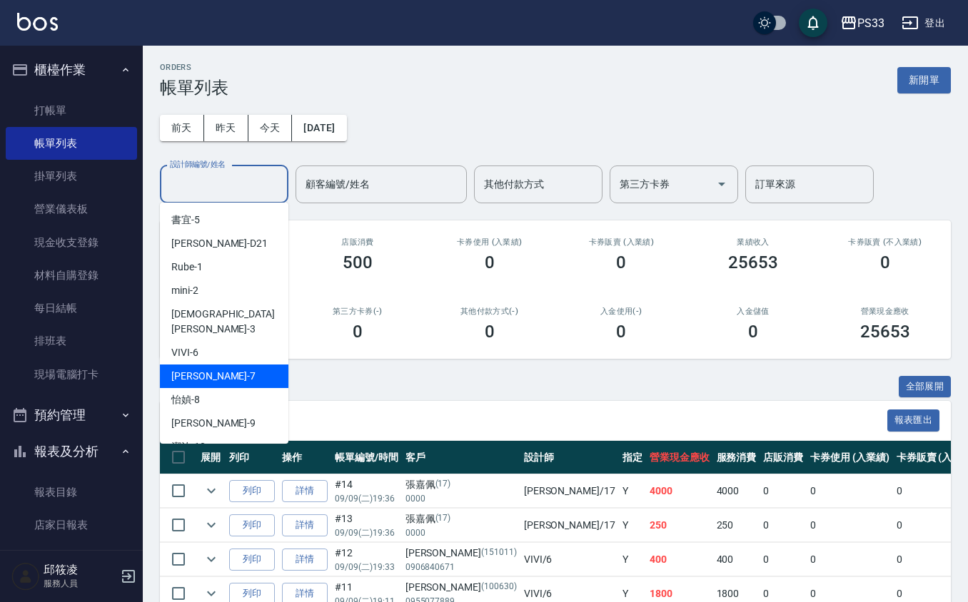
scroll to position [95, 0]
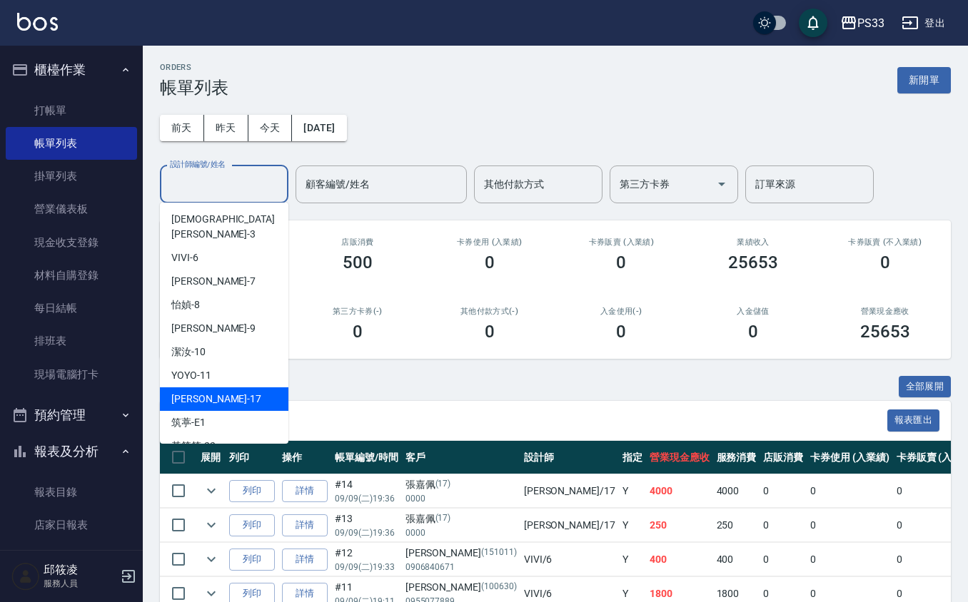
click at [238, 388] on div "[PERSON_NAME] -17" at bounding box center [224, 400] width 128 height 24
type input "[PERSON_NAME]-17"
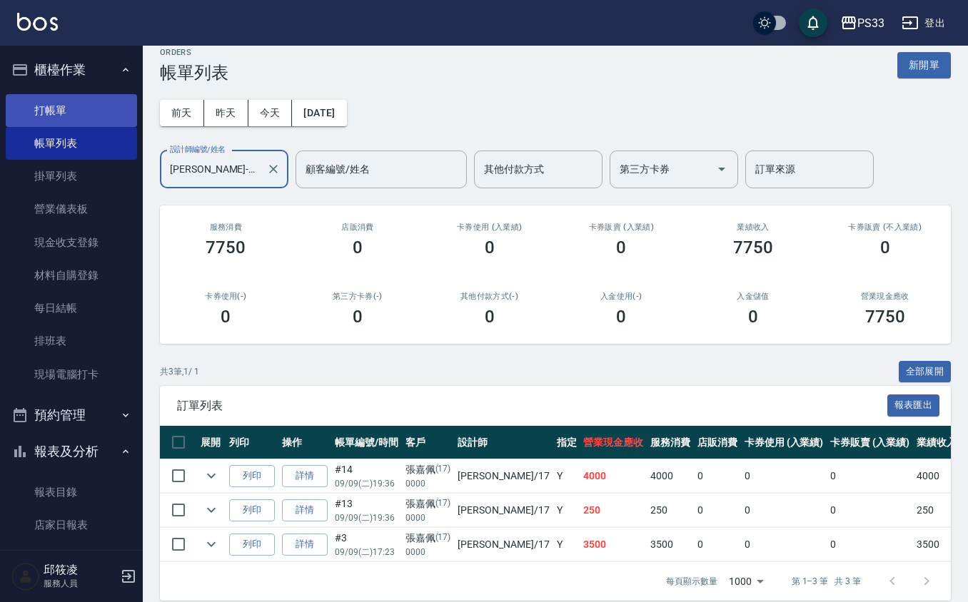
scroll to position [0, 0]
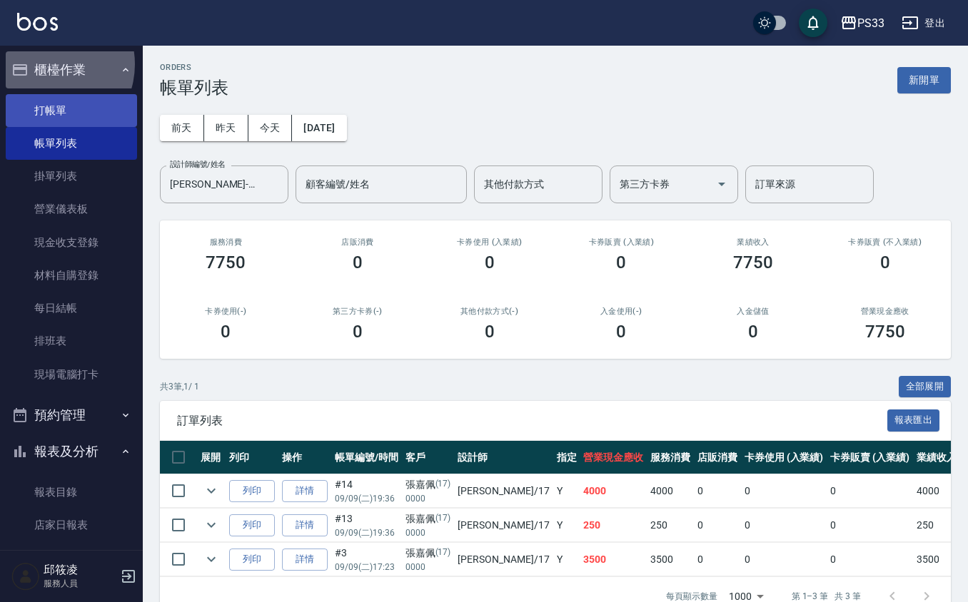
drag, startPoint x: 47, startPoint y: 64, endPoint x: 49, endPoint y: 103, distance: 40.0
click at [53, 73] on button "櫃檯作業" at bounding box center [71, 69] width 131 height 37
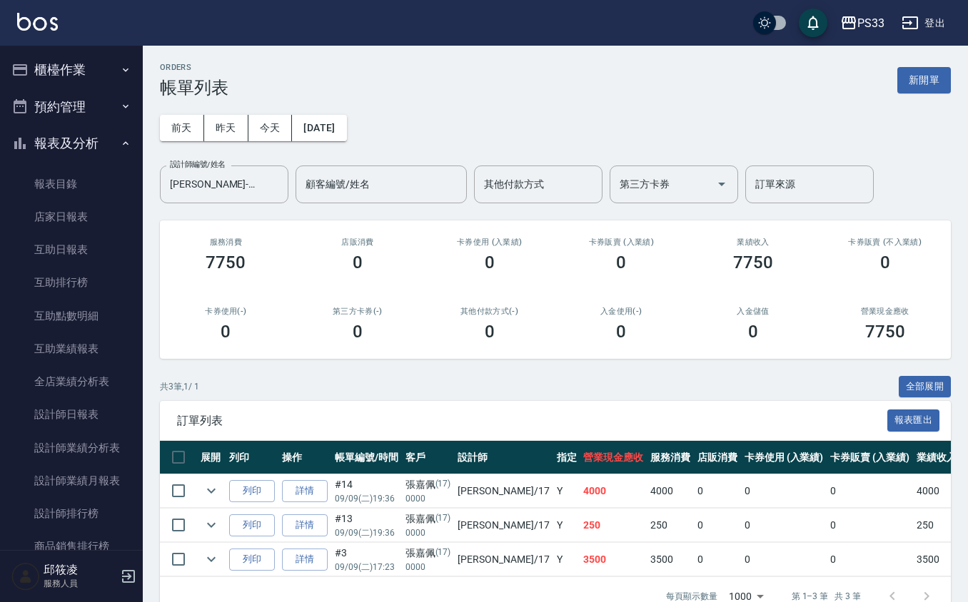
click at [49, 130] on ul "櫃檯作業 打帳單 帳單列表 掛單列表 營業儀表板 現金收支登錄 材料自購登錄 每日結帳 排班表 現場電腦打卡 預約管理 預約管理 單日預約紀錄 單週預約紀錄 …" at bounding box center [71, 446] width 131 height 801
click at [69, 61] on button "櫃檯作業" at bounding box center [71, 69] width 131 height 37
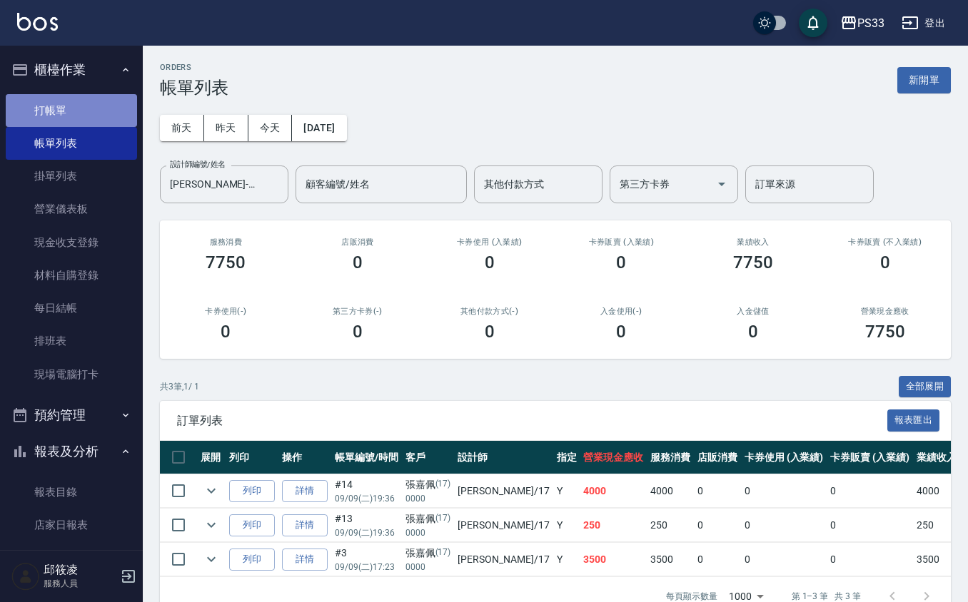
click at [93, 98] on link "打帳單" at bounding box center [71, 110] width 131 height 33
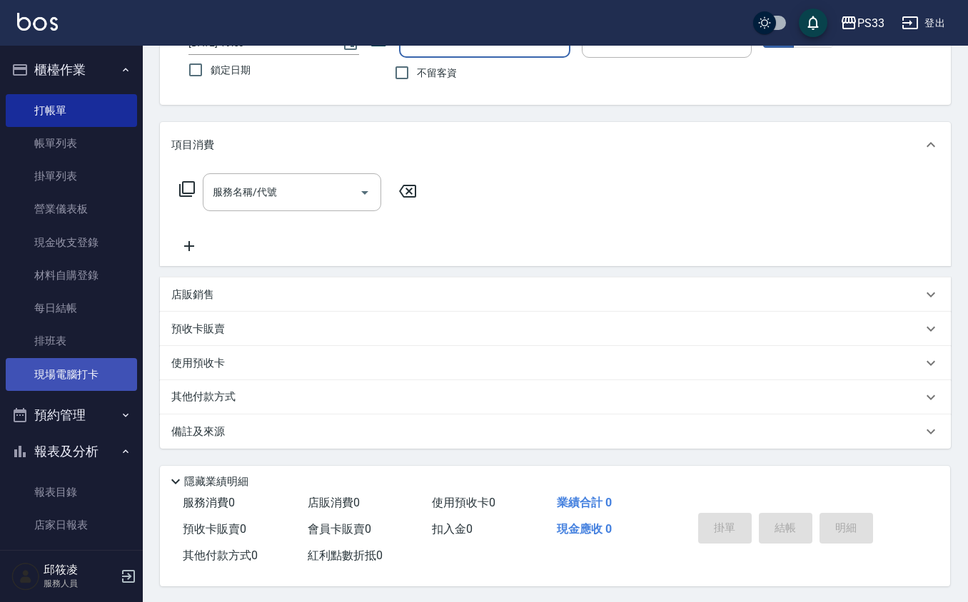
scroll to position [117, 0]
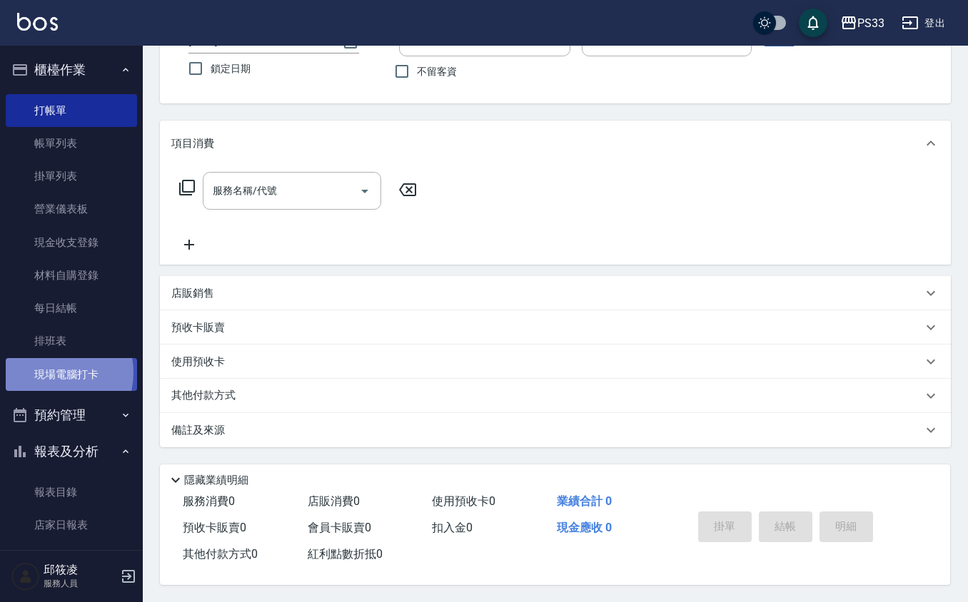
click at [49, 373] on link "現場電腦打卡" at bounding box center [71, 374] width 131 height 33
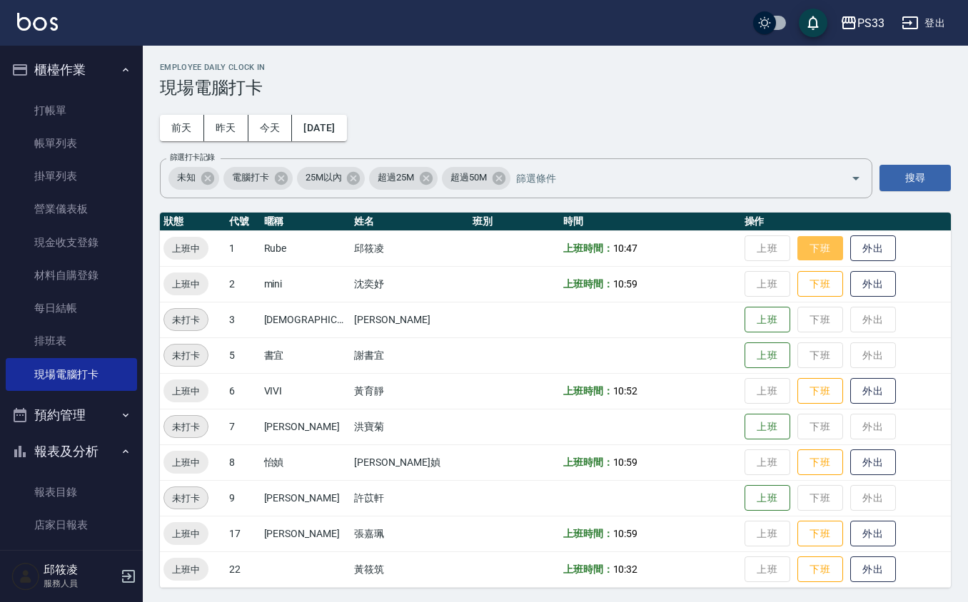
click at [797, 247] on button "下班" at bounding box center [820, 248] width 46 height 25
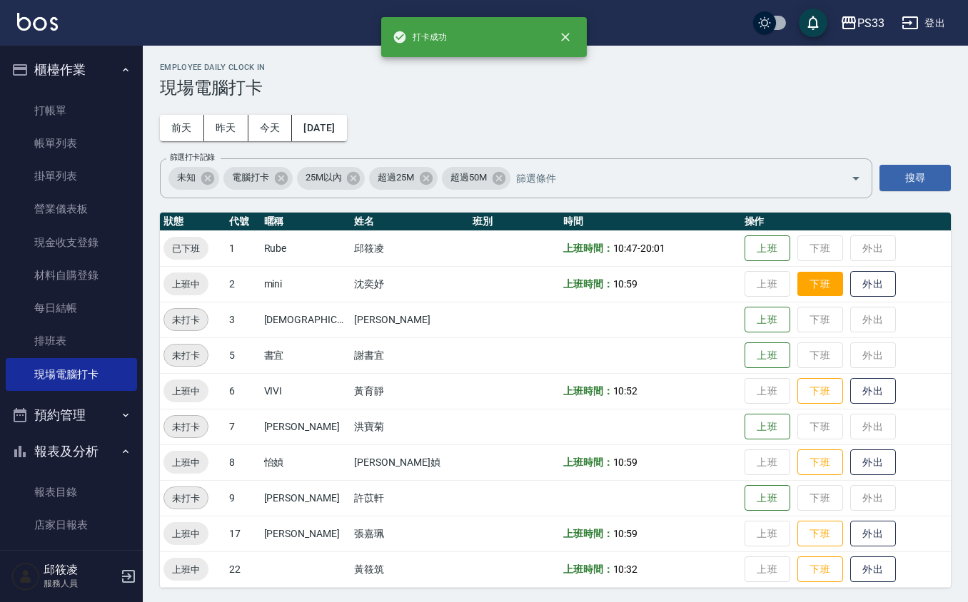
click at [797, 284] on button "下班" at bounding box center [820, 284] width 46 height 25
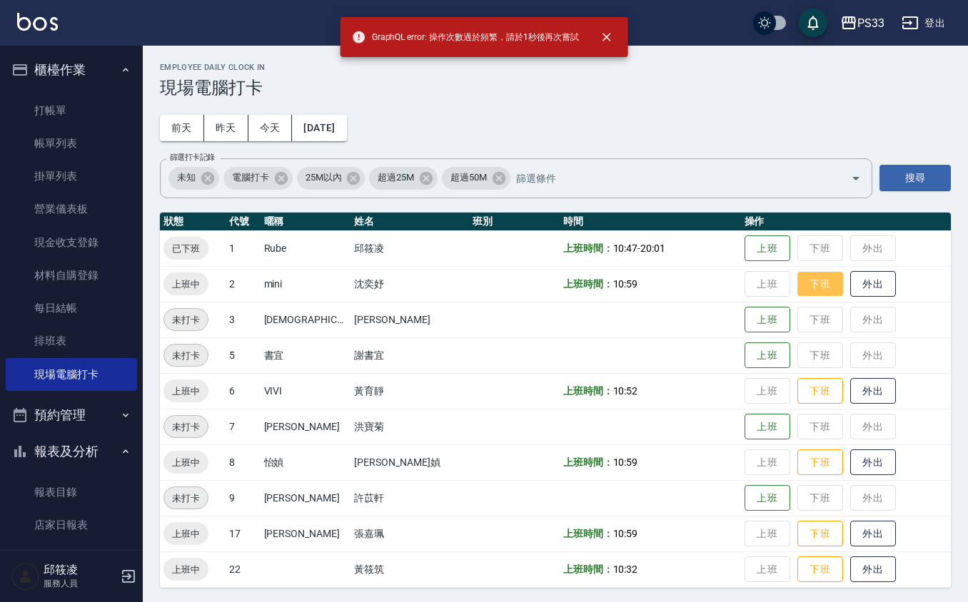
click at [797, 286] on button "下班" at bounding box center [820, 284] width 46 height 25
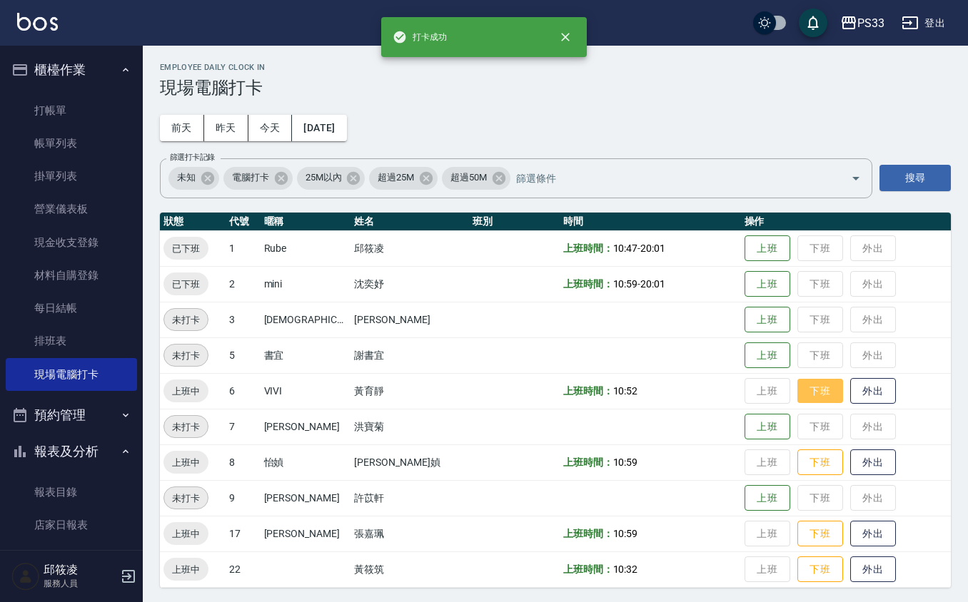
click at [797, 391] on button "下班" at bounding box center [820, 391] width 46 height 25
click at [802, 470] on button "下班" at bounding box center [820, 462] width 46 height 25
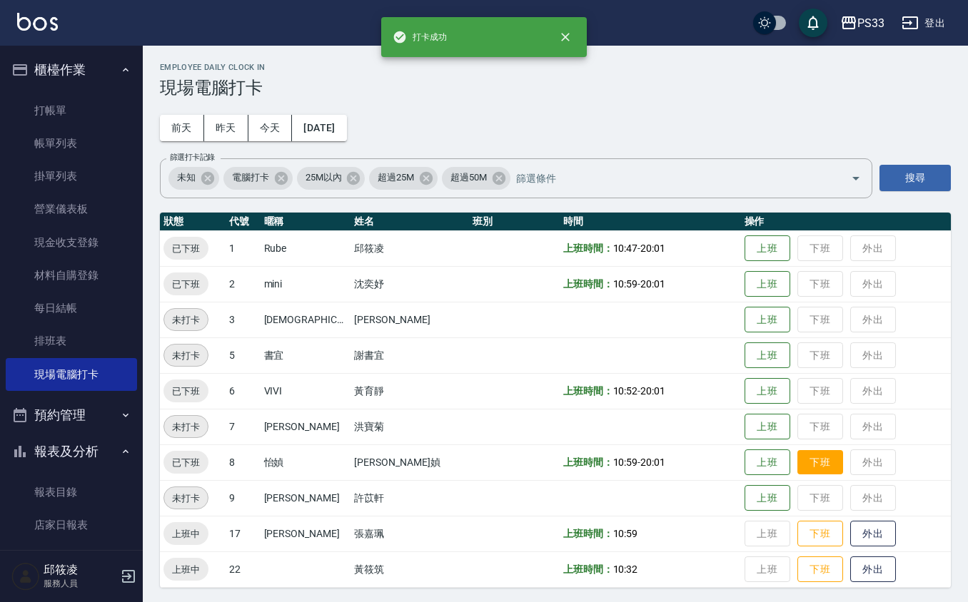
scroll to position [3, 0]
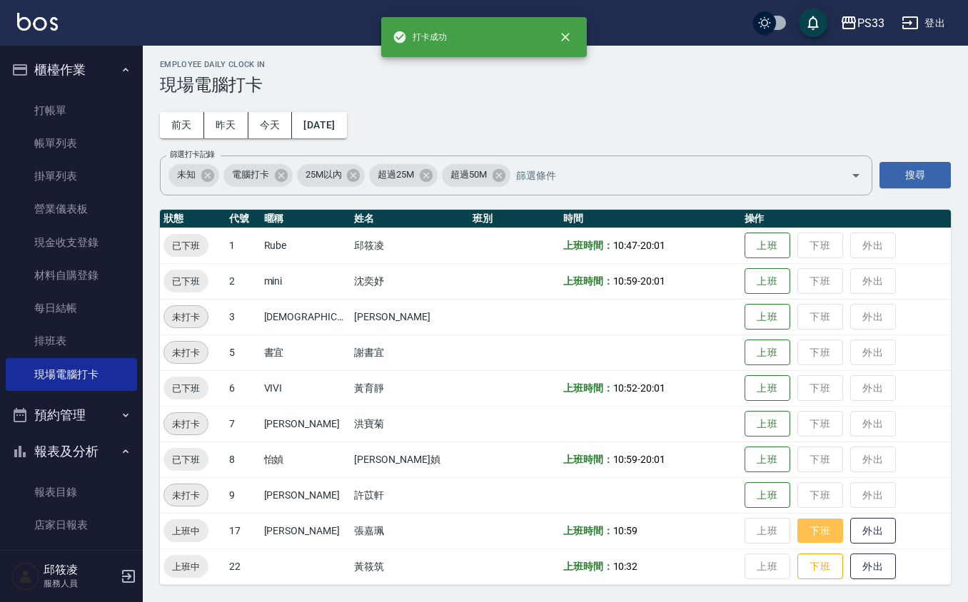
click at [815, 532] on button "下班" at bounding box center [820, 531] width 46 height 25
click at [800, 572] on button "下班" at bounding box center [820, 567] width 46 height 25
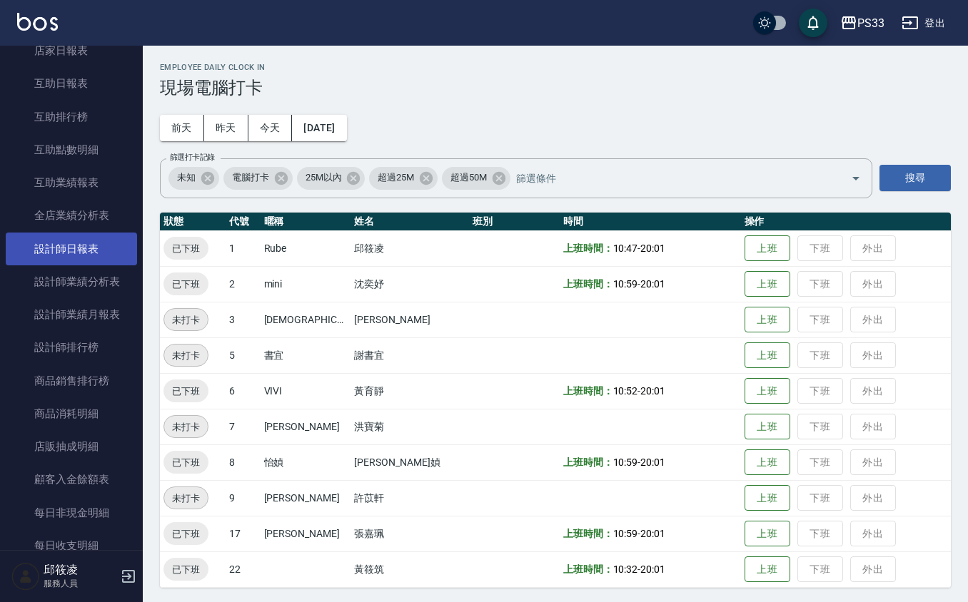
scroll to position [475, 0]
click at [49, 236] on link "設計師日報表" at bounding box center [71, 248] width 131 height 33
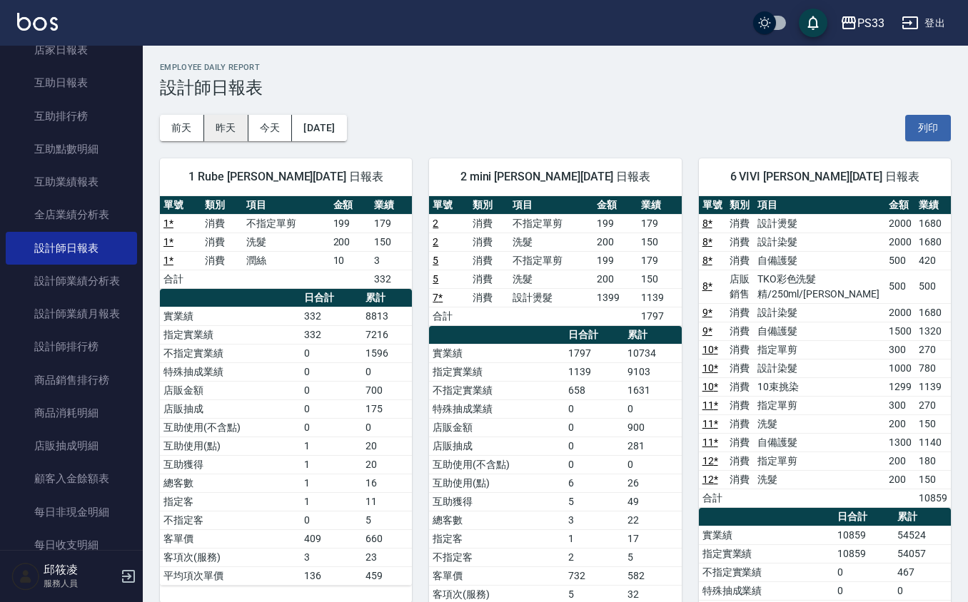
click at [223, 118] on button "昨天" at bounding box center [226, 128] width 44 height 26
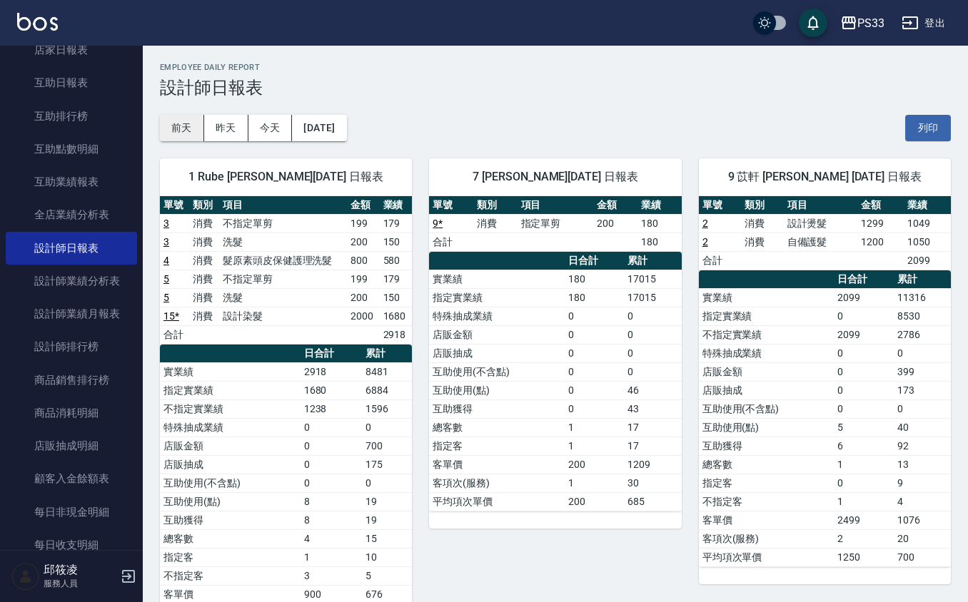
click at [186, 126] on button "前天" at bounding box center [182, 128] width 44 height 26
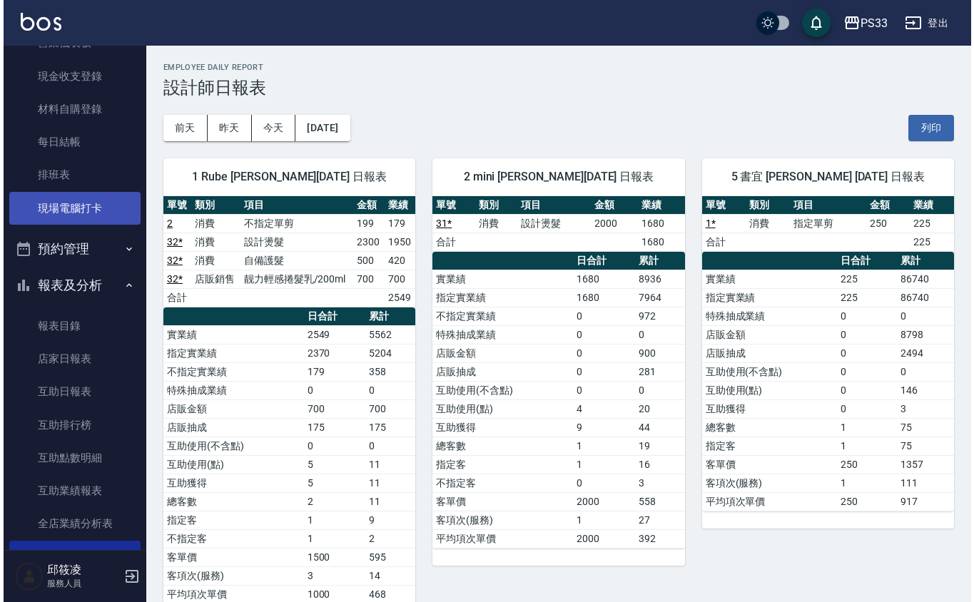
scroll to position [571, 0]
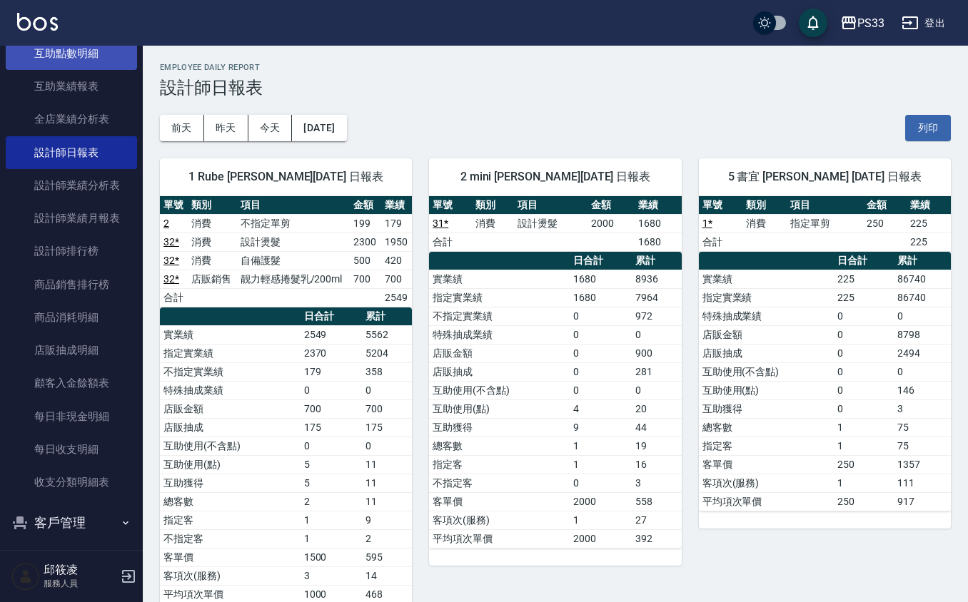
click at [66, 57] on link "互助點數明細" at bounding box center [71, 53] width 131 height 33
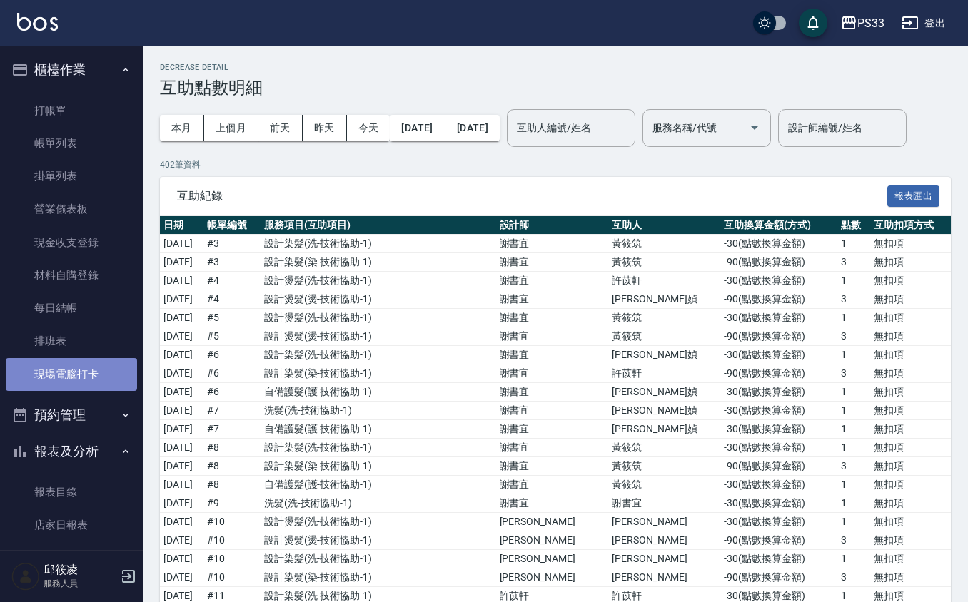
click at [86, 371] on link "現場電腦打卡" at bounding box center [71, 374] width 131 height 33
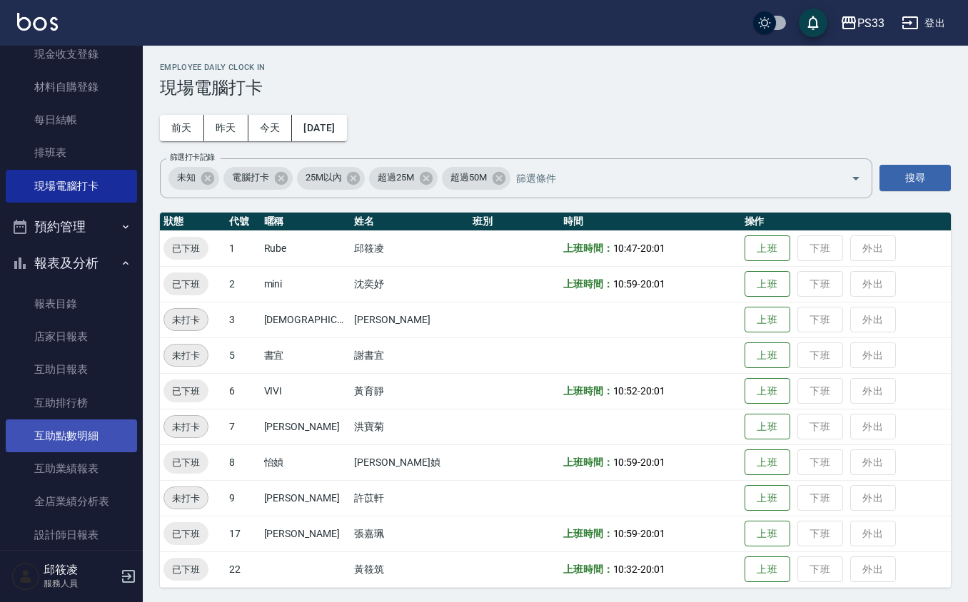
scroll to position [190, 0]
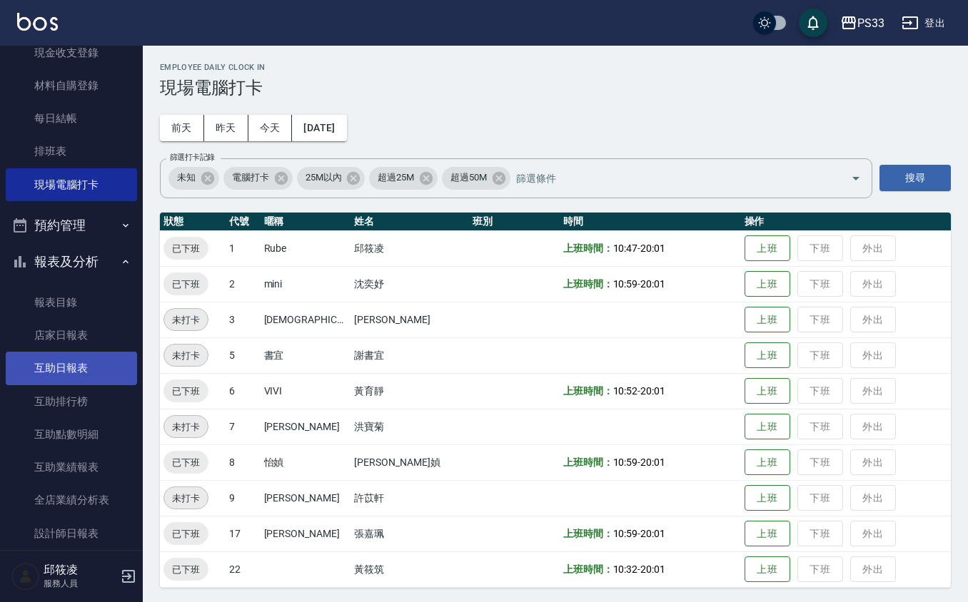
click at [78, 372] on link "互助日報表" at bounding box center [71, 368] width 131 height 33
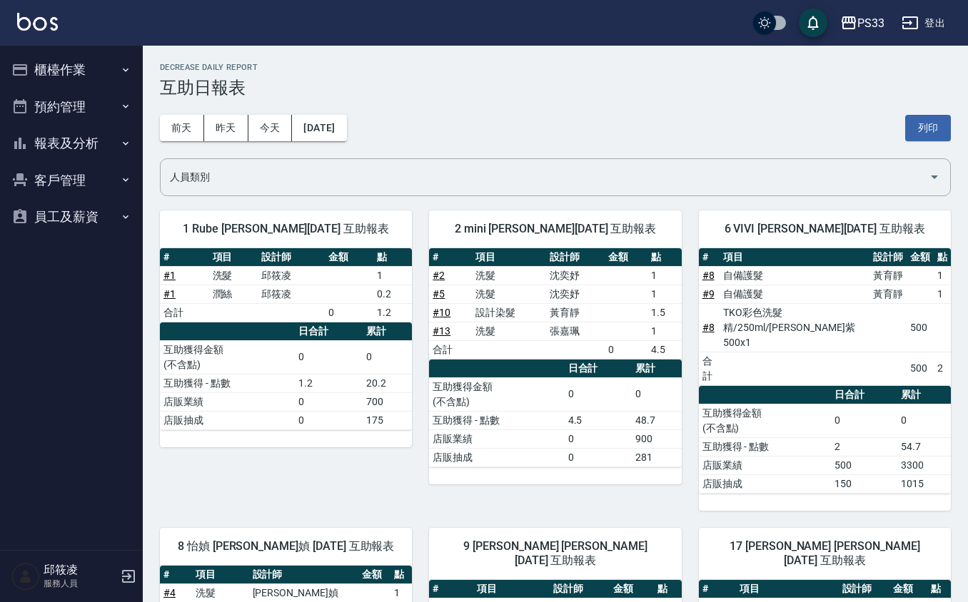
click at [44, 76] on button "櫃檯作業" at bounding box center [71, 69] width 131 height 37
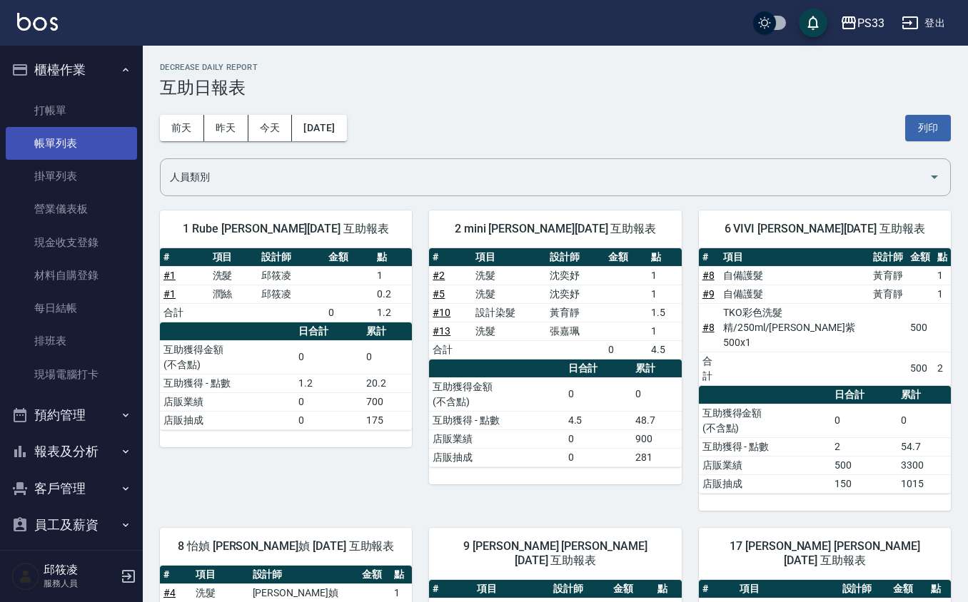
click at [61, 141] on link "帳單列表" at bounding box center [71, 143] width 131 height 33
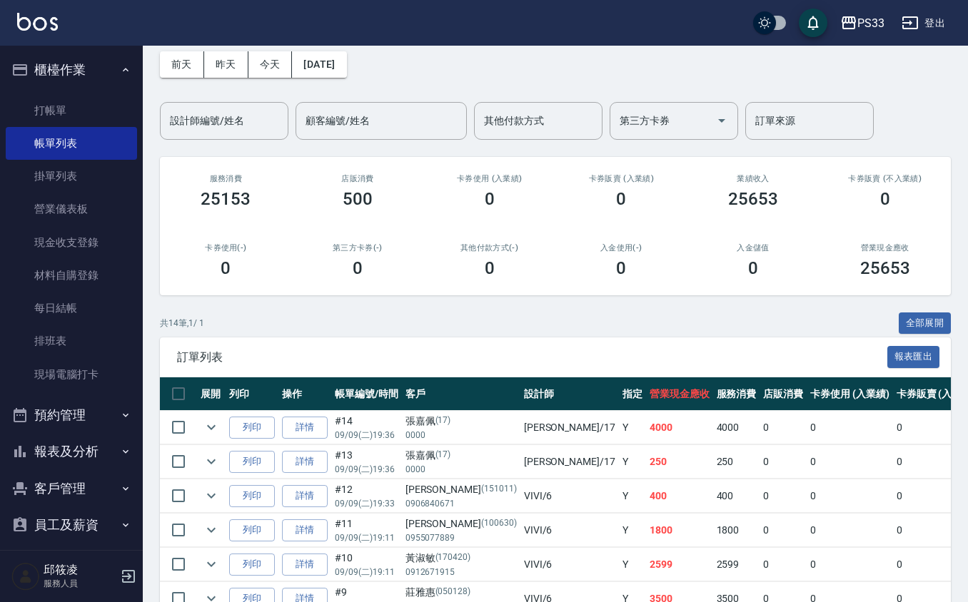
scroll to position [95, 0]
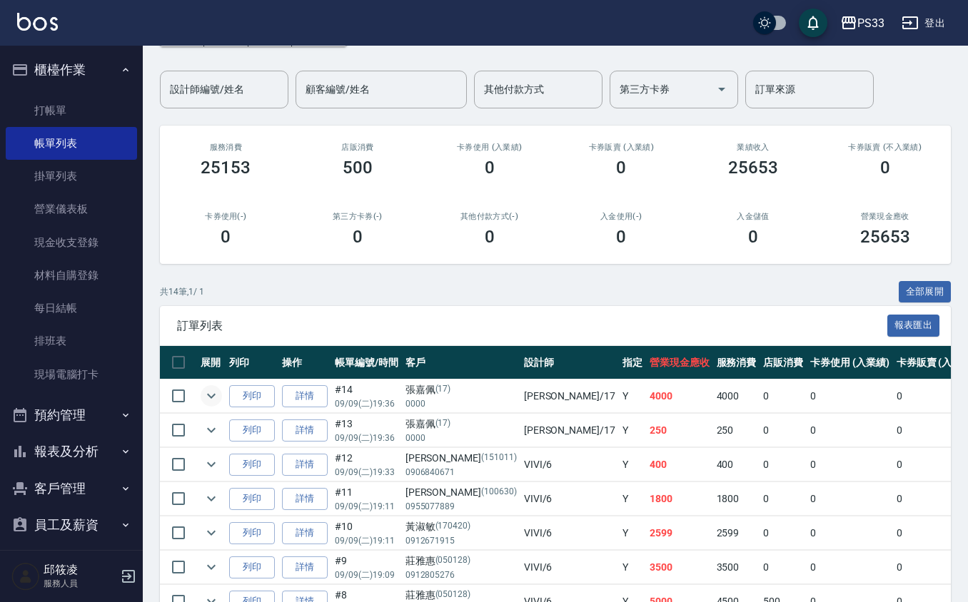
click at [209, 398] on icon "expand row" at bounding box center [211, 396] width 17 height 17
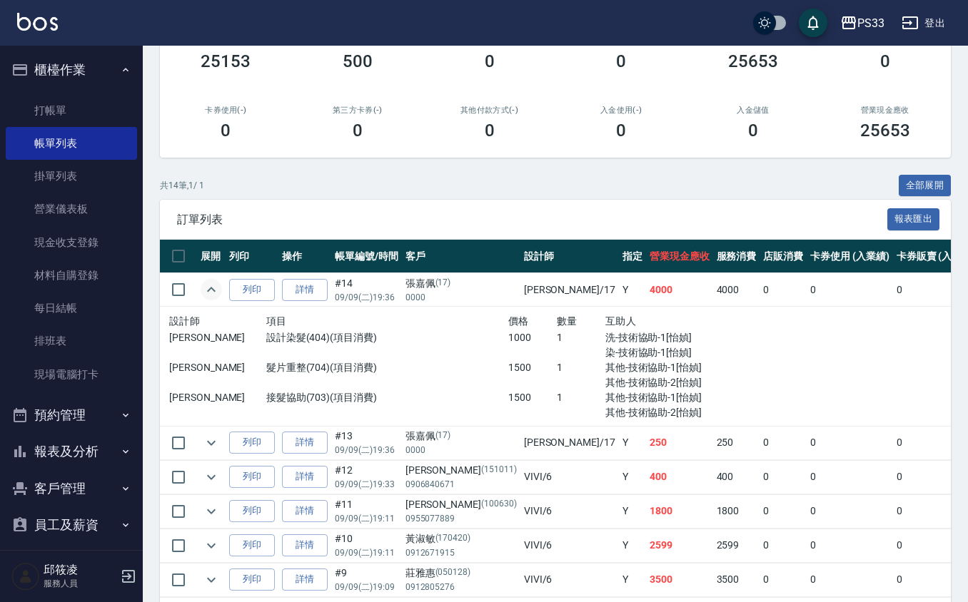
scroll to position [380, 0]
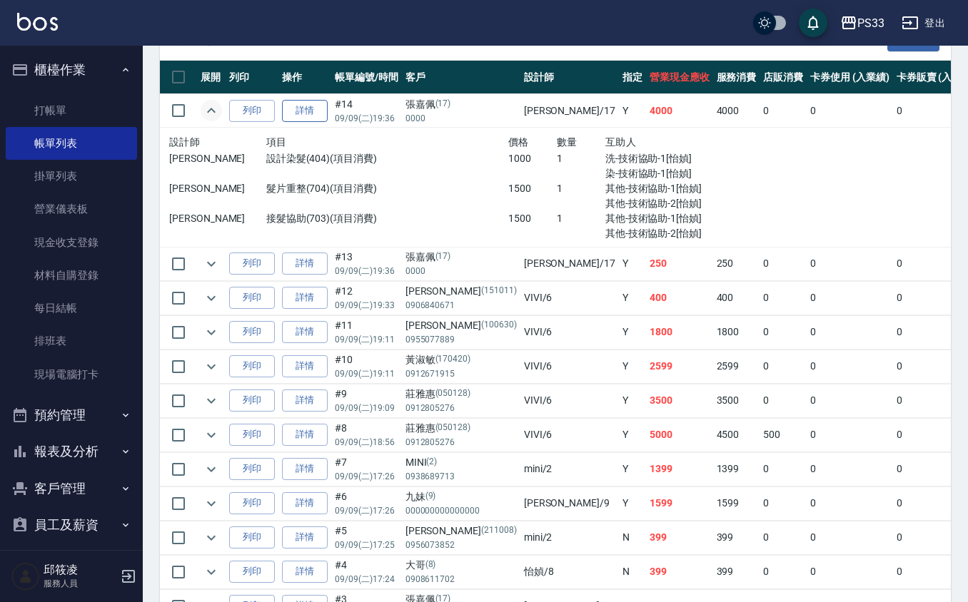
click at [315, 110] on link "詳情" at bounding box center [305, 111] width 46 height 22
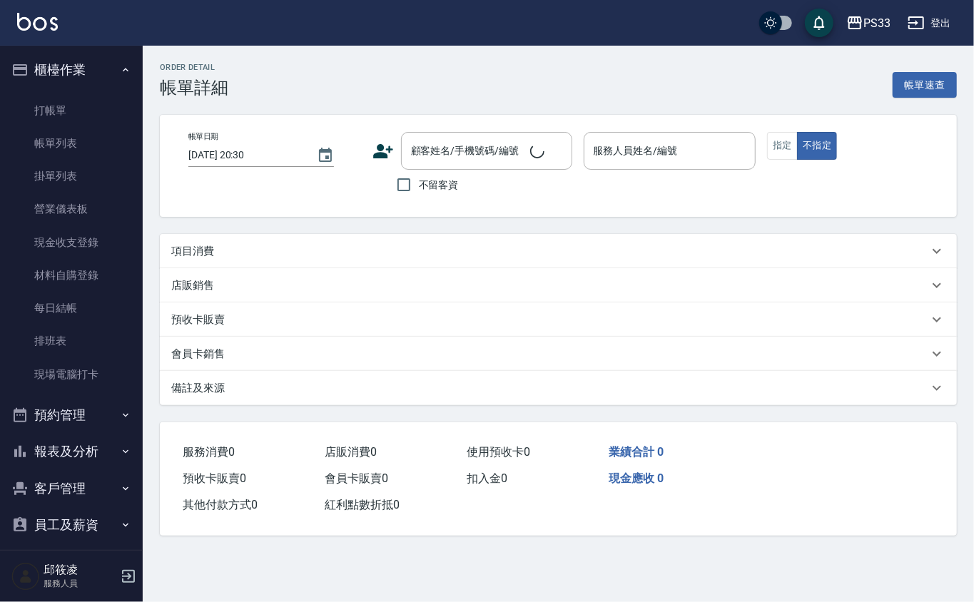
type input "[DATE] 19:36"
type input "[PERSON_NAME]-17"
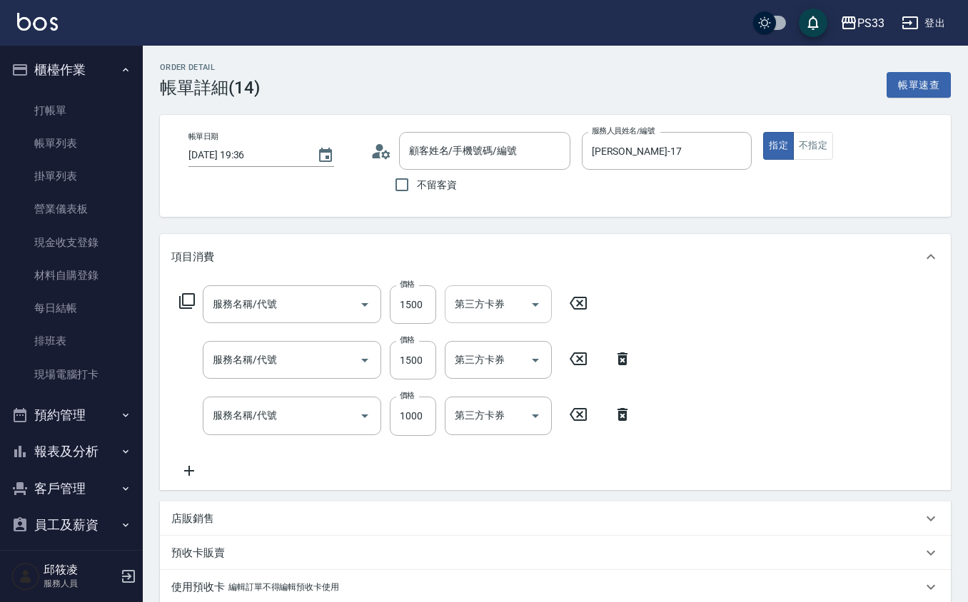
type input "接髮協助(703)"
type input "髮片重整(704)"
type input "設計染髮(404)"
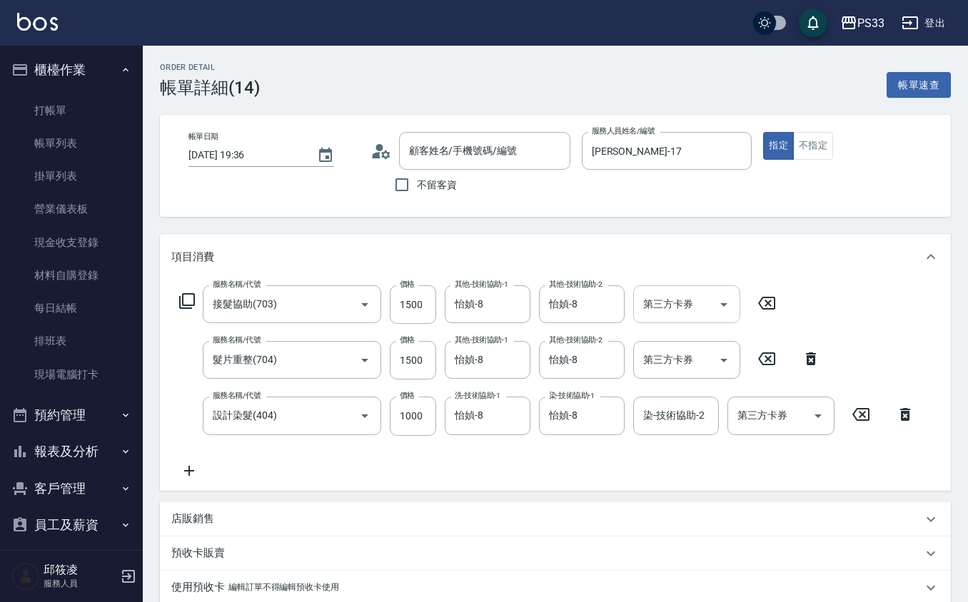
type input "[PERSON_NAME]/0000/17"
click at [612, 358] on icon "Clear" at bounding box center [609, 360] width 14 height 14
click at [600, 414] on button "Clear" at bounding box center [610, 416] width 20 height 20
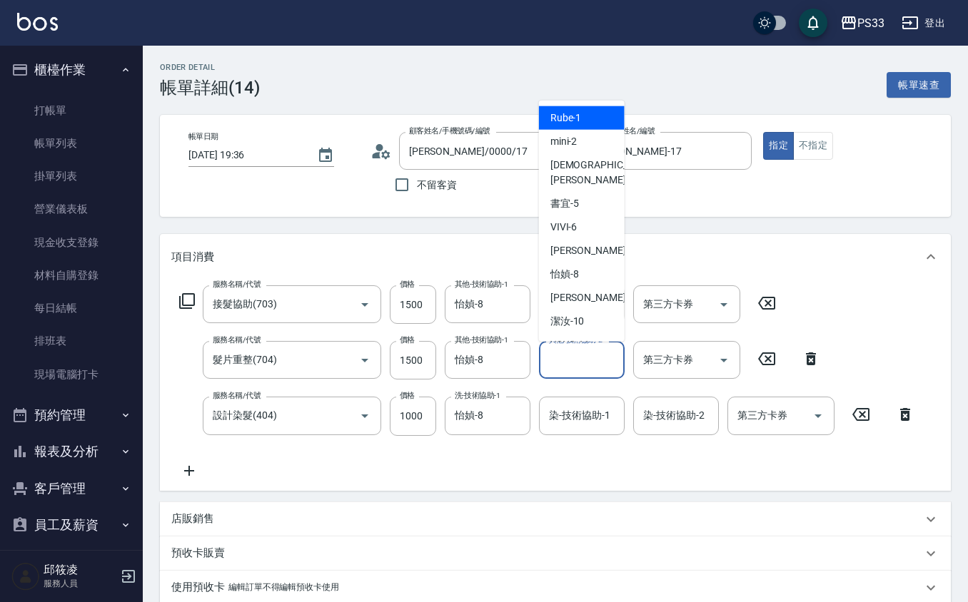
click at [580, 366] on input "其他-技術協助-2" at bounding box center [581, 360] width 73 height 25
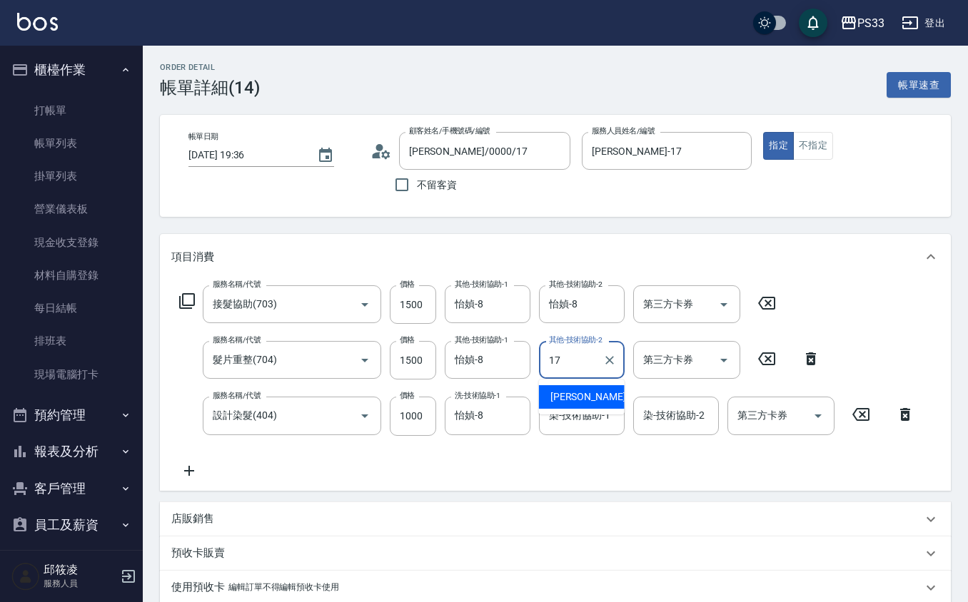
click at [585, 393] on div "[PERSON_NAME] -17" at bounding box center [582, 397] width 86 height 24
click at [611, 300] on icon "Clear" at bounding box center [609, 305] width 14 height 14
type input "[PERSON_NAME]-17"
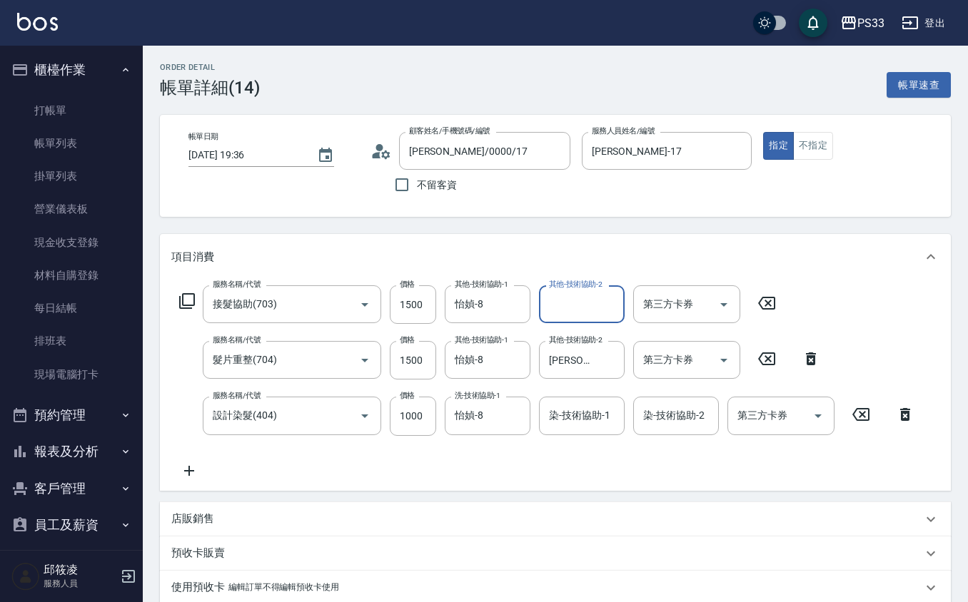
click at [575, 415] on input "染-技術協助-1" at bounding box center [581, 415] width 73 height 25
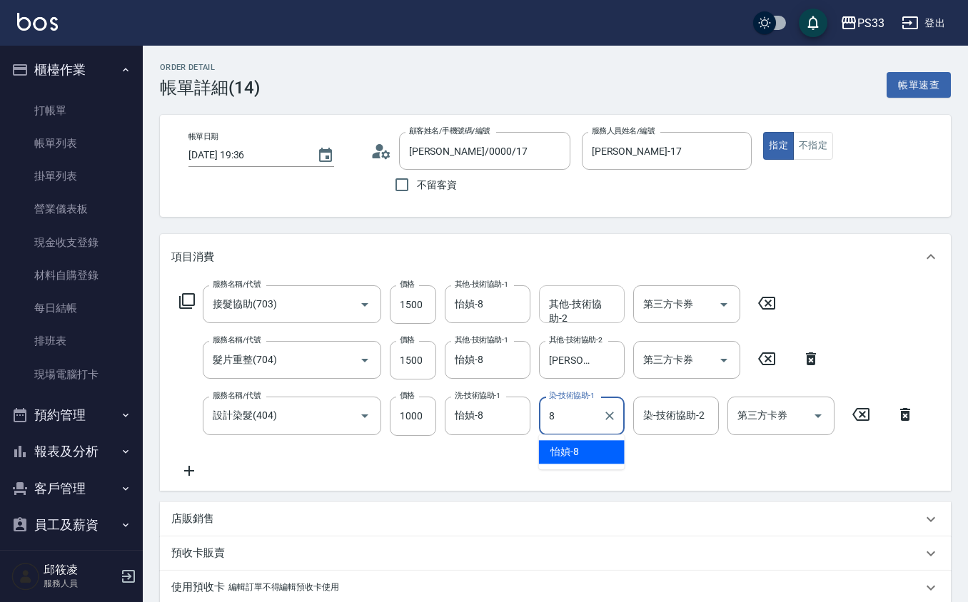
click at [594, 448] on div "怡媜 -8" at bounding box center [582, 452] width 86 height 24
type input "怡媜-8"
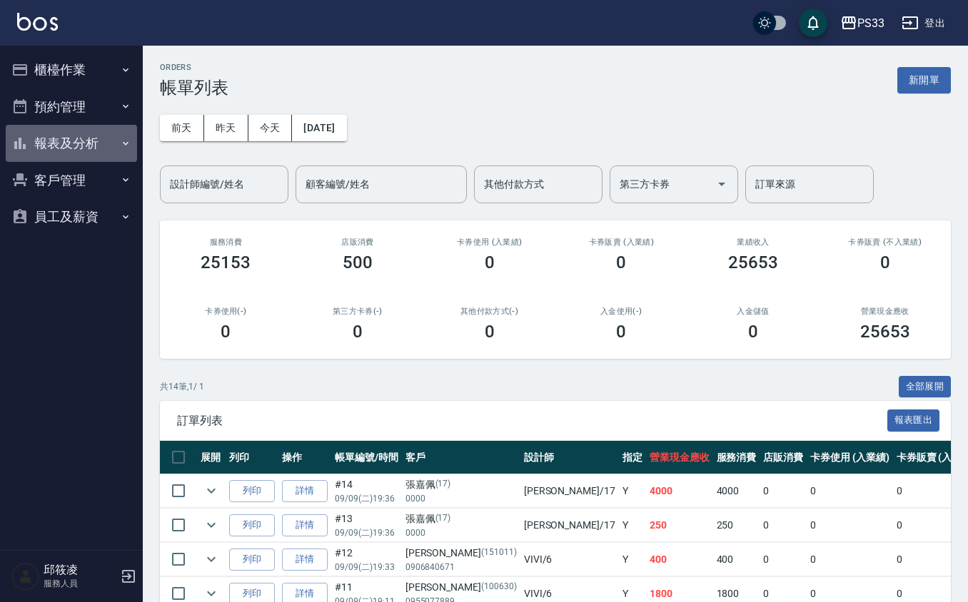
click at [67, 153] on button "報表及分析" at bounding box center [71, 143] width 131 height 37
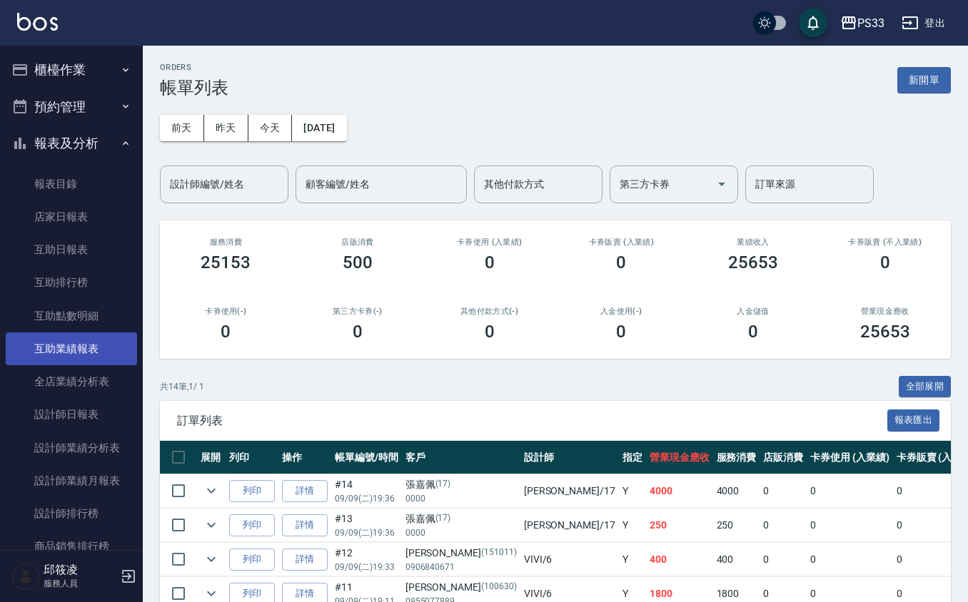
scroll to position [95, 0]
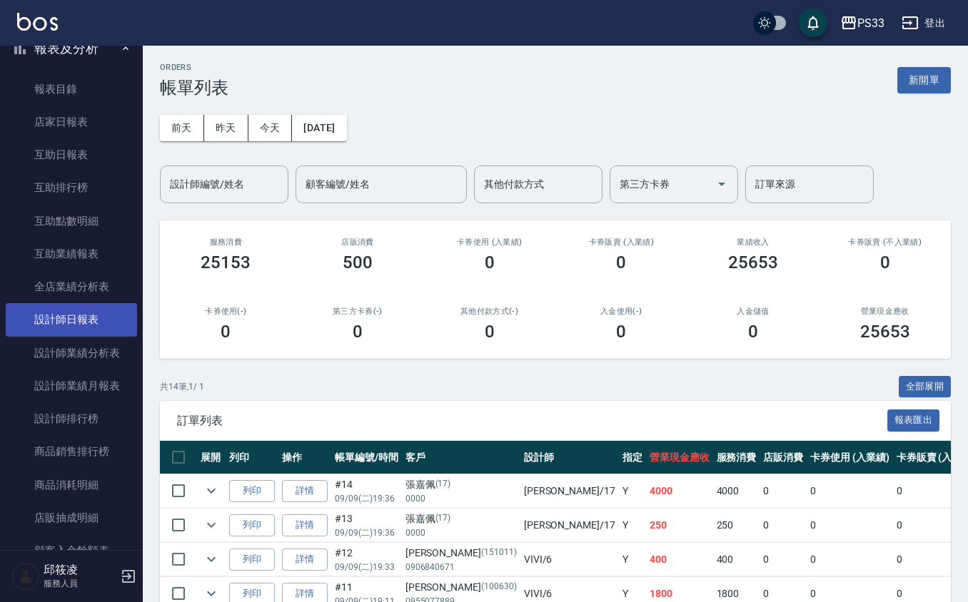
click at [84, 303] on link "設計師日報表" at bounding box center [71, 319] width 131 height 33
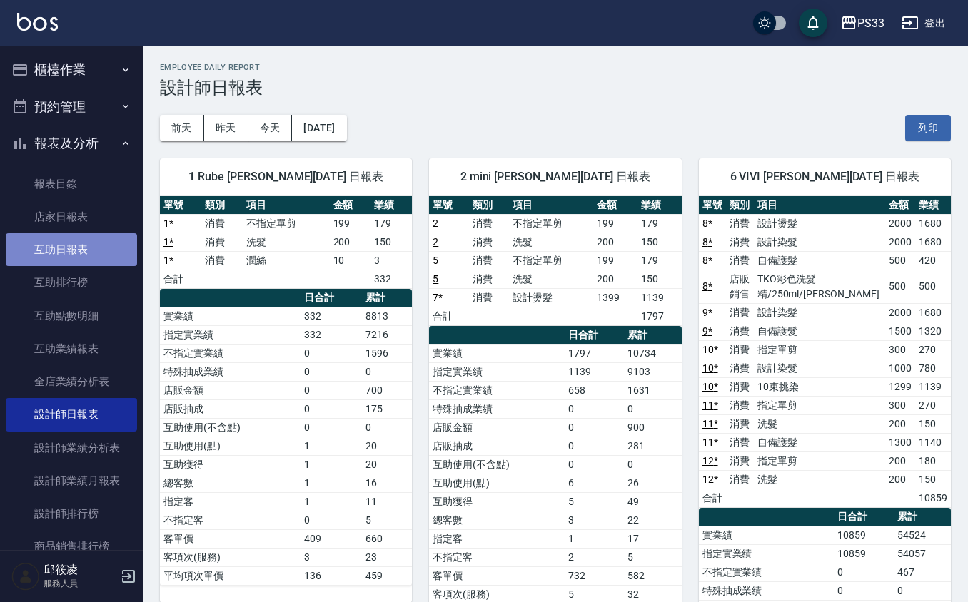
click at [74, 240] on link "互助日報表" at bounding box center [71, 249] width 131 height 33
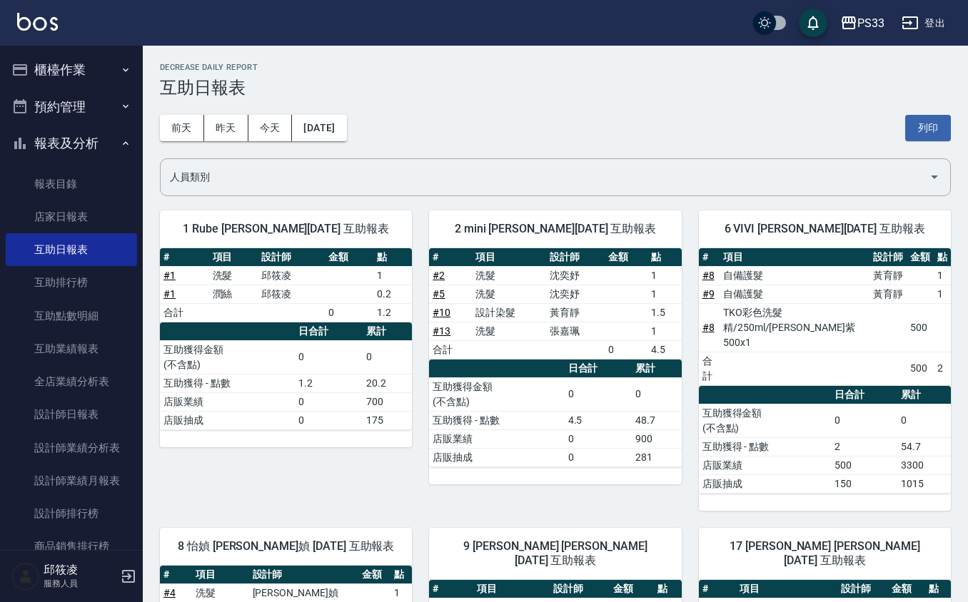
click at [39, 72] on button "櫃檯作業" at bounding box center [71, 69] width 131 height 37
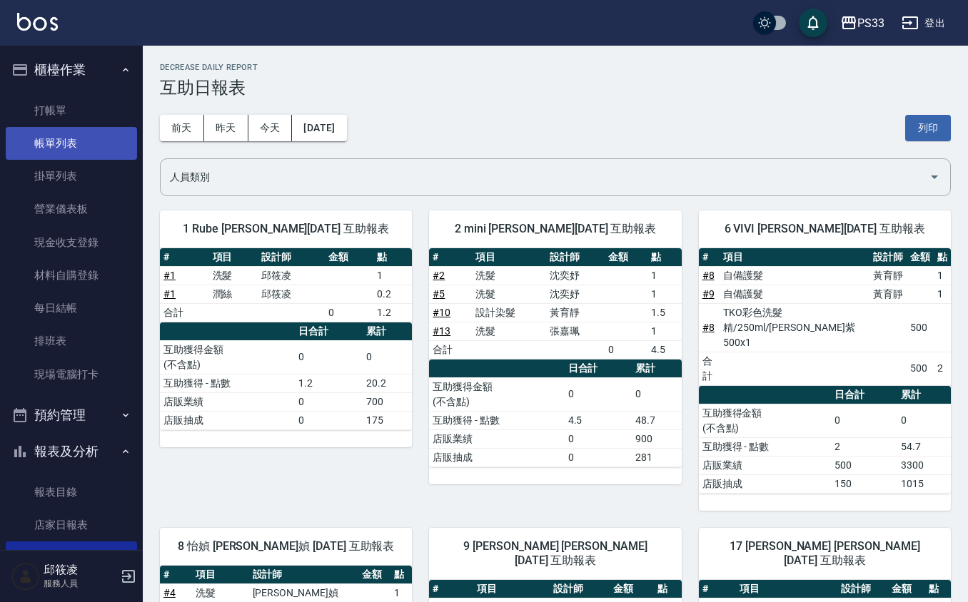
click at [67, 149] on link "帳單列表" at bounding box center [71, 143] width 131 height 33
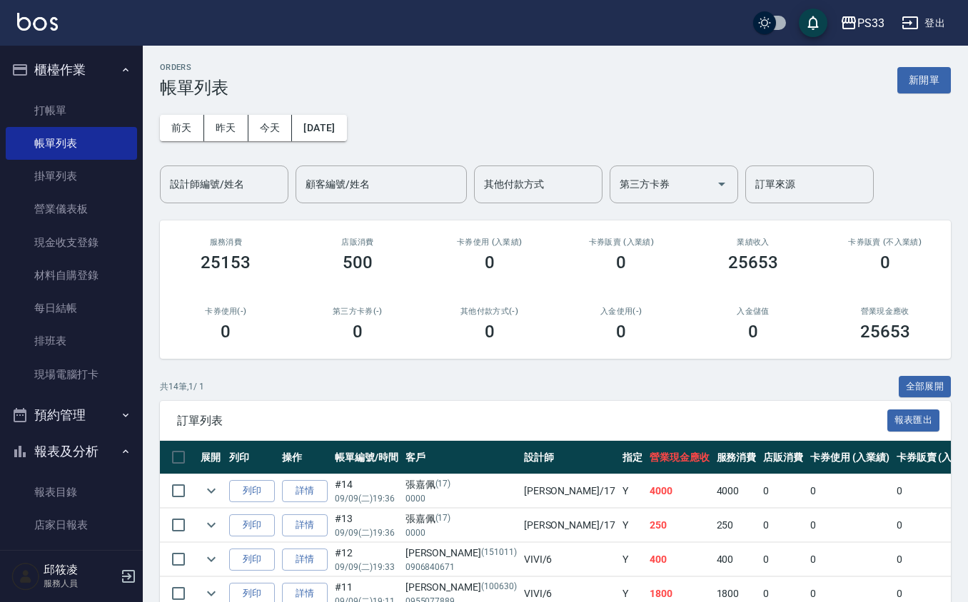
click at [216, 502] on td at bounding box center [211, 492] width 29 height 34
click at [212, 491] on icon "expand row" at bounding box center [211, 490] width 17 height 17
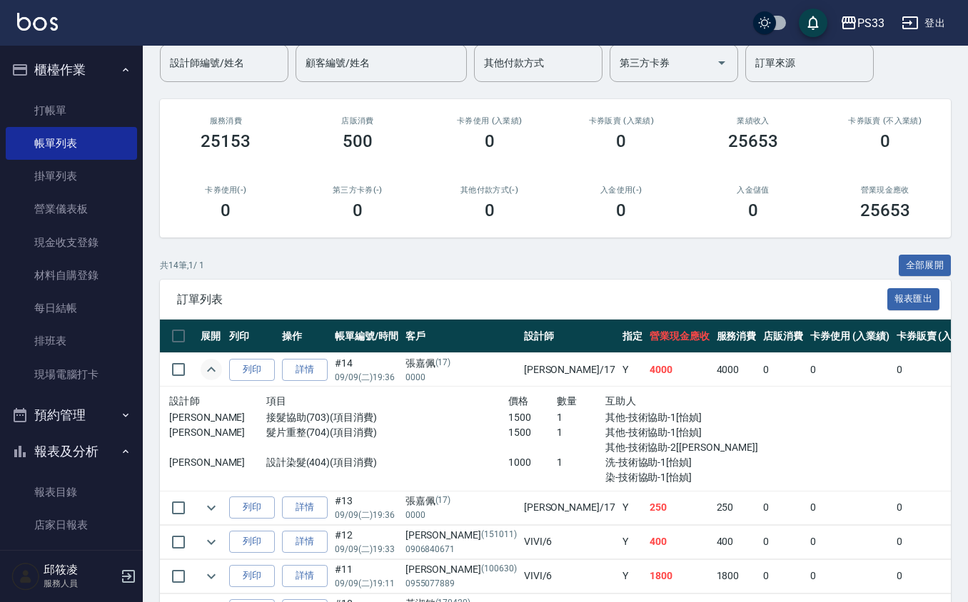
scroll to position [286, 0]
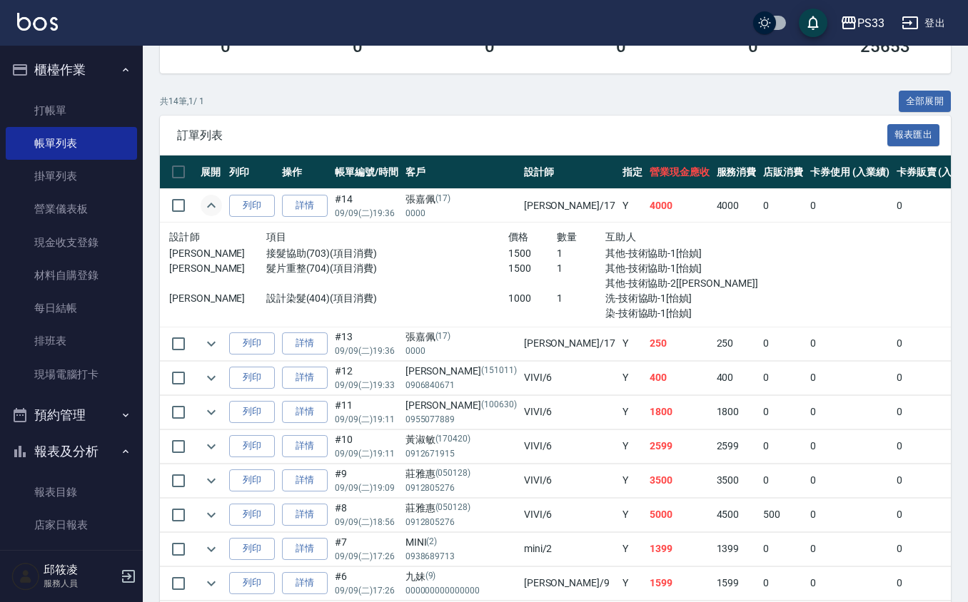
click at [278, 209] on td "詳情" at bounding box center [304, 206] width 53 height 34
click at [284, 207] on link "詳情" at bounding box center [305, 206] width 46 height 22
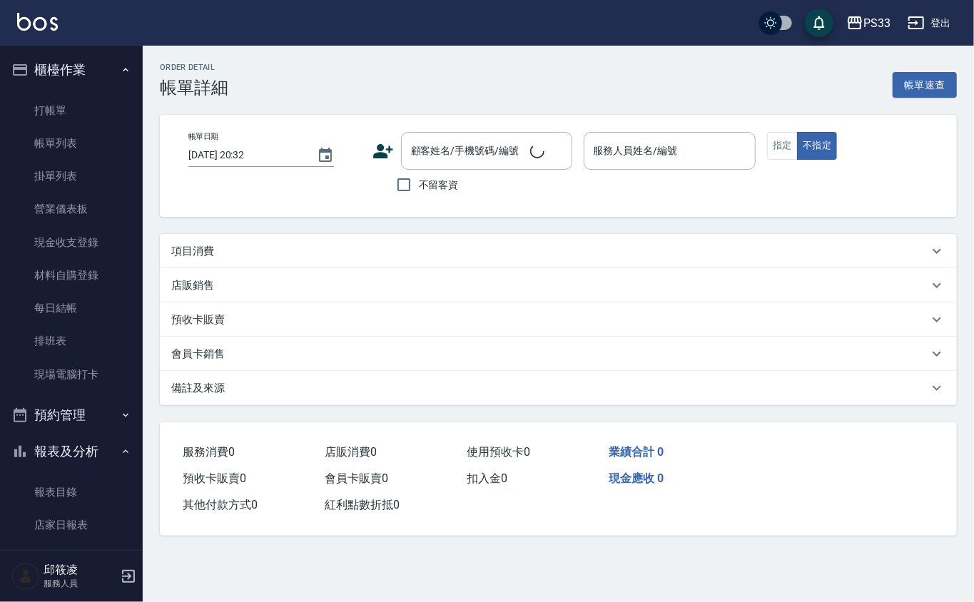
type input "2025/09/09 19:36"
type input "[PERSON_NAME]-17"
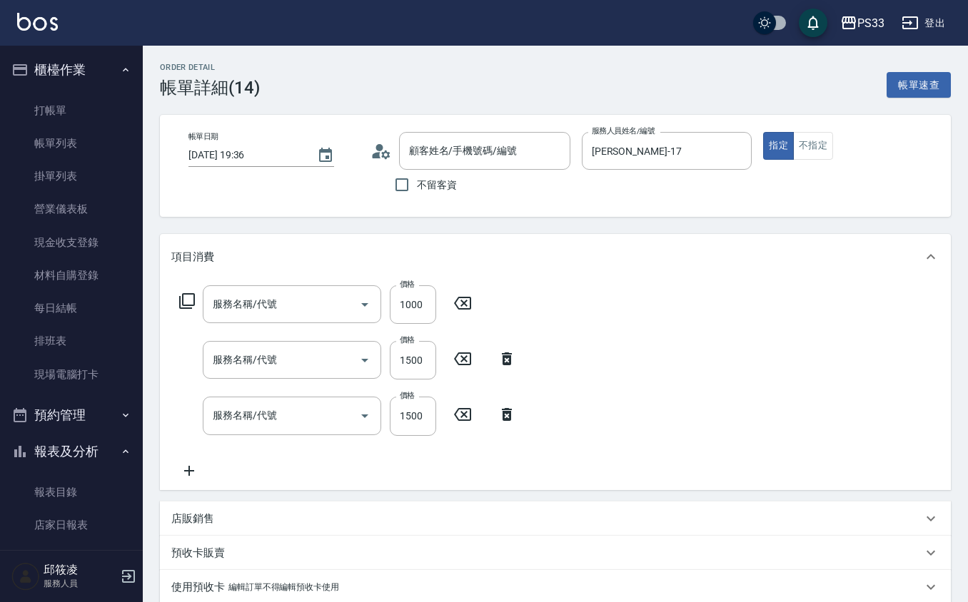
type input "張嘉佩/0000/17"
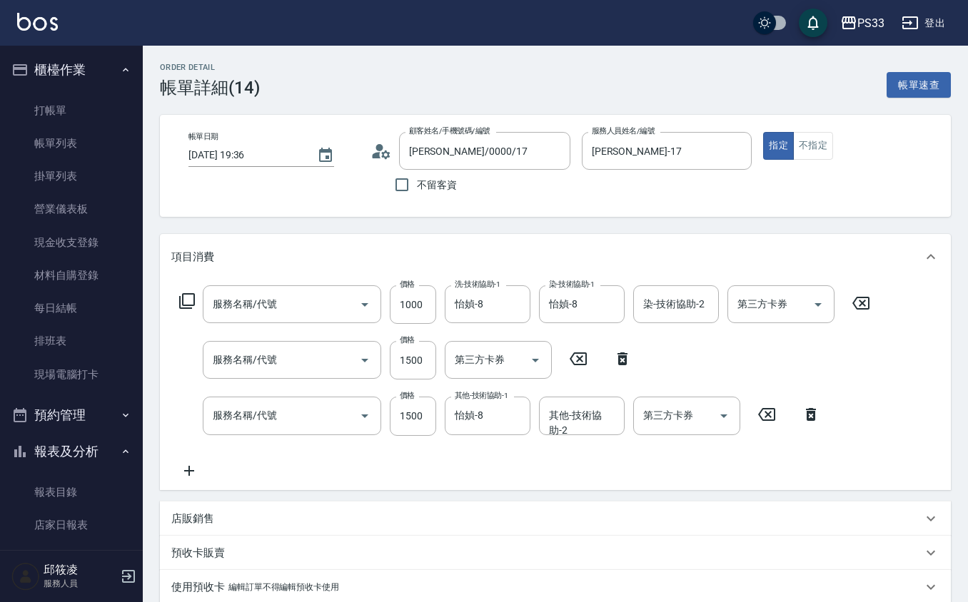
type input "設計染髮(404)"
type input "髮片重整(704)"
type input "接髮協助(703)"
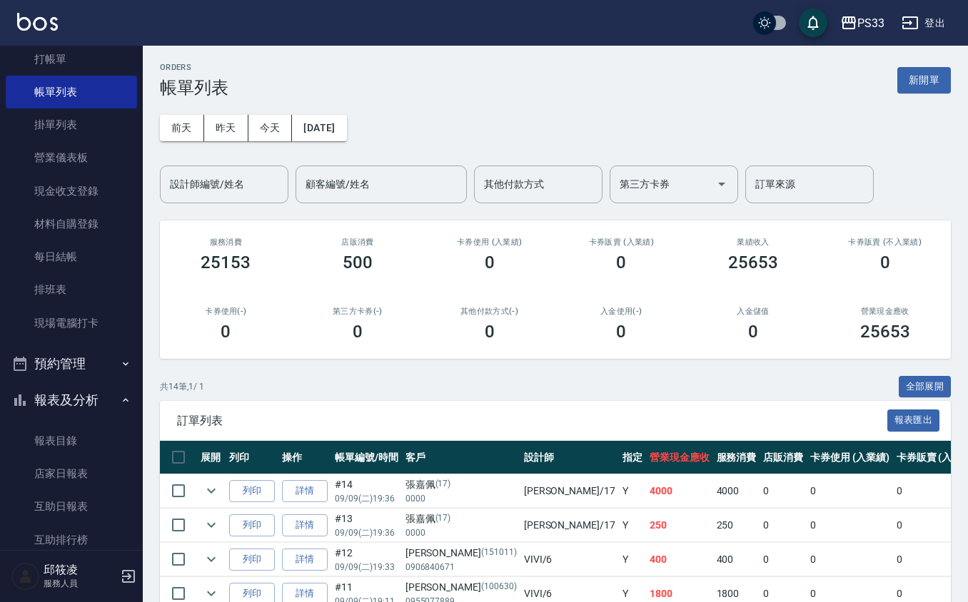
scroll to position [95, 0]
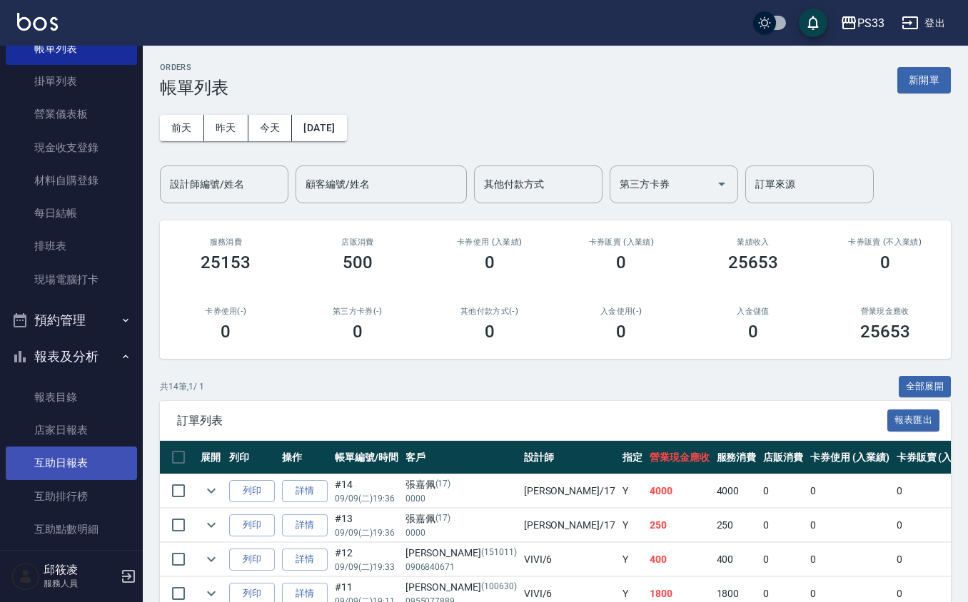
click at [64, 453] on link "互助日報表" at bounding box center [71, 463] width 131 height 33
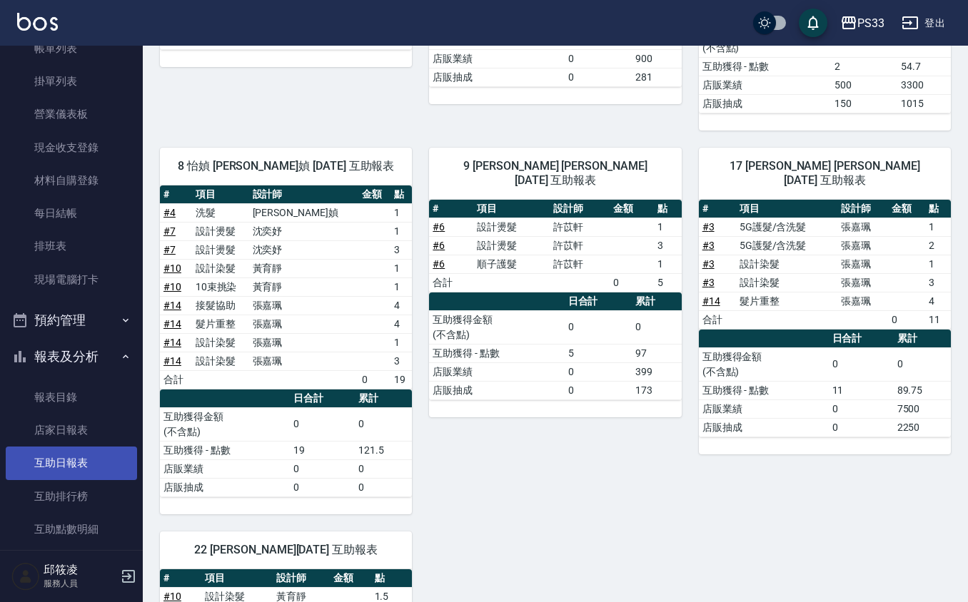
scroll to position [190, 0]
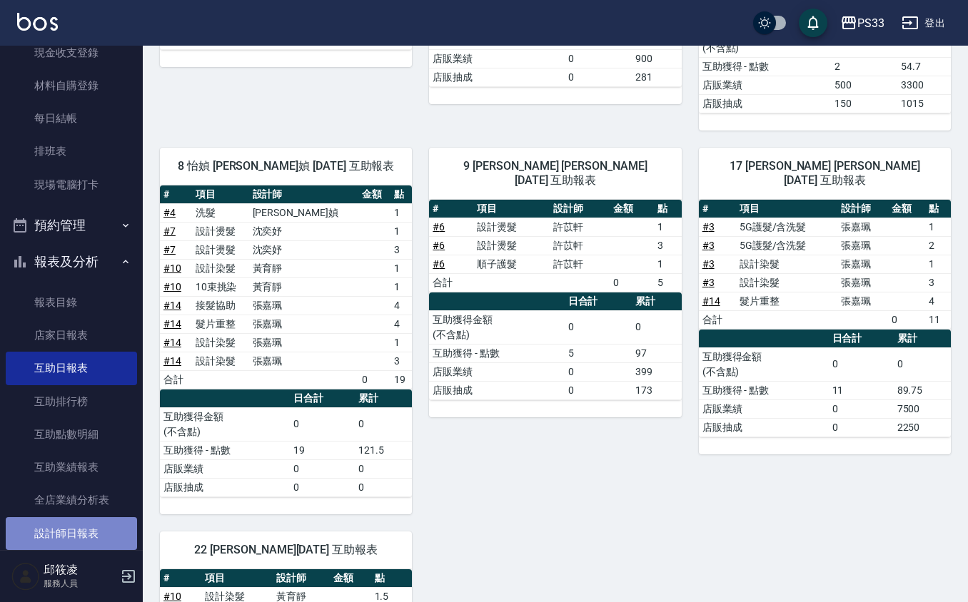
click at [96, 537] on link "設計師日報表" at bounding box center [71, 533] width 131 height 33
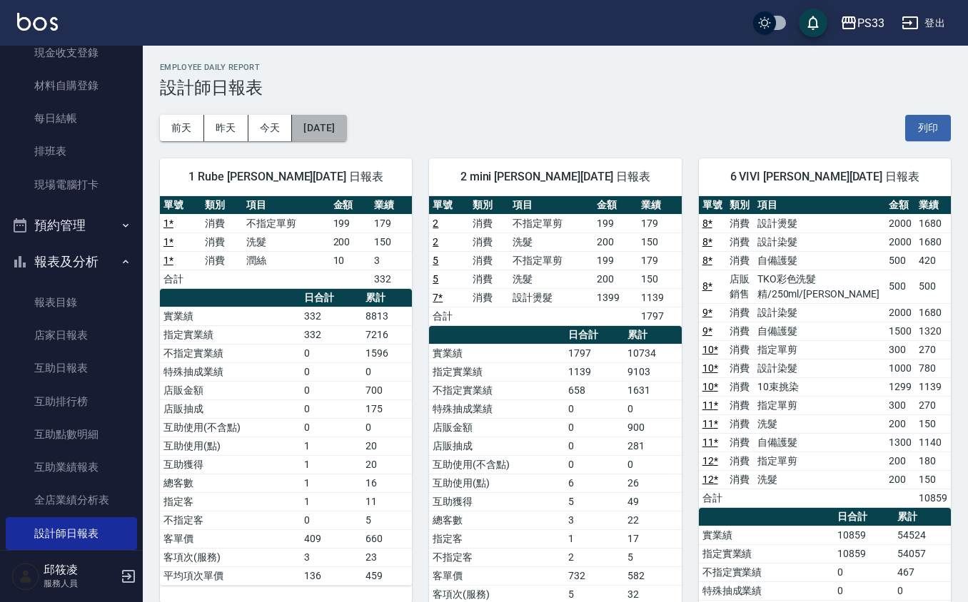
click at [326, 131] on button "[DATE]" at bounding box center [319, 128] width 54 height 26
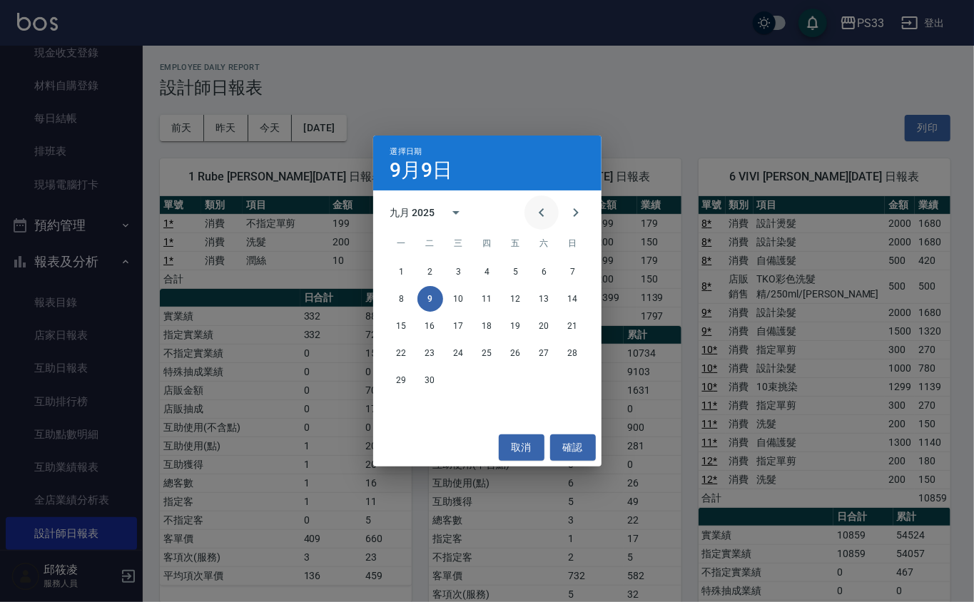
click at [541, 216] on icon "Previous month" at bounding box center [541, 212] width 17 height 17
click at [542, 295] on button "9" at bounding box center [545, 299] width 26 height 26
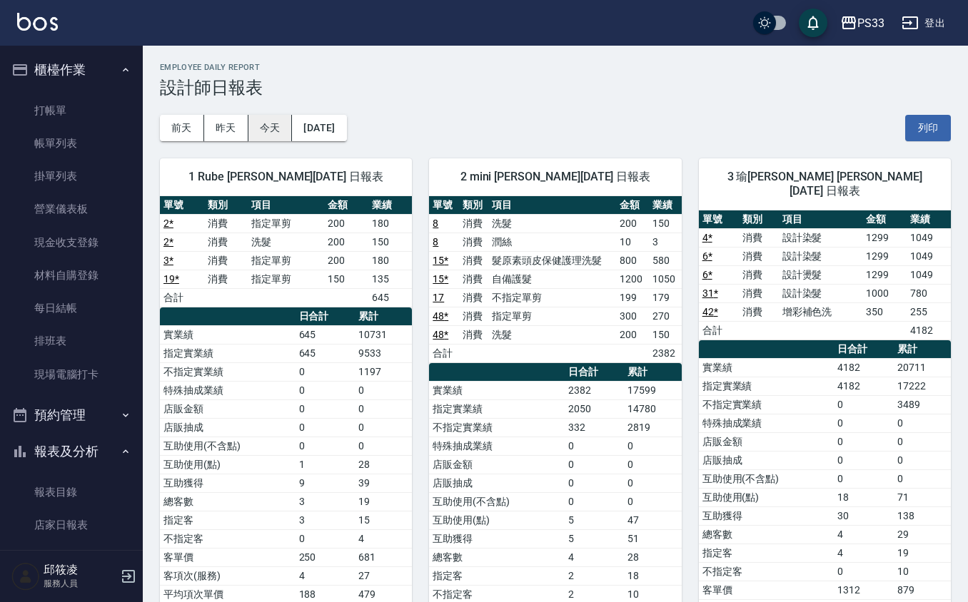
click at [255, 126] on button "今天" at bounding box center [270, 128] width 44 height 26
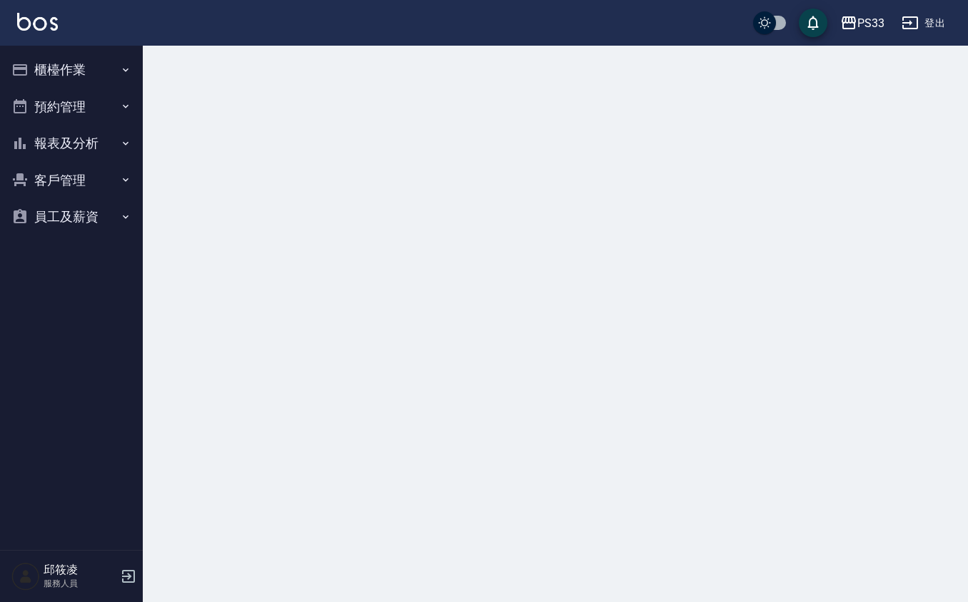
click at [35, 76] on button "櫃檯作業" at bounding box center [71, 69] width 131 height 37
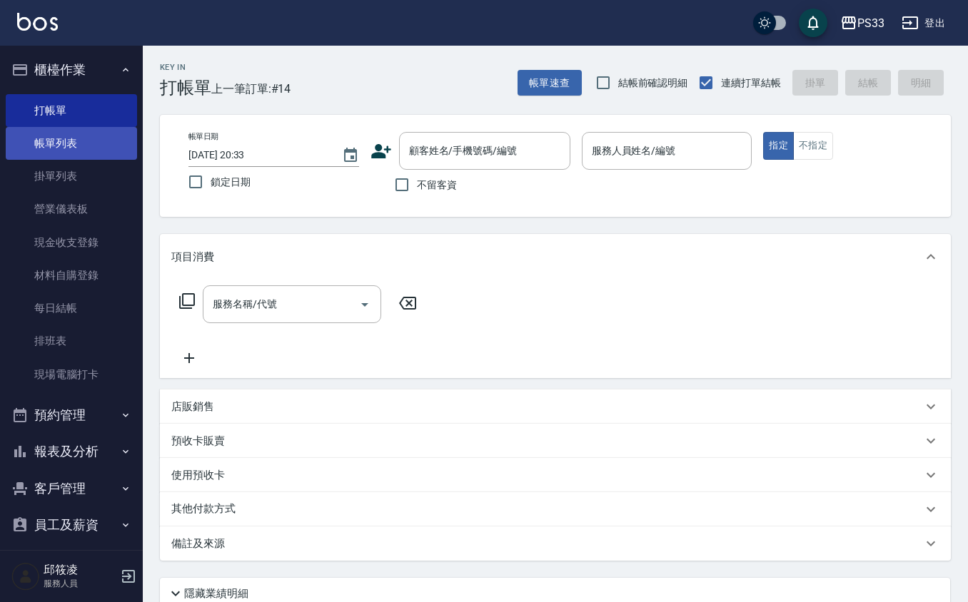
click at [87, 151] on link "帳單列表" at bounding box center [71, 143] width 131 height 33
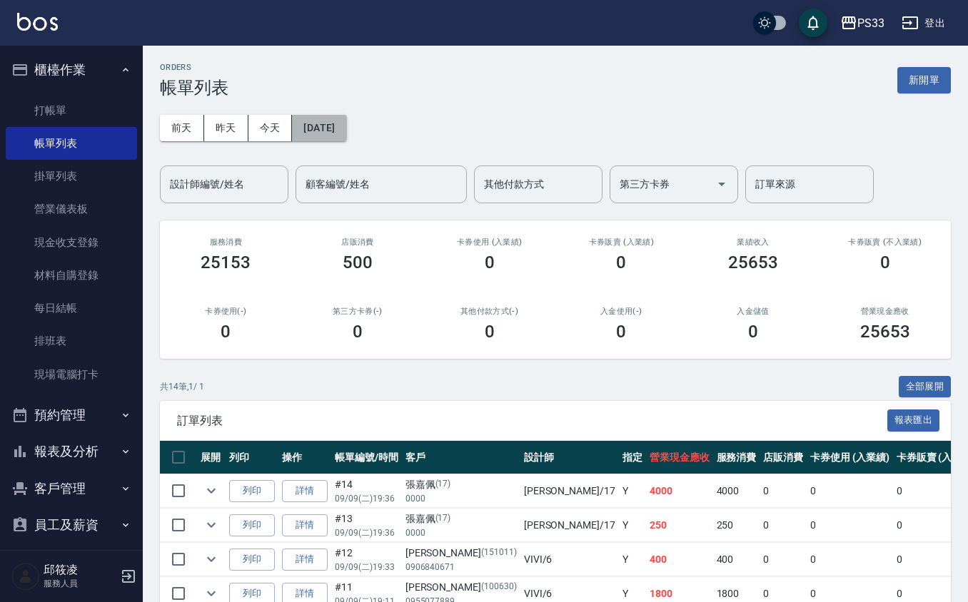
click at [320, 124] on button "[DATE]" at bounding box center [319, 128] width 54 height 26
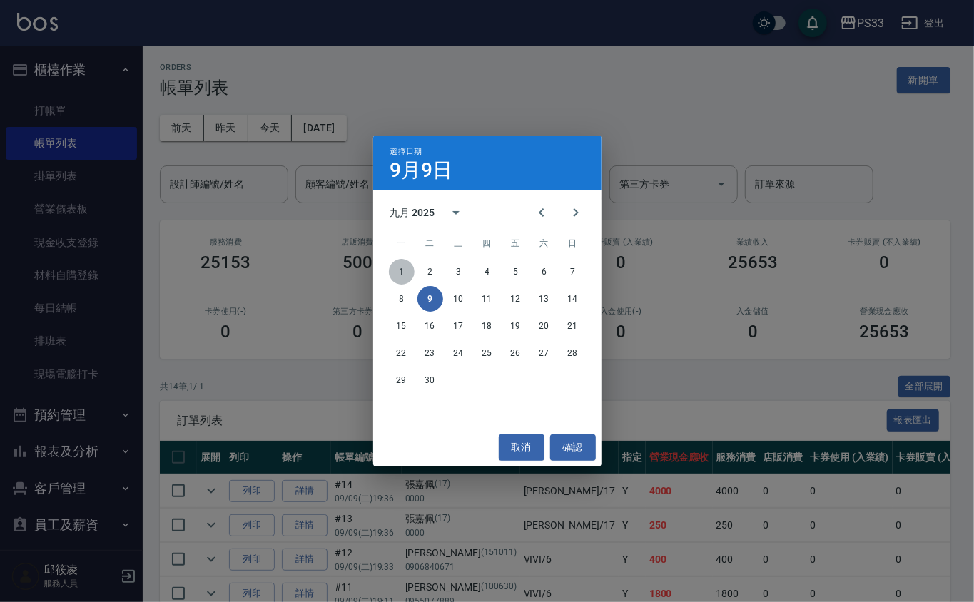
click at [400, 266] on button "1" at bounding box center [402, 272] width 26 height 26
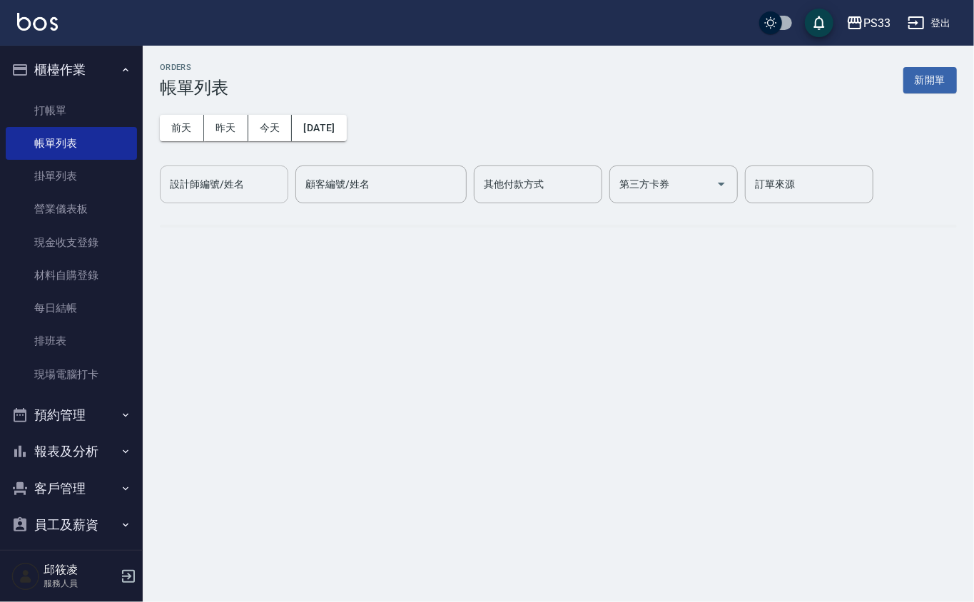
click at [221, 186] on div "設計師編號/姓名 設計師編號/姓名" at bounding box center [224, 185] width 128 height 38
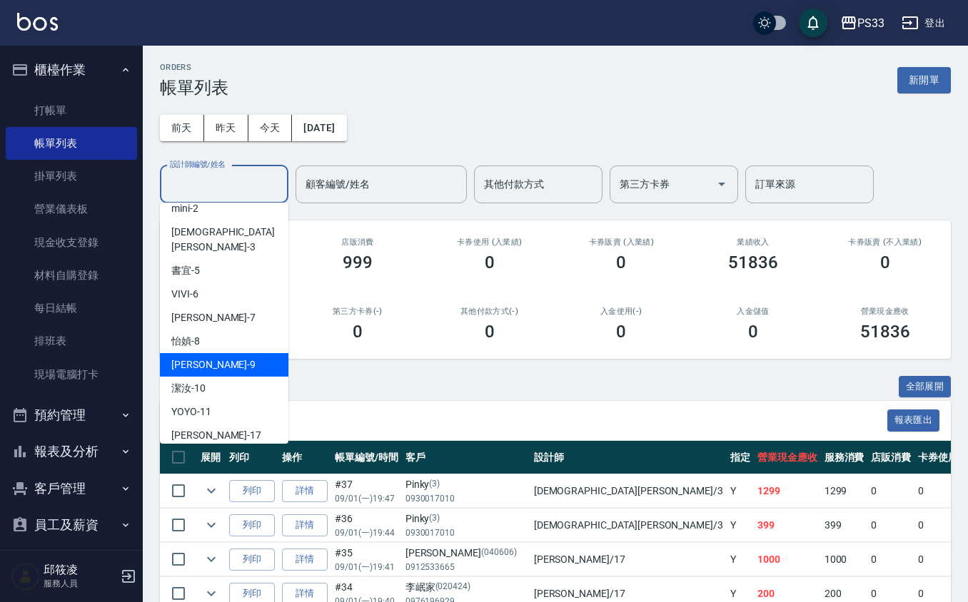
scroll to position [95, 0]
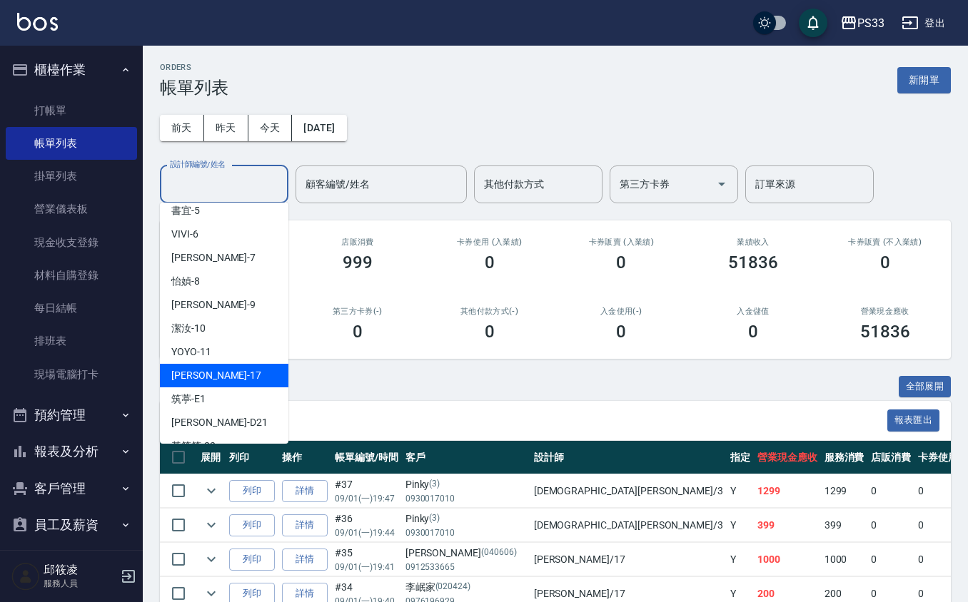
click at [243, 364] on div "[PERSON_NAME] -17" at bounding box center [224, 376] width 128 height 24
type input "[PERSON_NAME]-17"
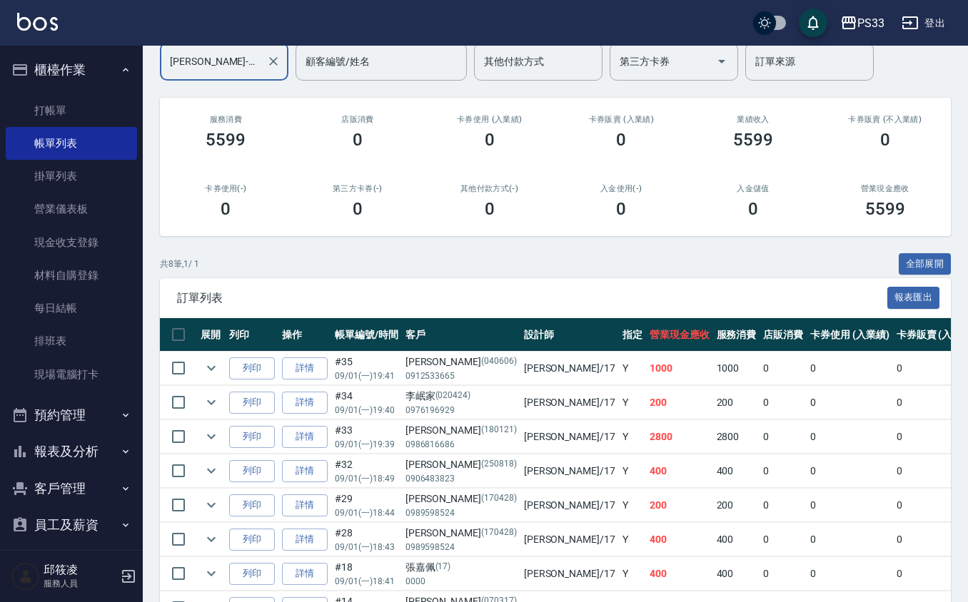
scroll to position [0, 0]
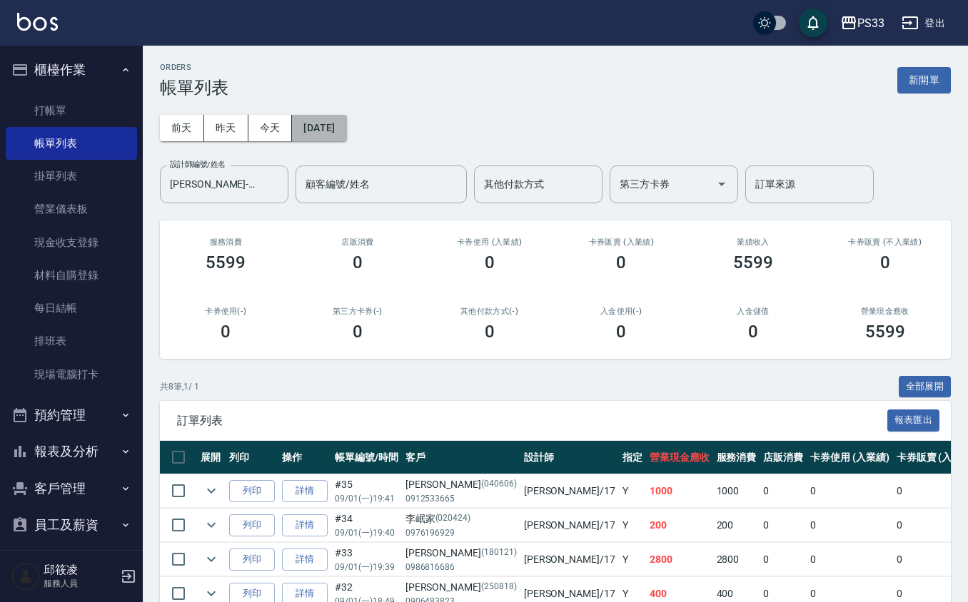
click at [315, 126] on button "2025/09/01" at bounding box center [319, 128] width 54 height 26
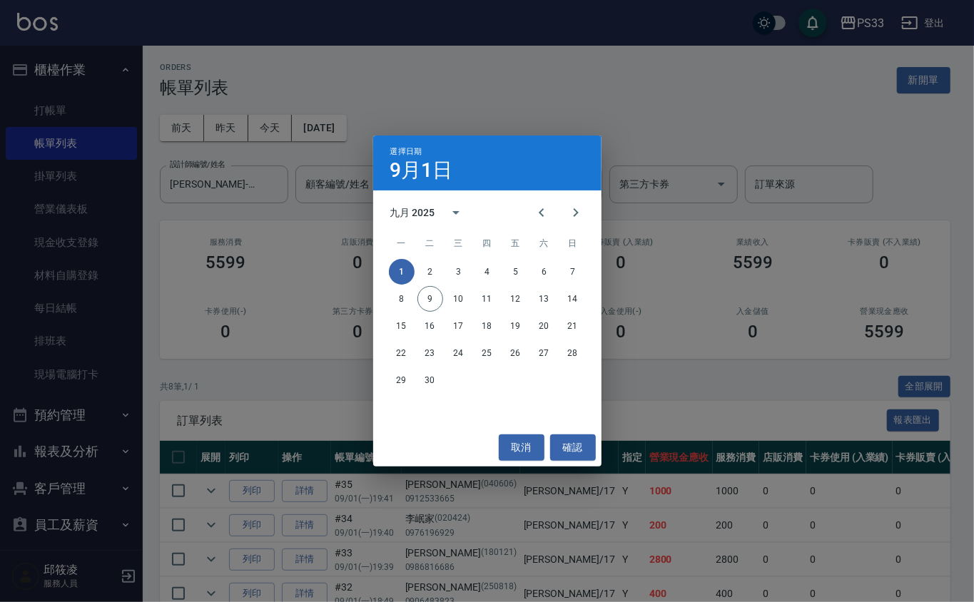
click at [320, 238] on div "選擇日期 9月1日 九月 2025 一 二 三 四 五 六 日 1 2 3 4 5 6 7 8 9 10 11 12 13 14 15 16 17 18 19…" at bounding box center [487, 301] width 974 height 602
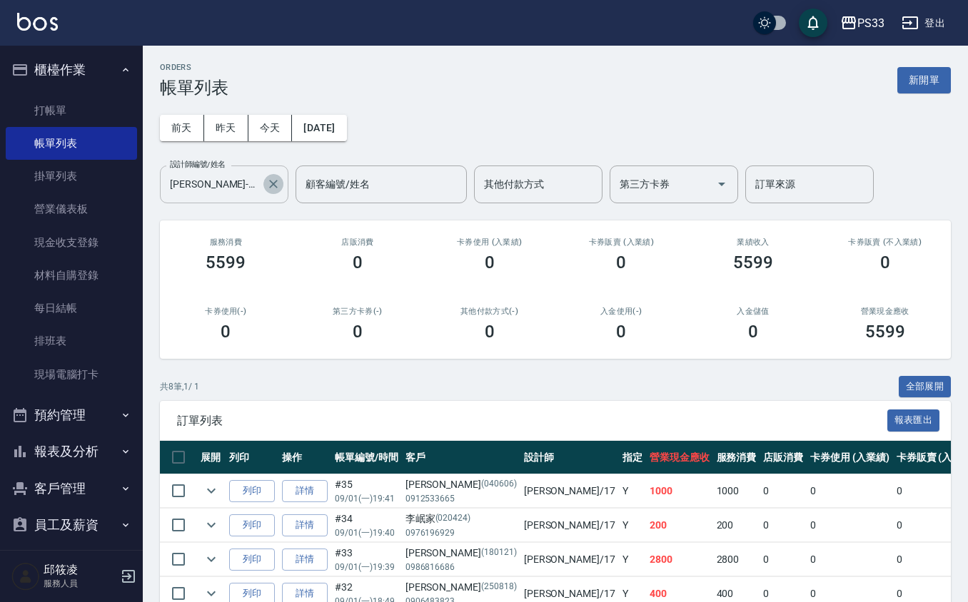
click at [272, 181] on icon "Clear" at bounding box center [273, 184] width 14 height 14
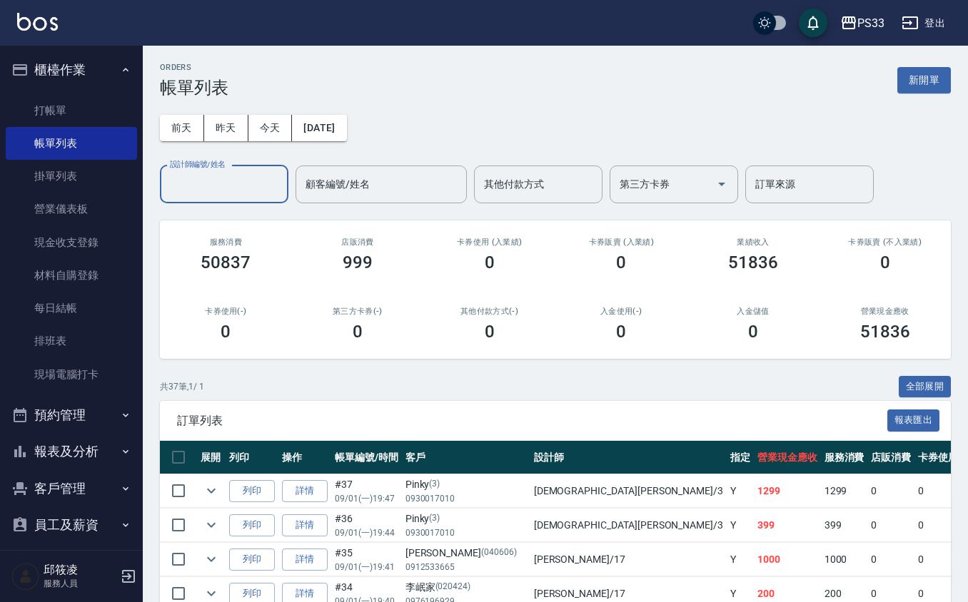
click at [235, 183] on input "設計師編號/姓名" at bounding box center [224, 184] width 116 height 25
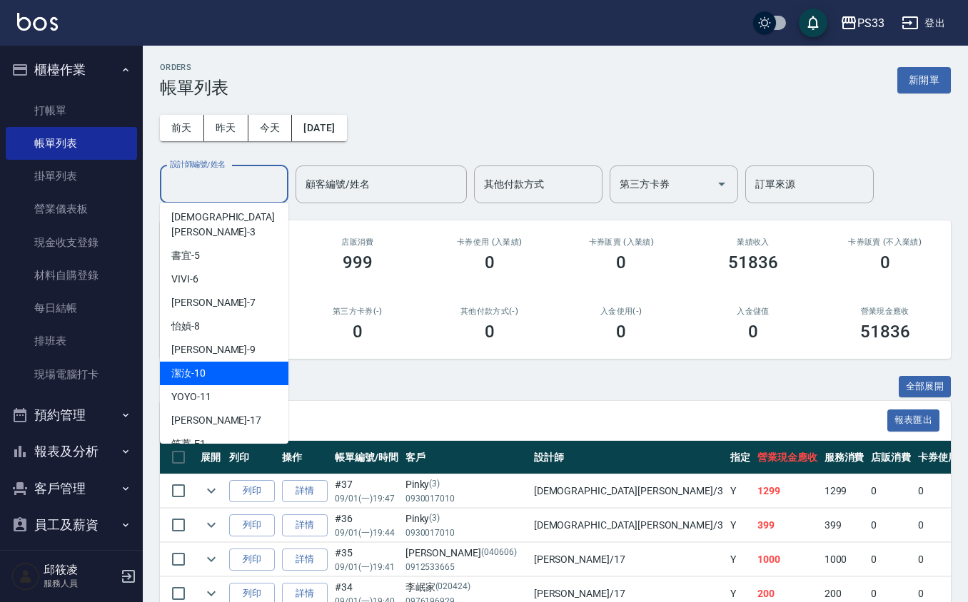
scroll to position [95, 0]
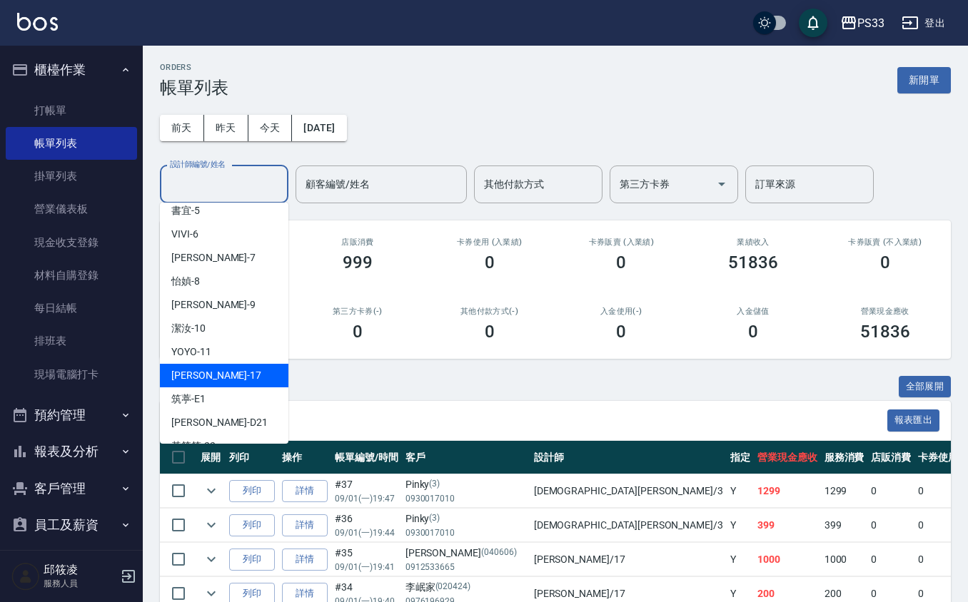
click at [235, 364] on div "[PERSON_NAME] -17" at bounding box center [224, 376] width 128 height 24
type input "[PERSON_NAME]-17"
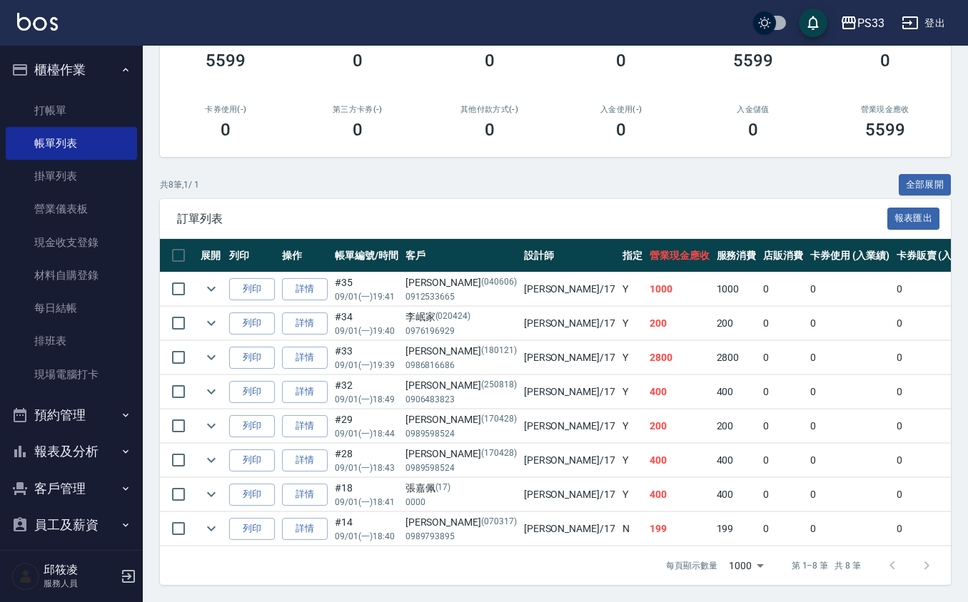
scroll to position [0, 0]
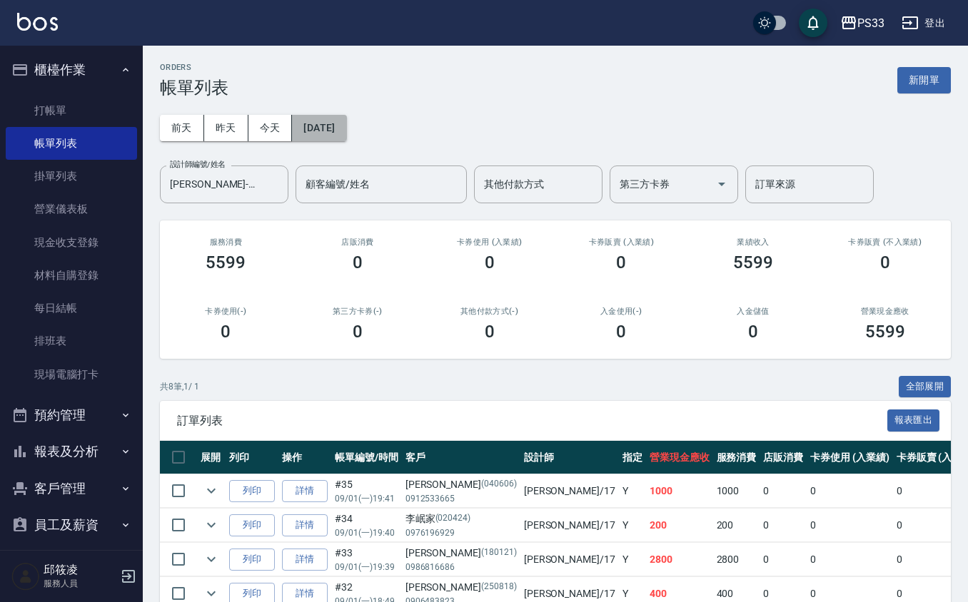
click at [334, 126] on button "2025/09/01" at bounding box center [319, 128] width 54 height 26
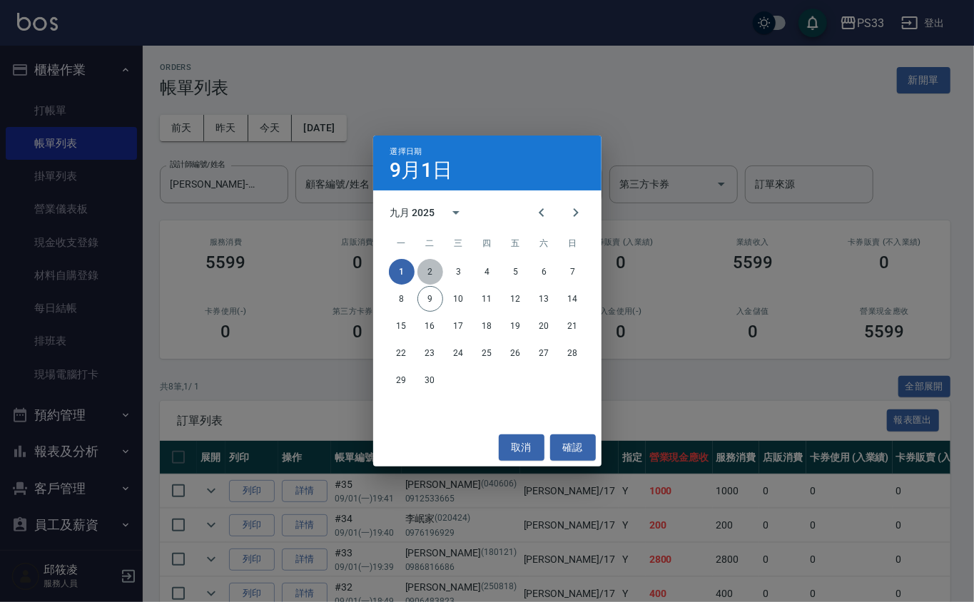
click at [429, 267] on button "2" at bounding box center [431, 272] width 26 height 26
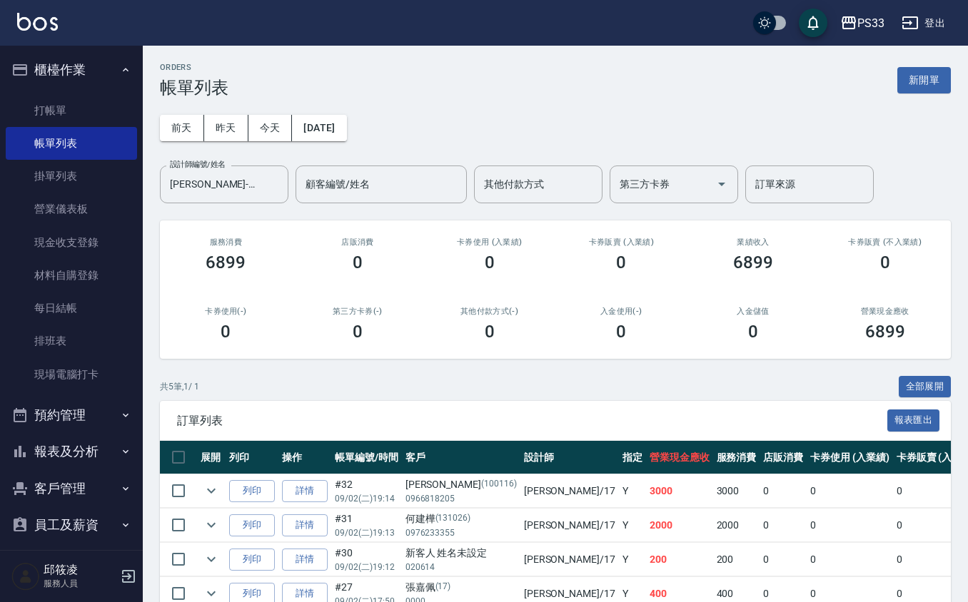
click at [323, 98] on div "前天 昨天 今天 2025/09/02 設計師編號/姓名 嘉珮-17 設計師編號/姓名 顧客編號/姓名 顧客編號/姓名 其他付款方式 其他付款方式 第三方卡券…" at bounding box center [555, 151] width 791 height 106
click at [330, 118] on button "2025/09/02" at bounding box center [319, 128] width 54 height 26
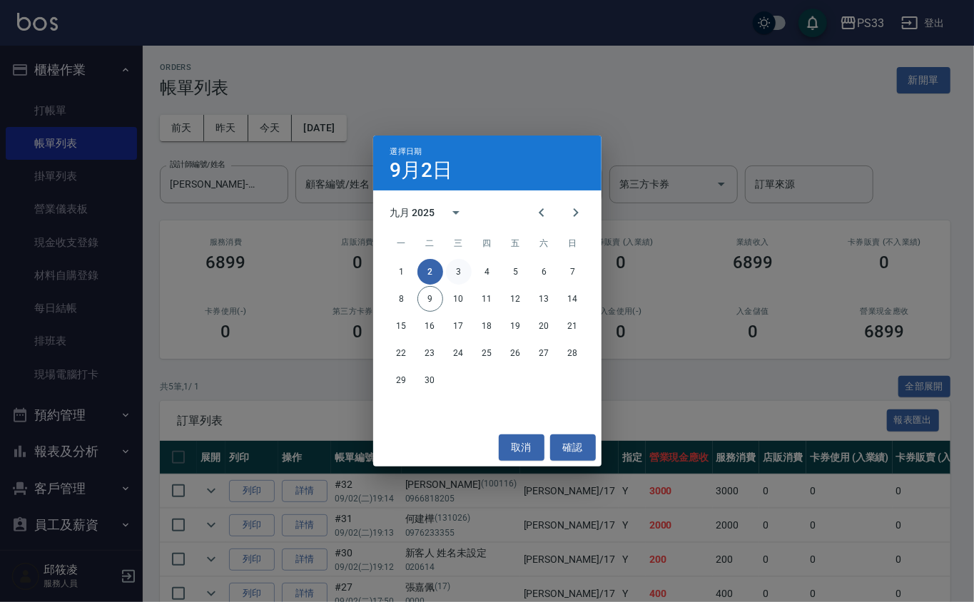
click at [457, 280] on button "3" at bounding box center [459, 272] width 26 height 26
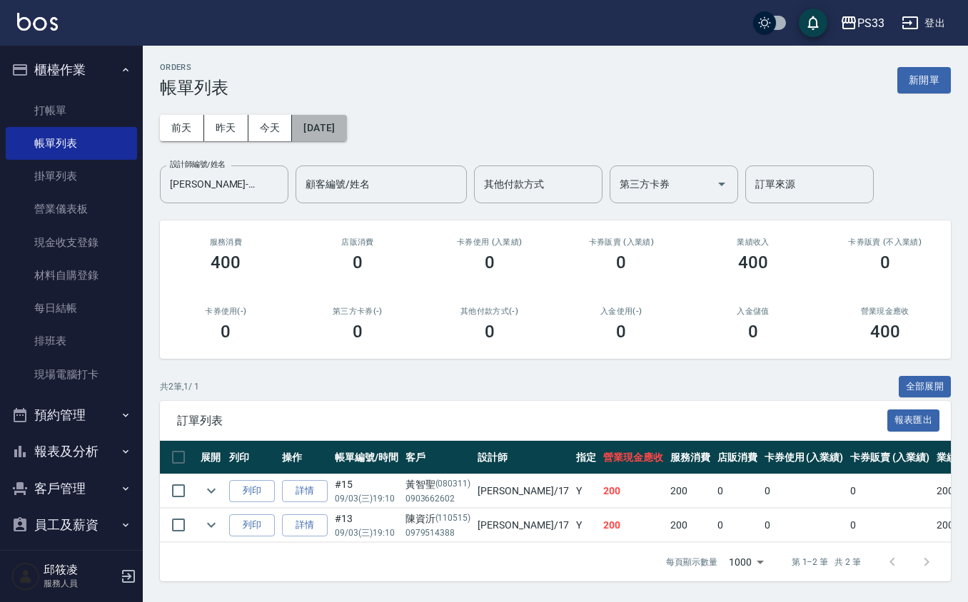
click at [345, 134] on button "2025/09/03" at bounding box center [319, 128] width 54 height 26
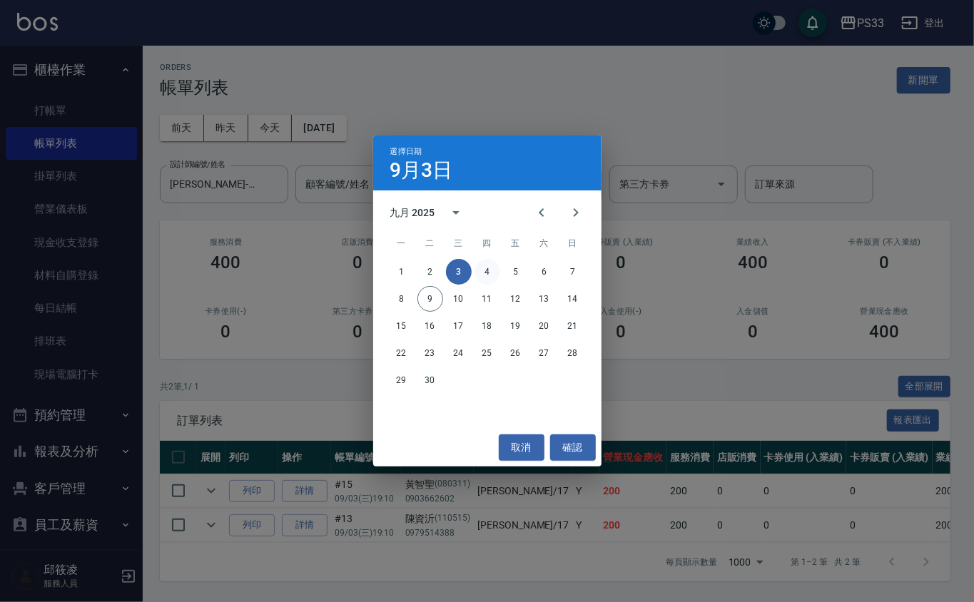
click at [497, 278] on button "4" at bounding box center [488, 272] width 26 height 26
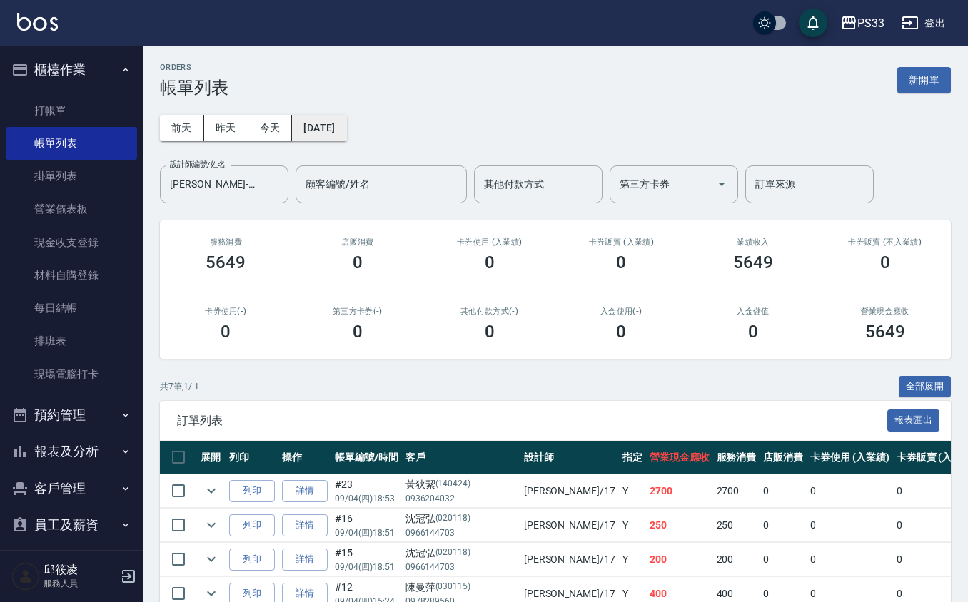
click at [337, 127] on button "2025/09/04" at bounding box center [319, 128] width 54 height 26
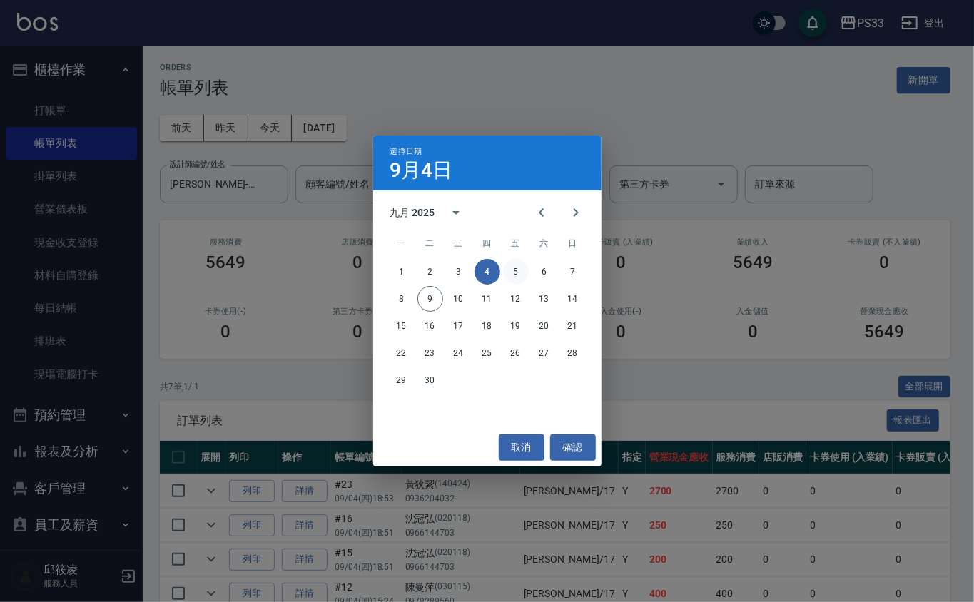
click at [515, 267] on button "5" at bounding box center [516, 272] width 26 height 26
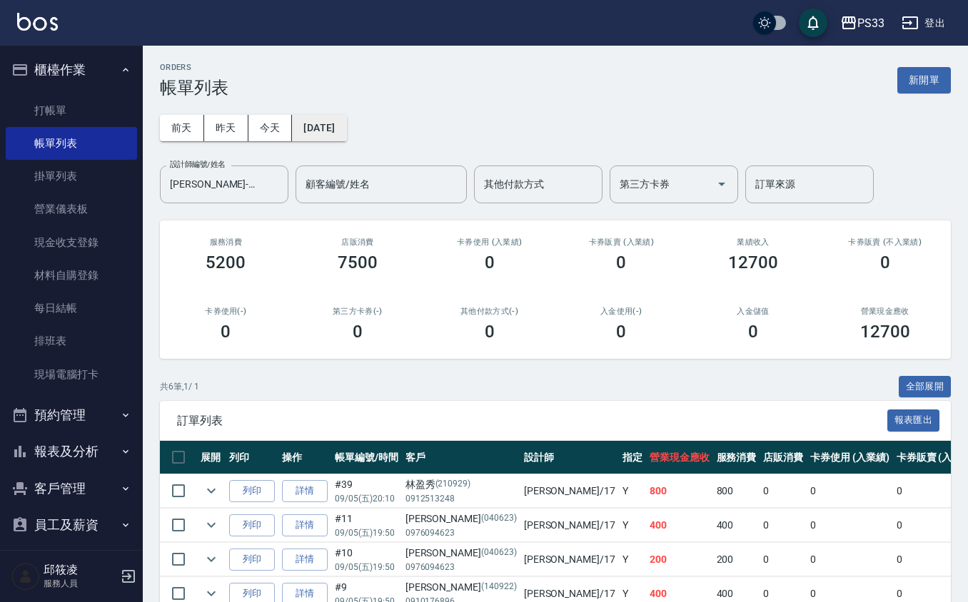
click at [346, 115] on button "2025/09/05" at bounding box center [319, 128] width 54 height 26
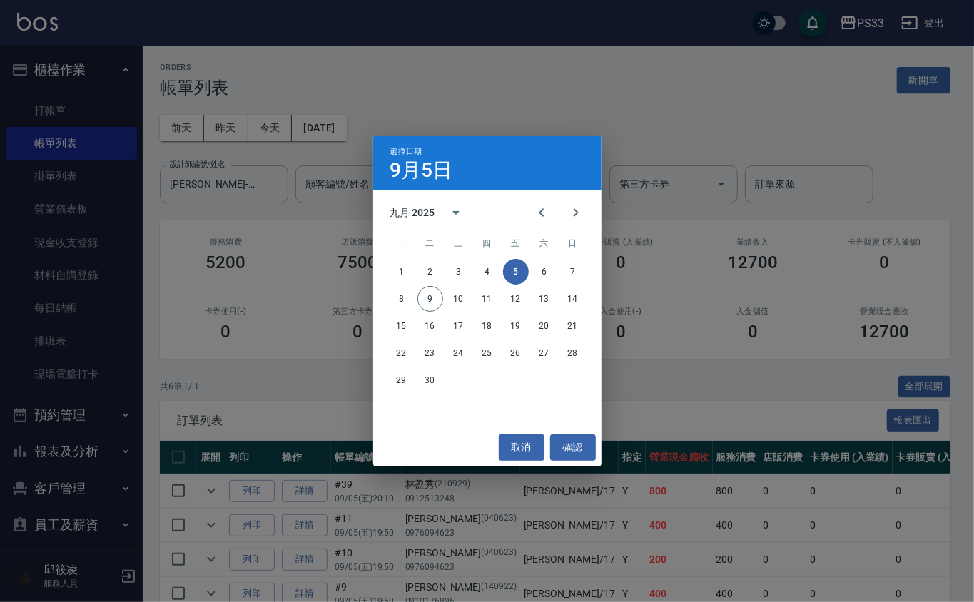
click at [560, 264] on div "1 2 3 4 5 6 7" at bounding box center [487, 272] width 228 height 26
click at [544, 271] on button "6" at bounding box center [545, 272] width 26 height 26
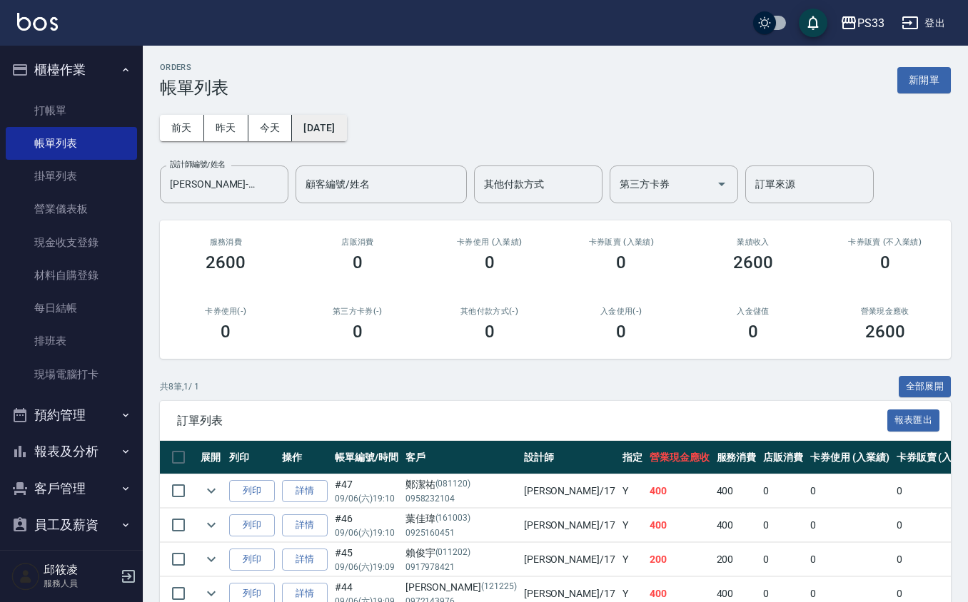
click at [318, 127] on button "2025/09/06" at bounding box center [319, 128] width 54 height 26
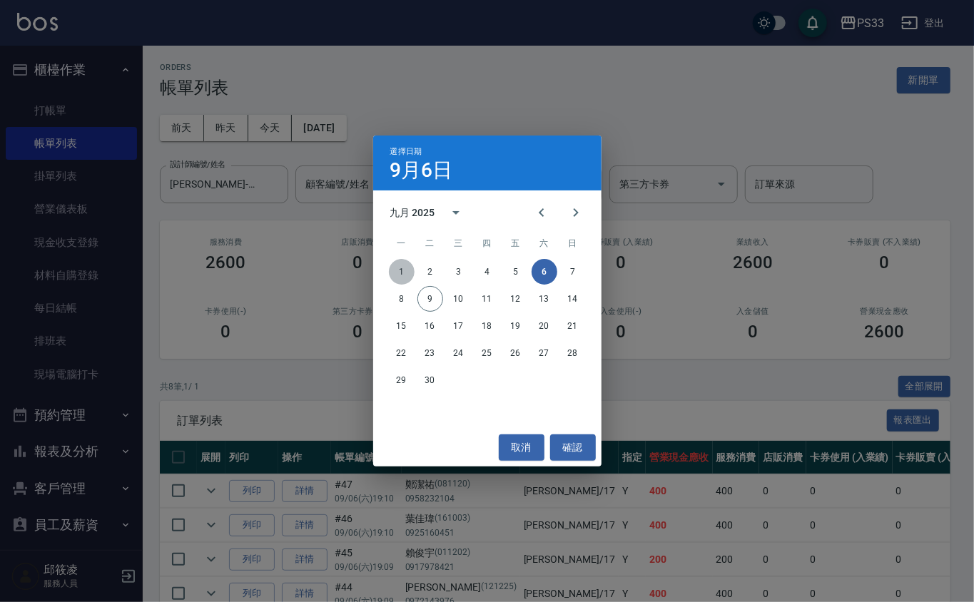
click at [412, 273] on button "1" at bounding box center [402, 272] width 26 height 26
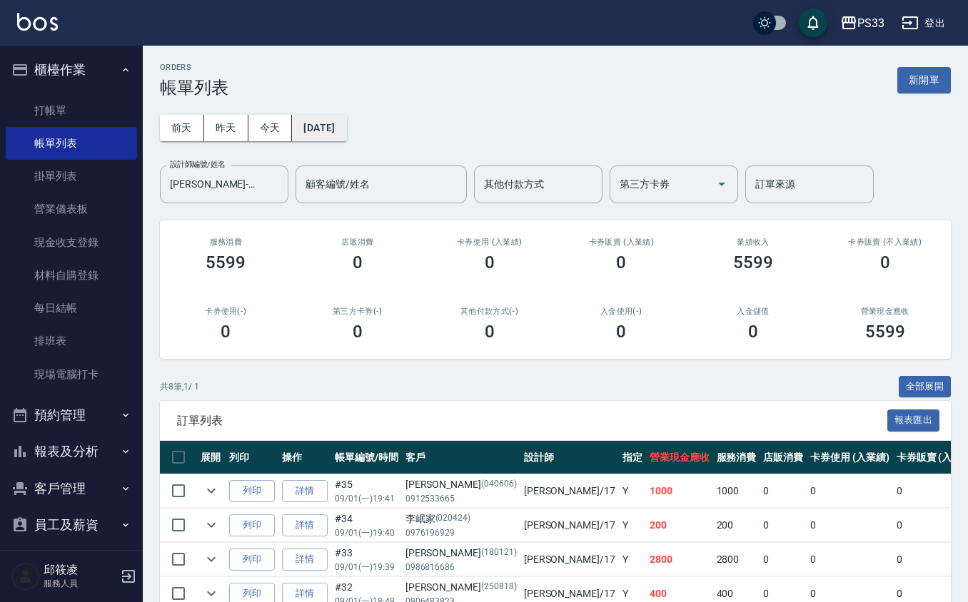
click at [327, 123] on button "2025/09/01" at bounding box center [319, 128] width 54 height 26
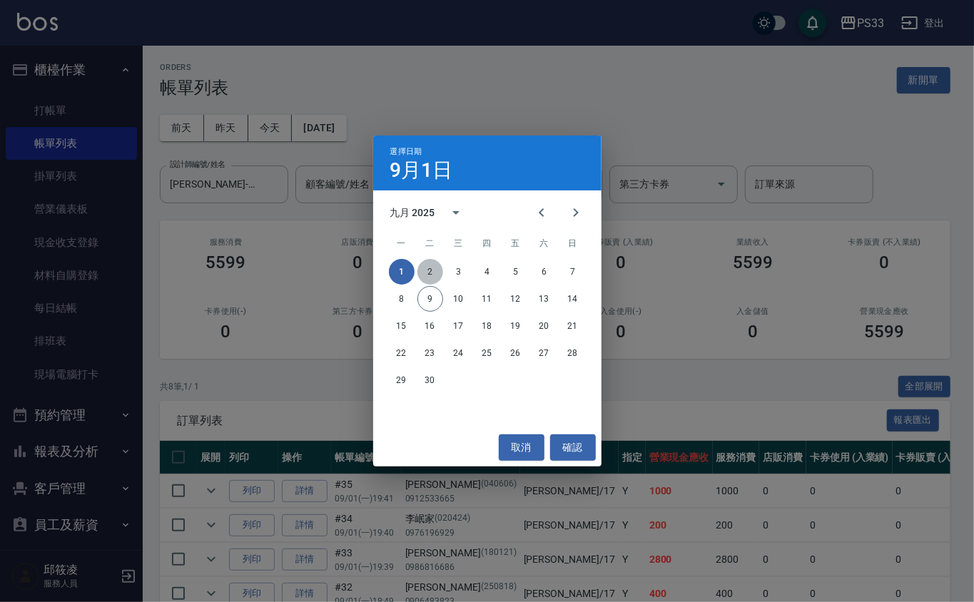
click at [434, 271] on button "2" at bounding box center [431, 272] width 26 height 26
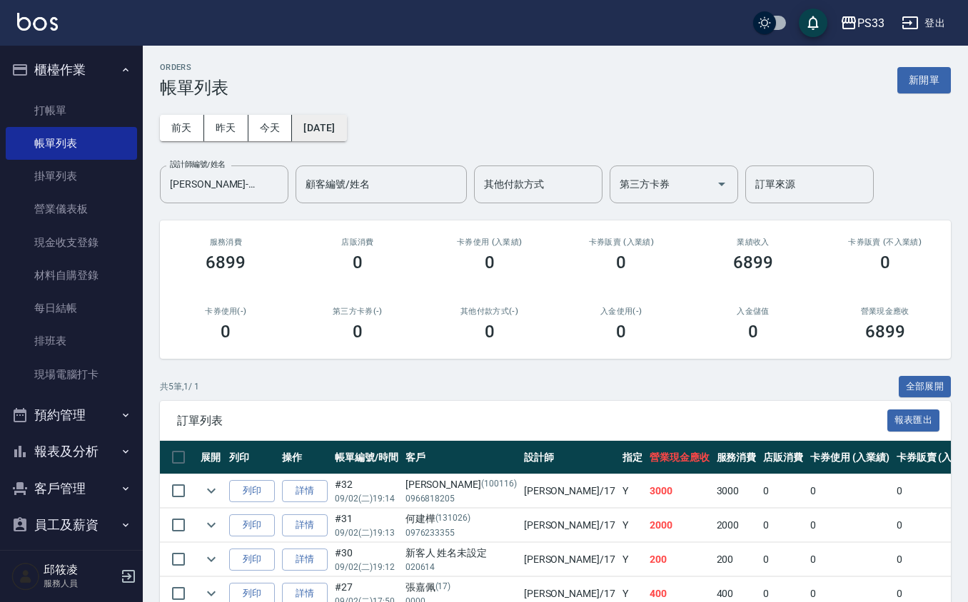
click at [346, 127] on button "2025/09/02" at bounding box center [319, 128] width 54 height 26
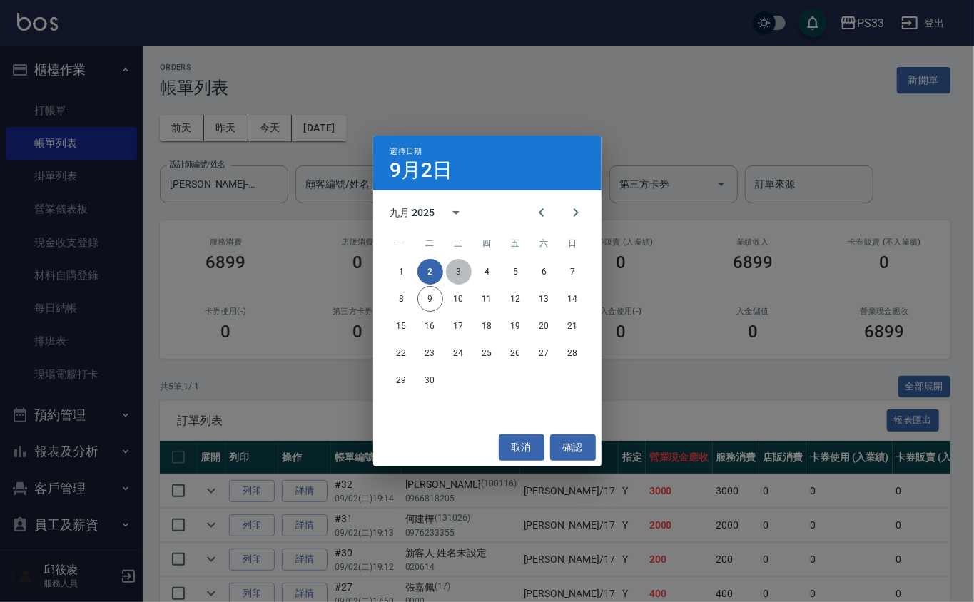
click at [455, 261] on button "3" at bounding box center [459, 272] width 26 height 26
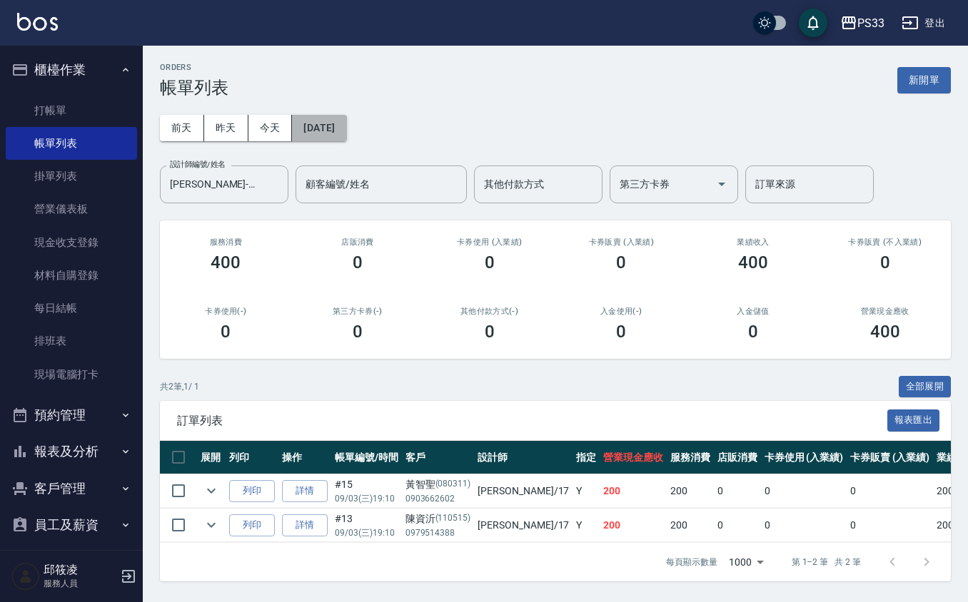
click at [345, 124] on button "2025/09/03" at bounding box center [319, 128] width 54 height 26
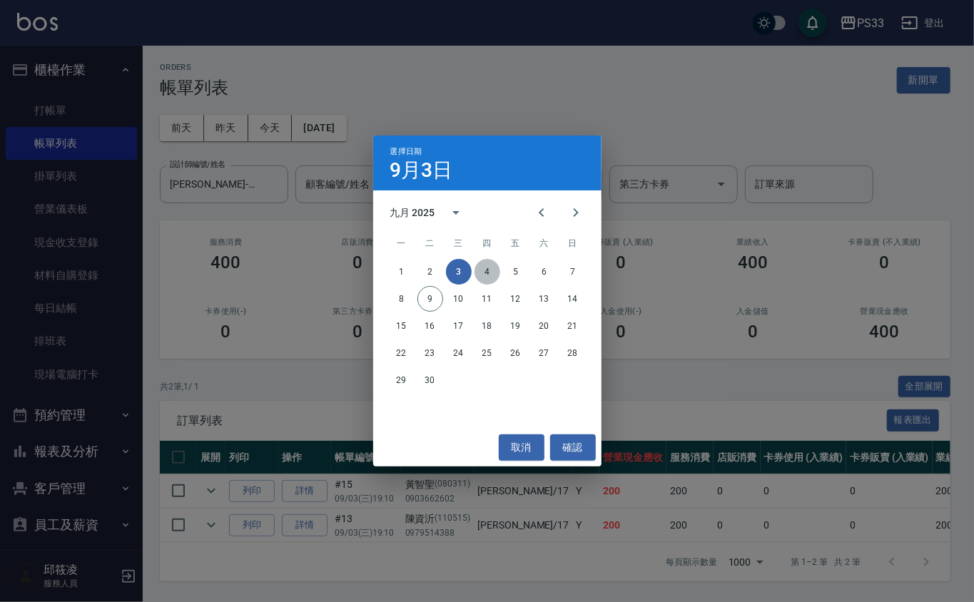
click at [487, 263] on button "4" at bounding box center [488, 272] width 26 height 26
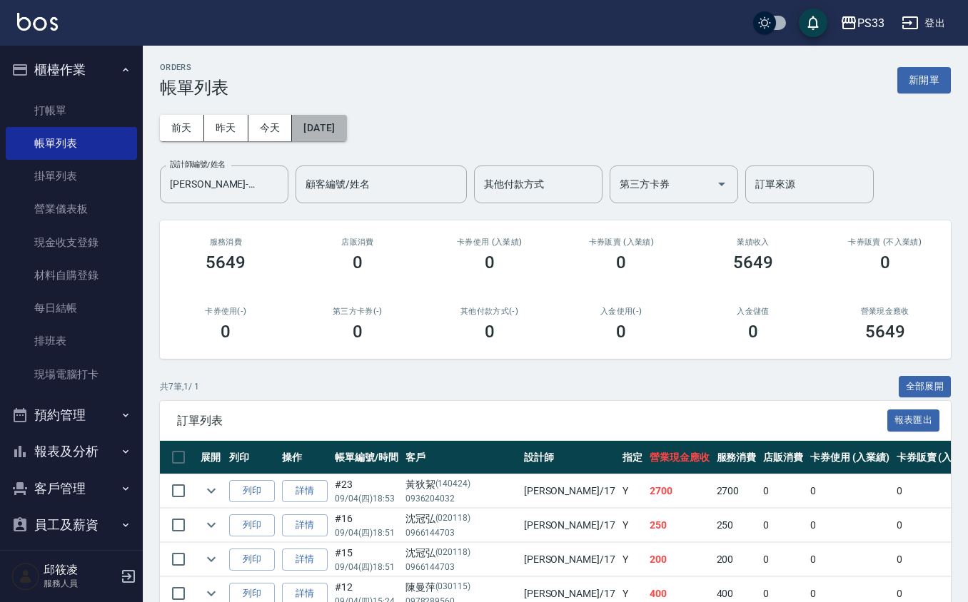
click at [340, 135] on button "2025/09/04" at bounding box center [319, 128] width 54 height 26
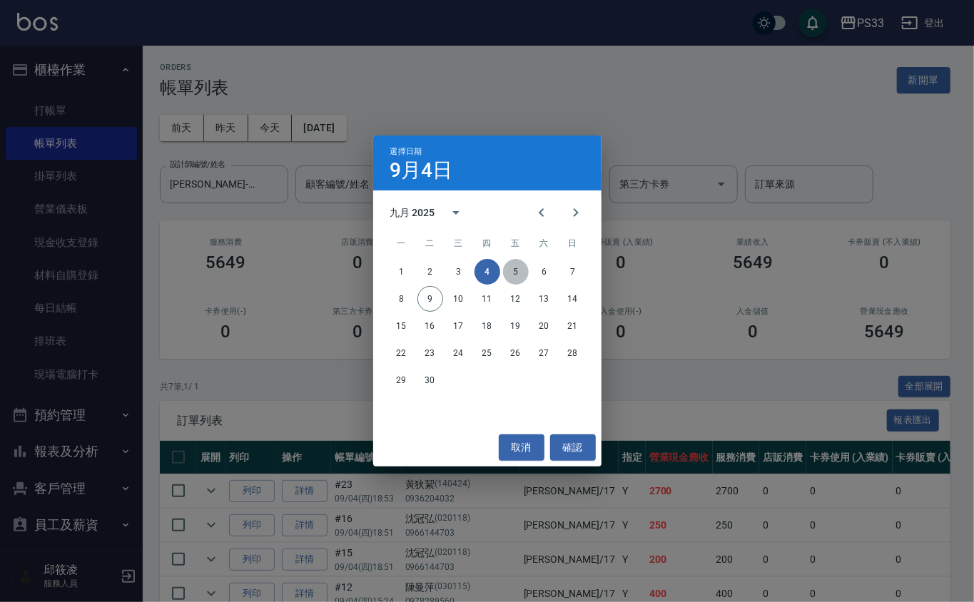
click at [515, 270] on button "5" at bounding box center [516, 272] width 26 height 26
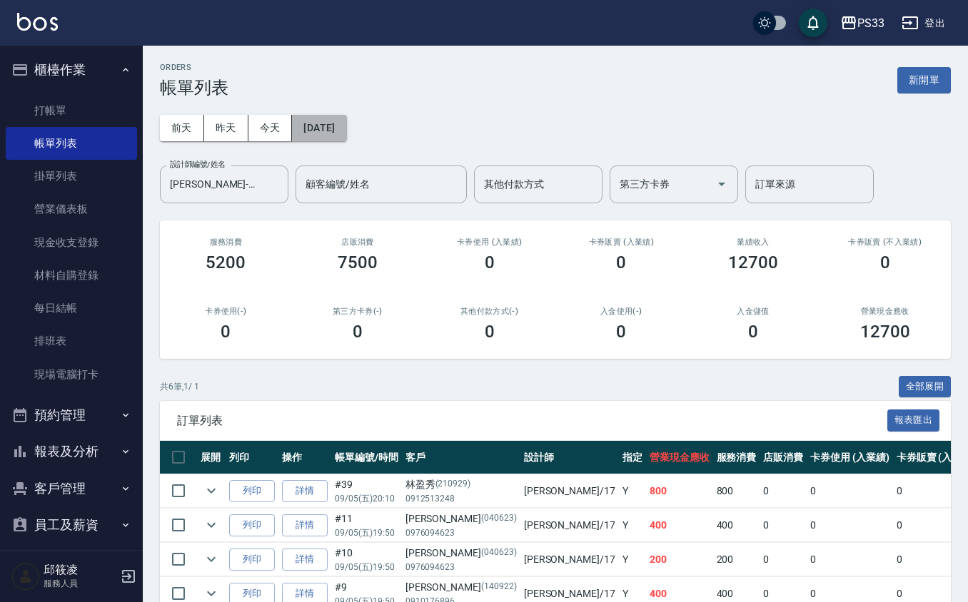
click at [329, 137] on button "2025/09/05" at bounding box center [319, 128] width 54 height 26
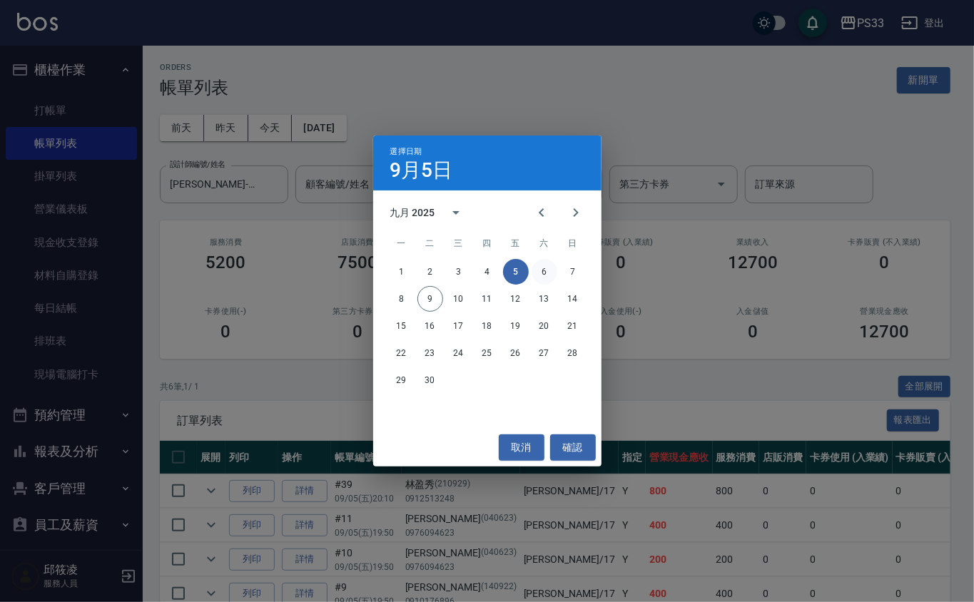
click at [543, 270] on button "6" at bounding box center [545, 272] width 26 height 26
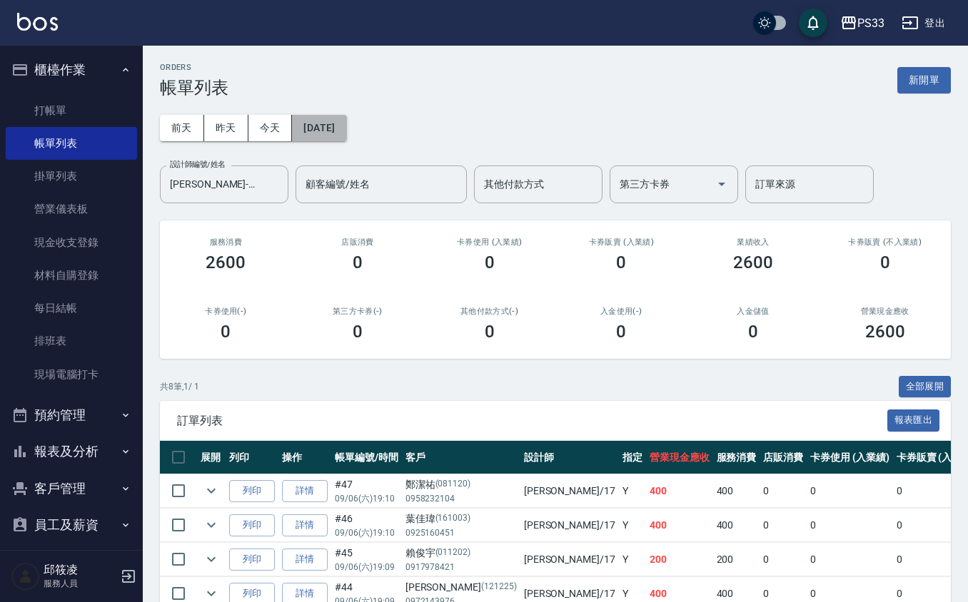
click at [335, 118] on button "2025/09/06" at bounding box center [319, 128] width 54 height 26
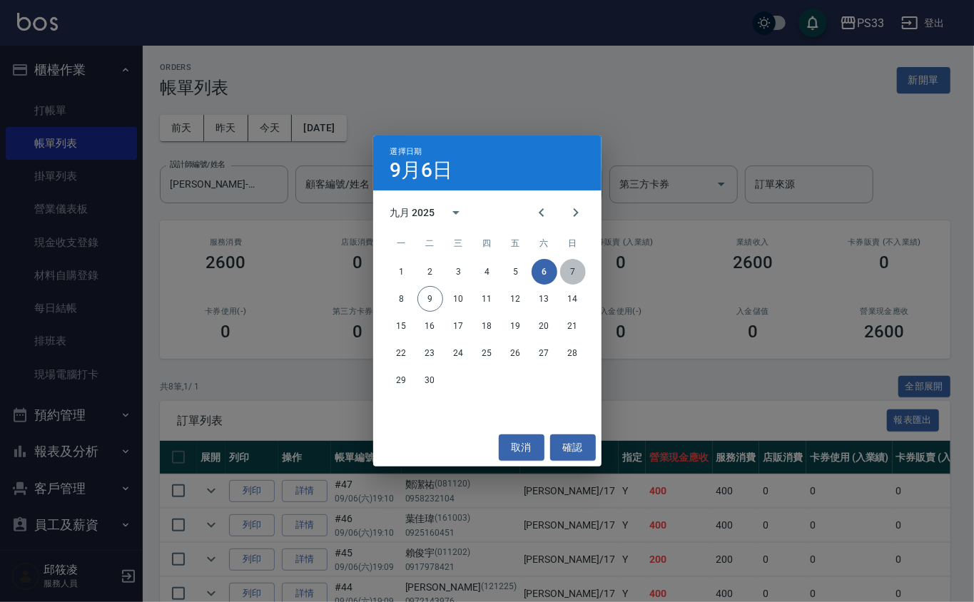
click at [566, 270] on button "7" at bounding box center [573, 272] width 26 height 26
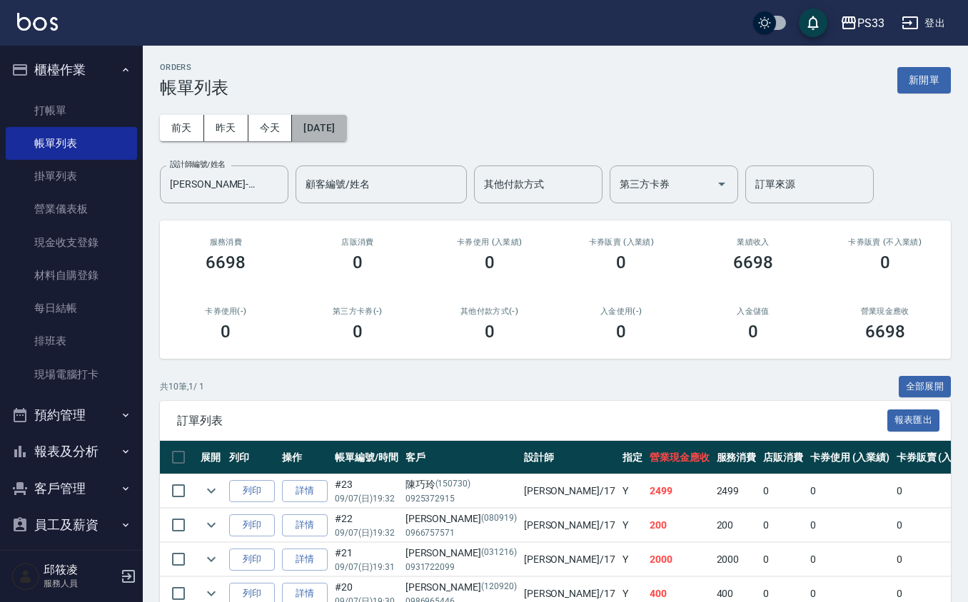
click at [318, 129] on button "2025/09/07" at bounding box center [319, 128] width 54 height 26
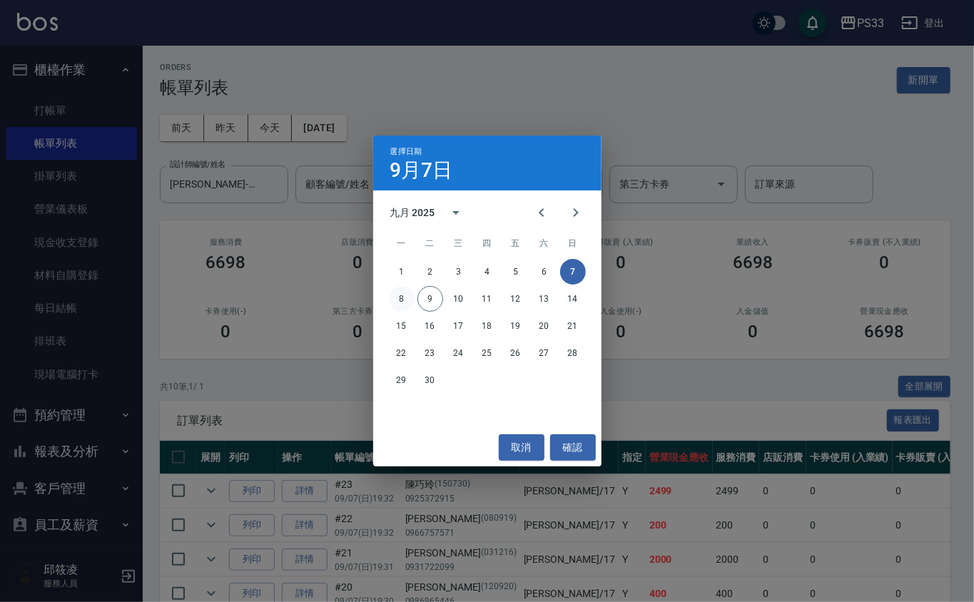
click at [405, 292] on button "8" at bounding box center [402, 299] width 26 height 26
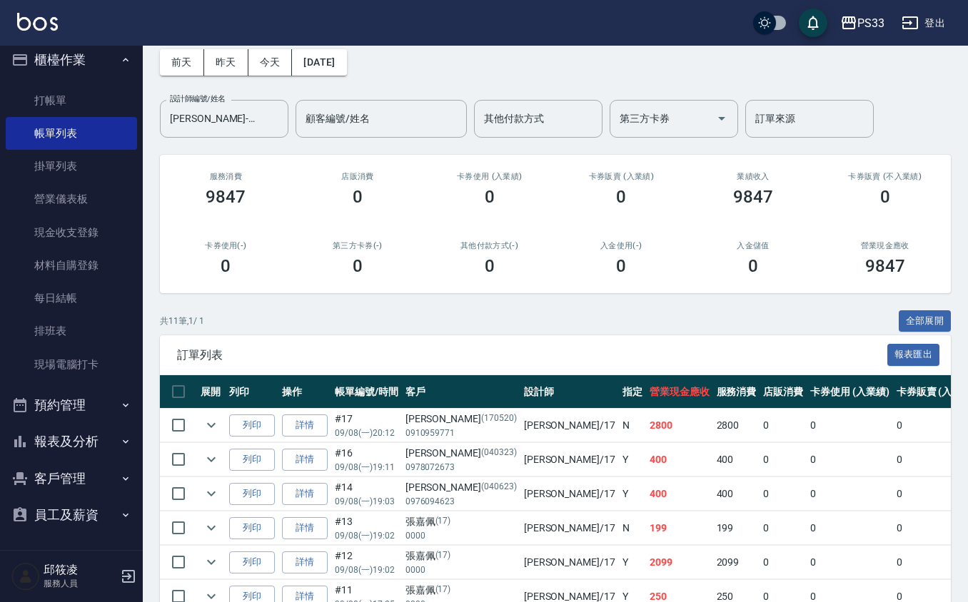
scroll to position [95, 0]
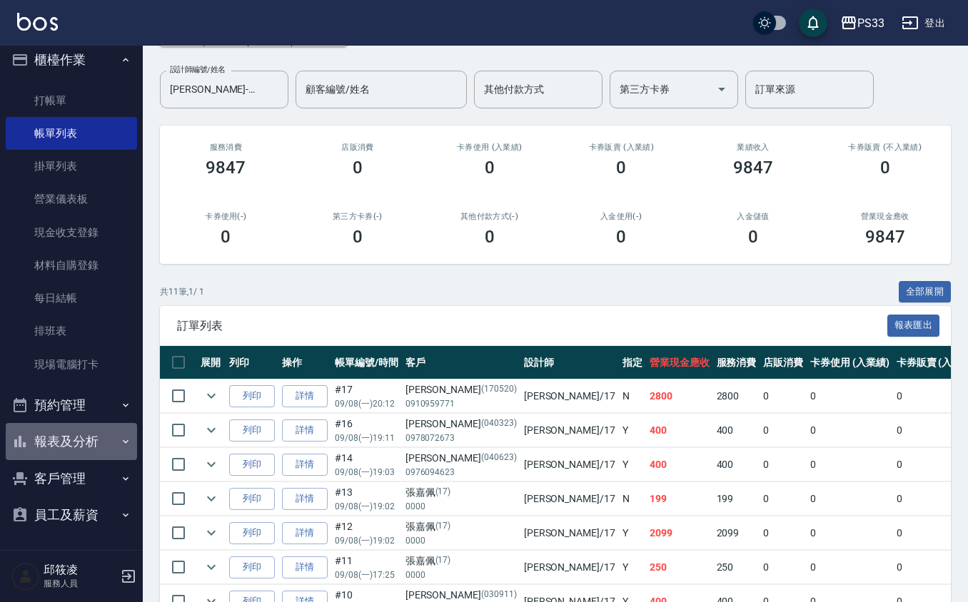
click at [78, 438] on button "報表及分析" at bounding box center [71, 441] width 131 height 37
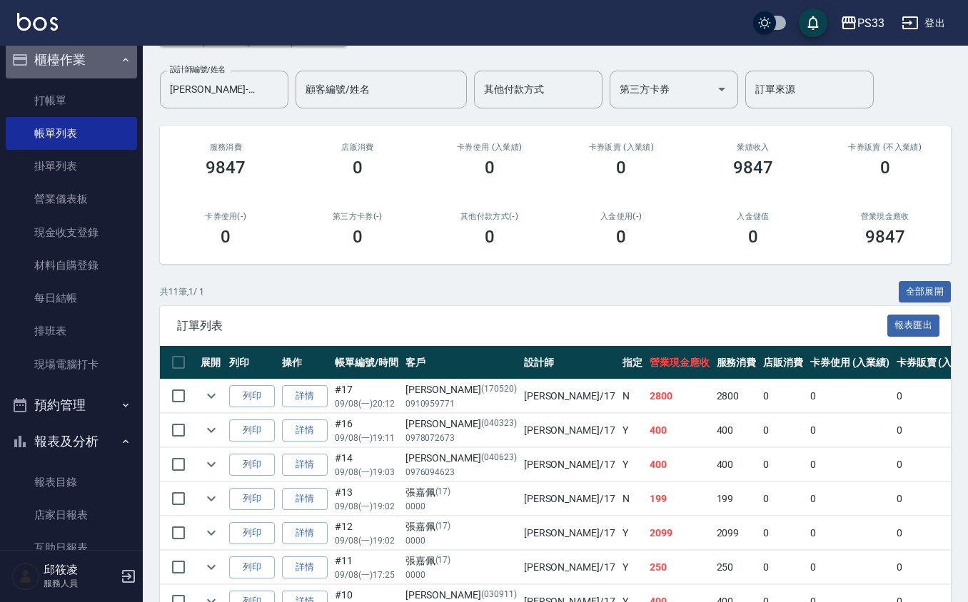
click at [98, 69] on button "櫃檯作業" at bounding box center [71, 59] width 131 height 37
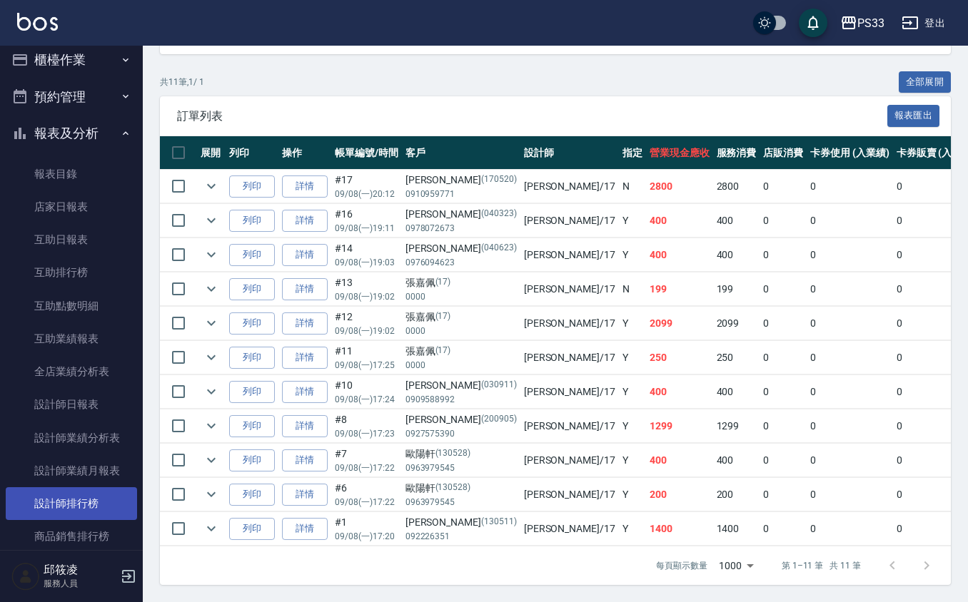
scroll to position [106, 0]
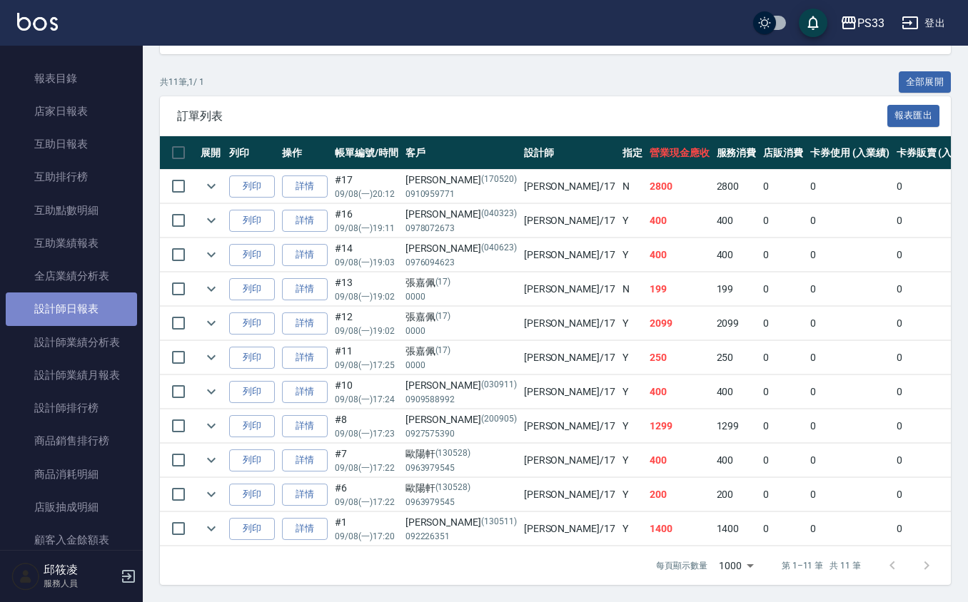
click at [103, 318] on link "設計師日報表" at bounding box center [71, 309] width 131 height 33
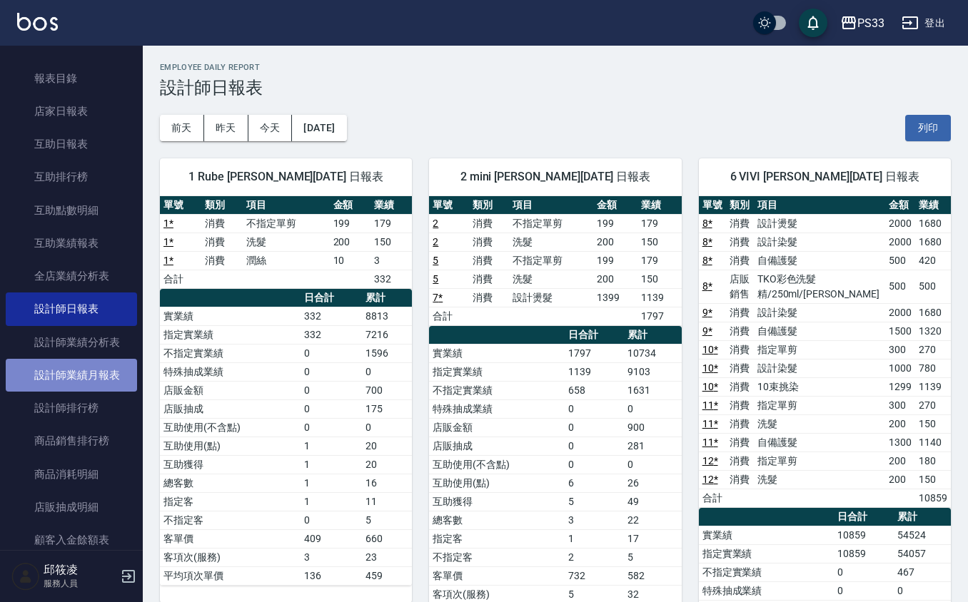
click at [96, 365] on link "設計師業績月報表" at bounding box center [71, 375] width 131 height 33
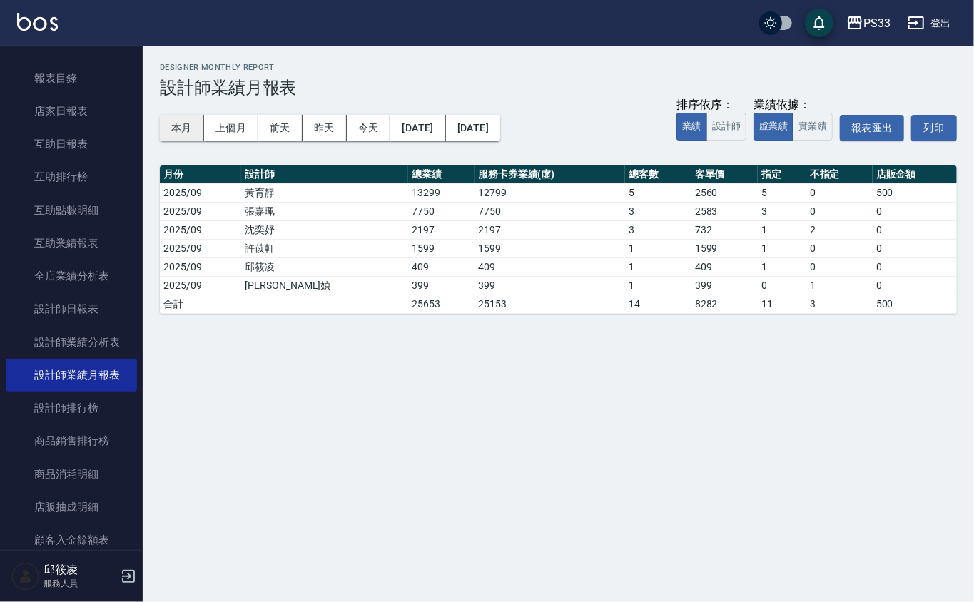
click at [174, 126] on button "本月" at bounding box center [182, 128] width 44 height 26
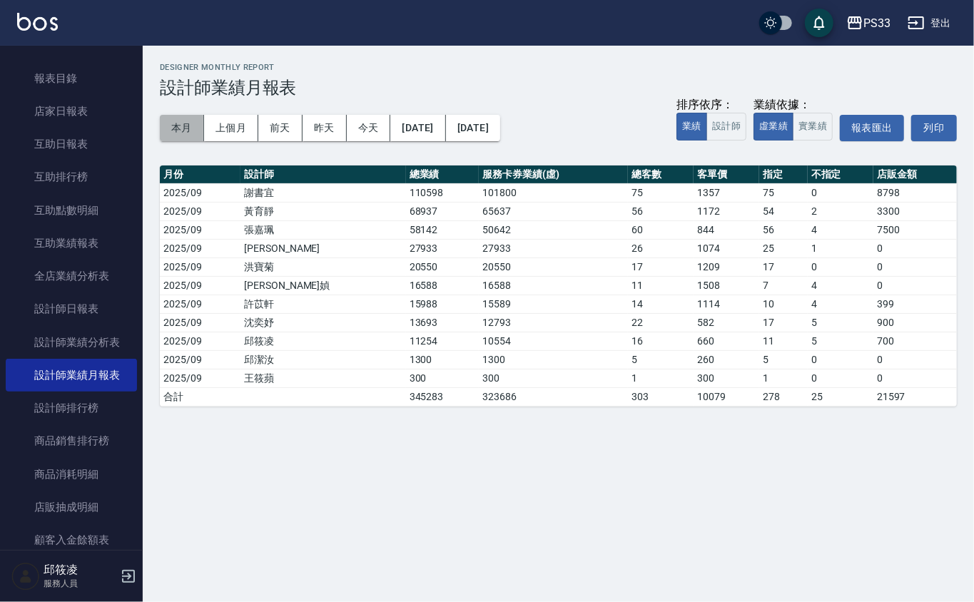
click at [174, 126] on button "本月" at bounding box center [182, 128] width 44 height 26
click at [812, 126] on button "實業績" at bounding box center [813, 127] width 40 height 28
click at [774, 118] on button "虛業績" at bounding box center [774, 127] width 40 height 28
click at [827, 117] on button "實業績" at bounding box center [813, 127] width 40 height 28
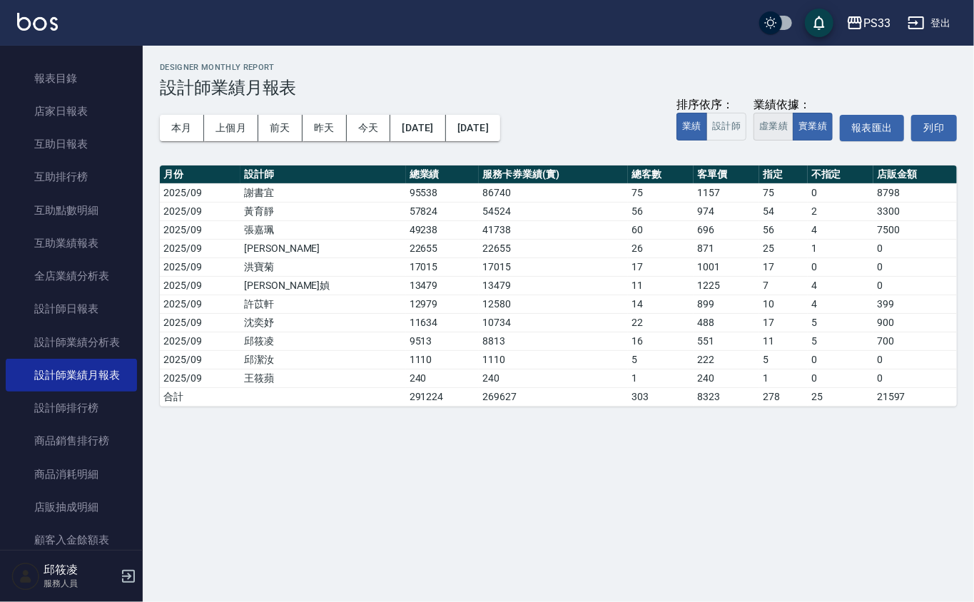
click at [775, 126] on button "虛業績" at bounding box center [774, 127] width 40 height 28
click at [818, 123] on button "實業績" at bounding box center [813, 127] width 40 height 28
